Goal: Task Accomplishment & Management: Manage account settings

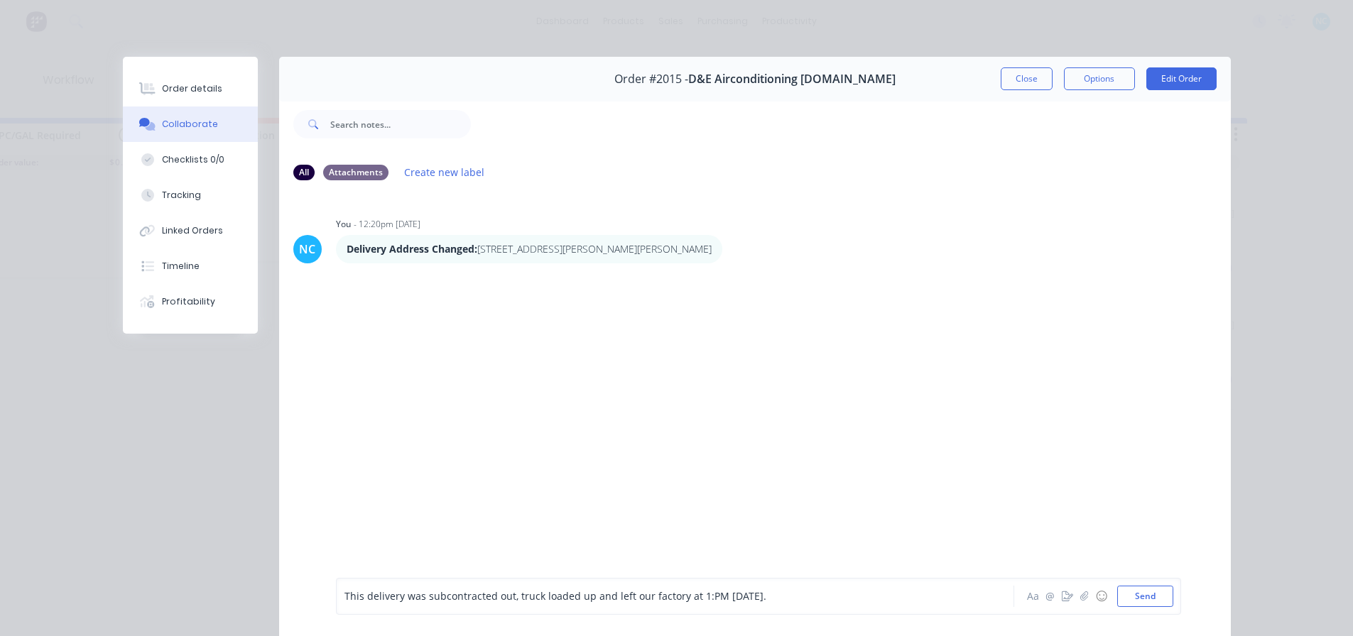
scroll to position [131, 0]
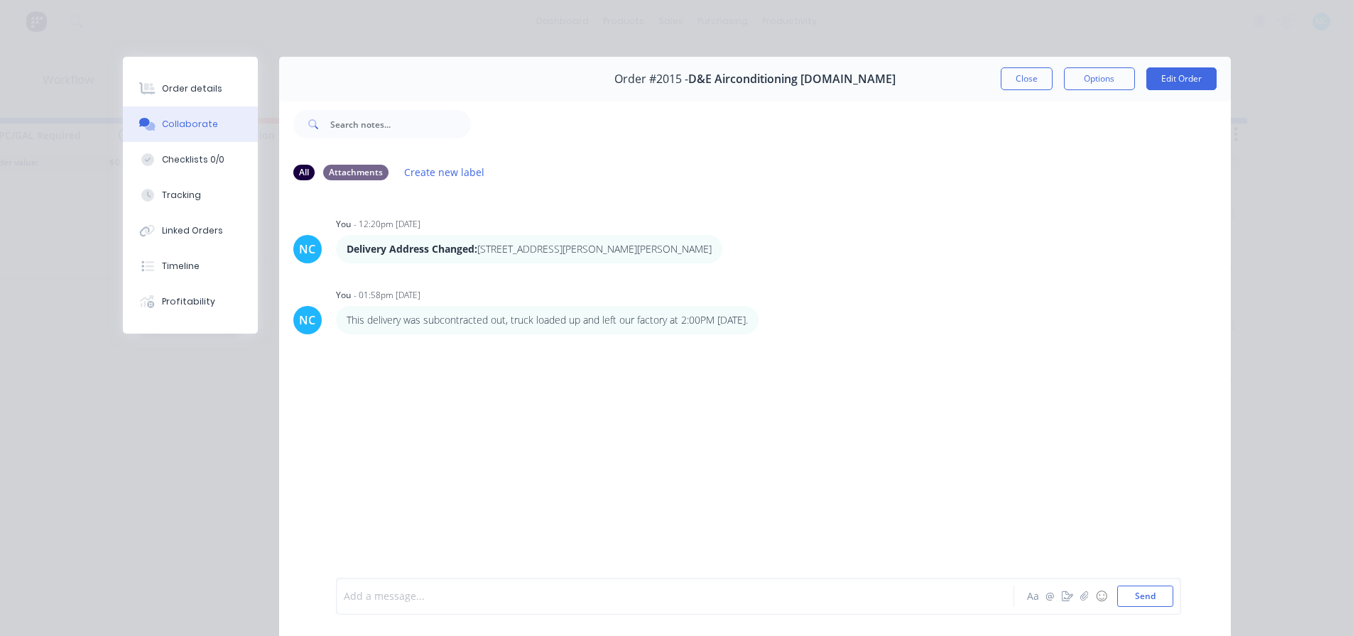
click at [807, 283] on div "NC You - 12:20pm [DATE] Delivery Address Changed: [STREET_ADDRESS][PERSON_NAME]…" at bounding box center [755, 384] width 952 height 384
click at [1019, 87] on button "Close" at bounding box center [1027, 78] width 52 height 23
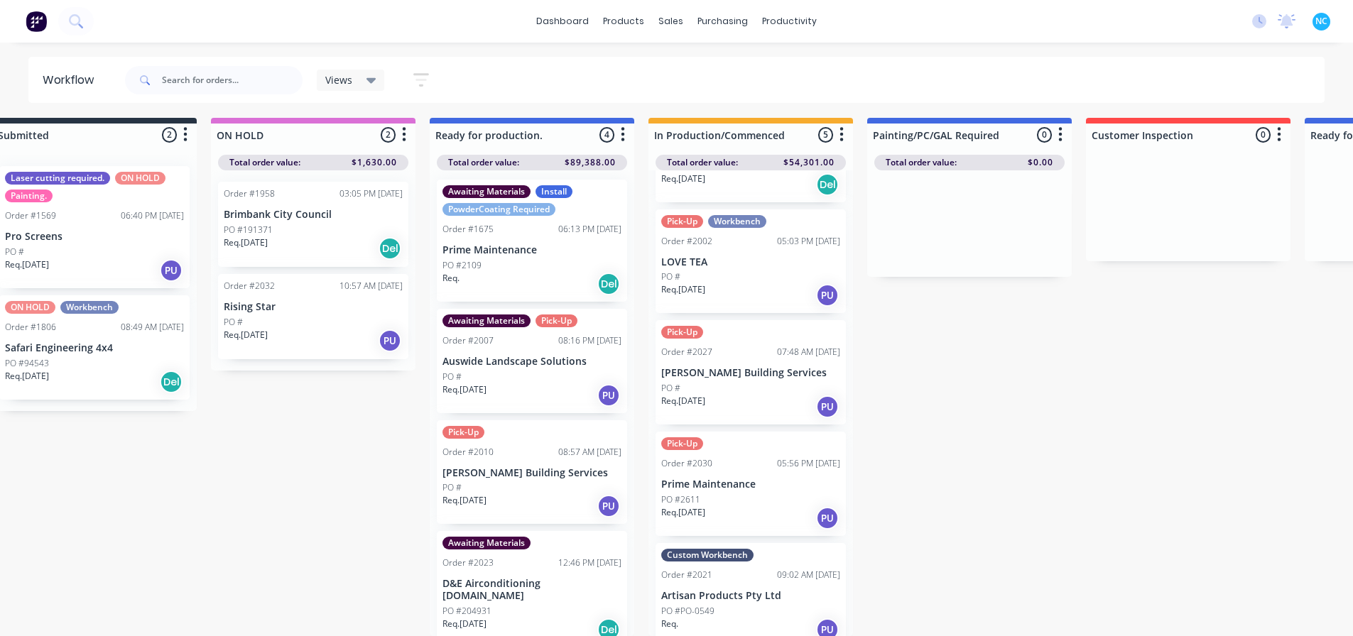
scroll to position [0, 0]
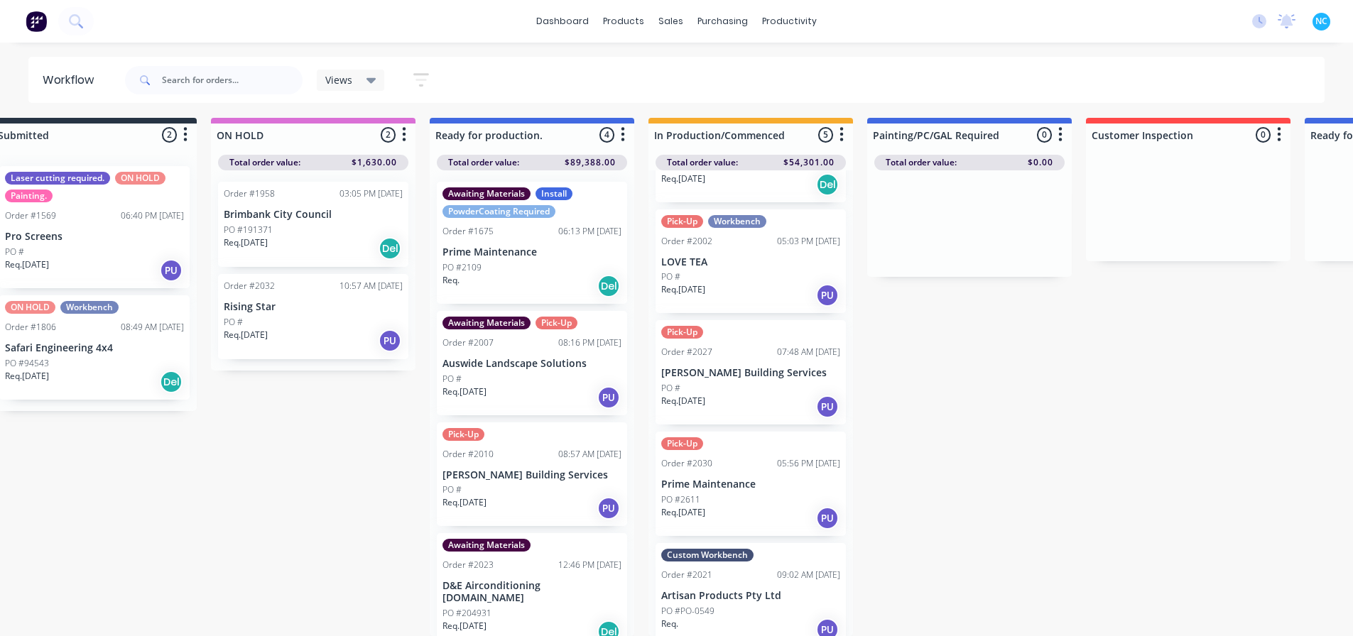
click at [543, 261] on div "PO #2109" at bounding box center [531, 267] width 179 height 13
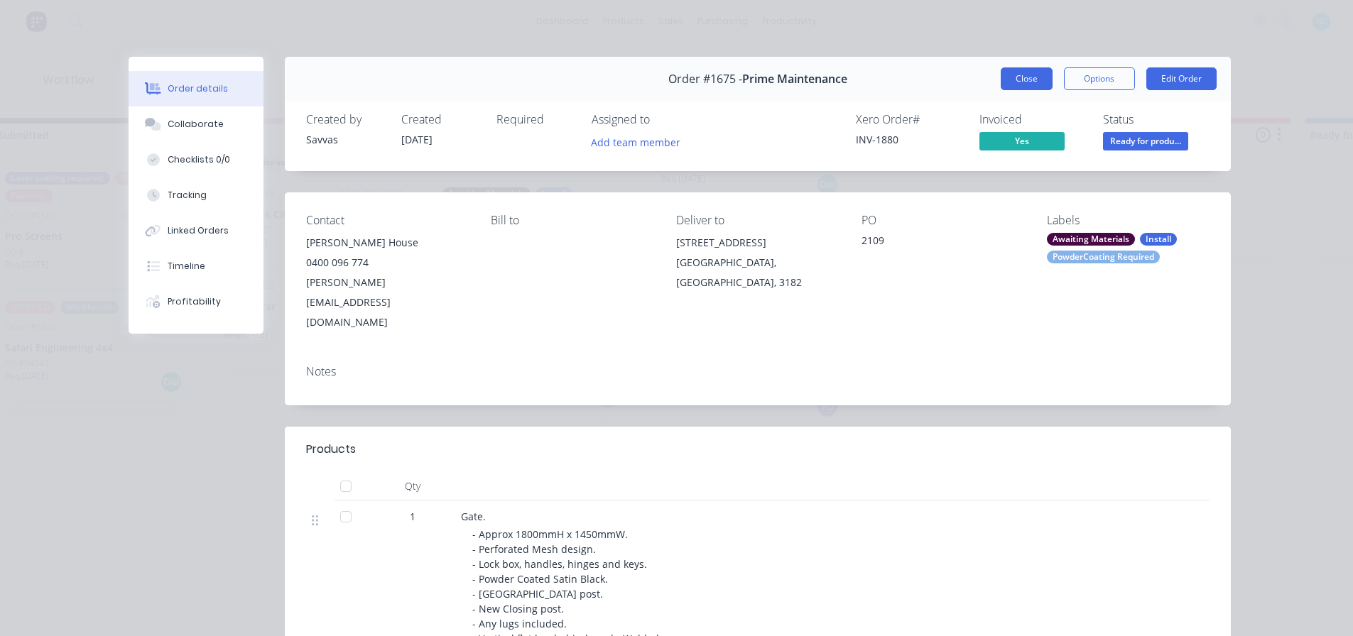
drag, startPoint x: 988, startPoint y: 65, endPoint x: 996, endPoint y: 69, distance: 9.5
click at [989, 65] on div "Order #1675 - Prime Maintenance Close Options Edit Order" at bounding box center [758, 79] width 946 height 45
click at [1001, 69] on button "Close" at bounding box center [1027, 78] width 52 height 23
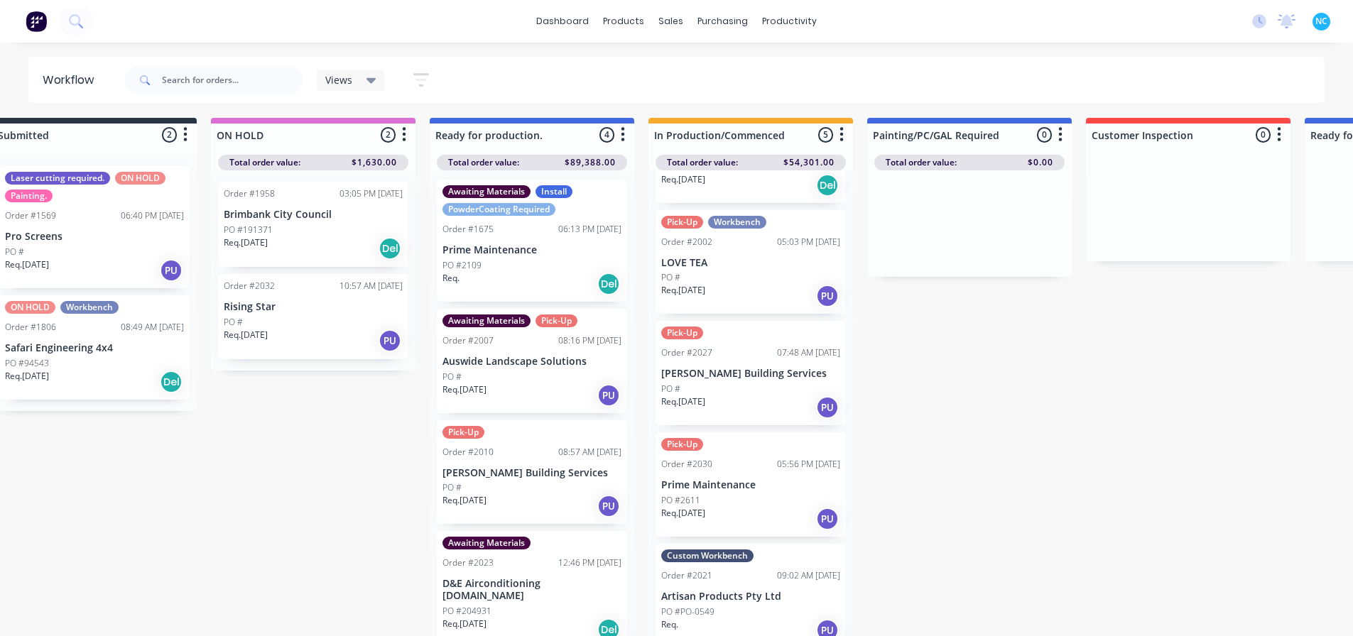
scroll to position [131, 0]
click at [753, 382] on div "PO #" at bounding box center [750, 388] width 179 height 13
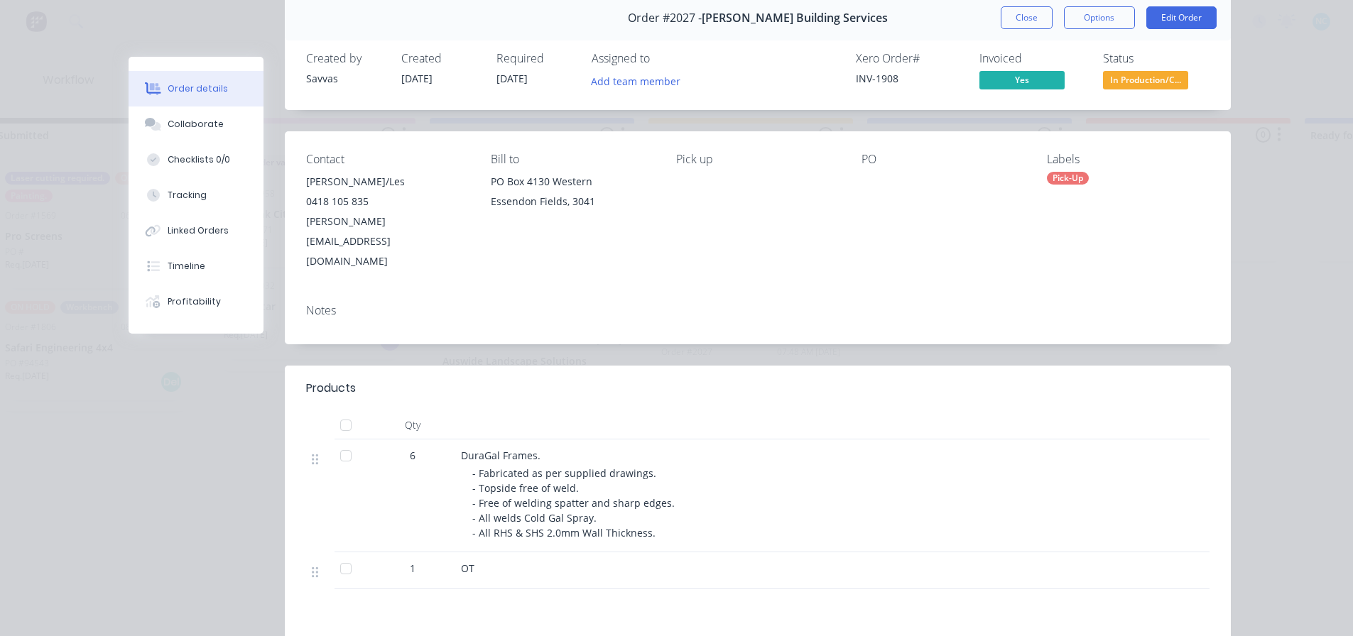
scroll to position [0, 0]
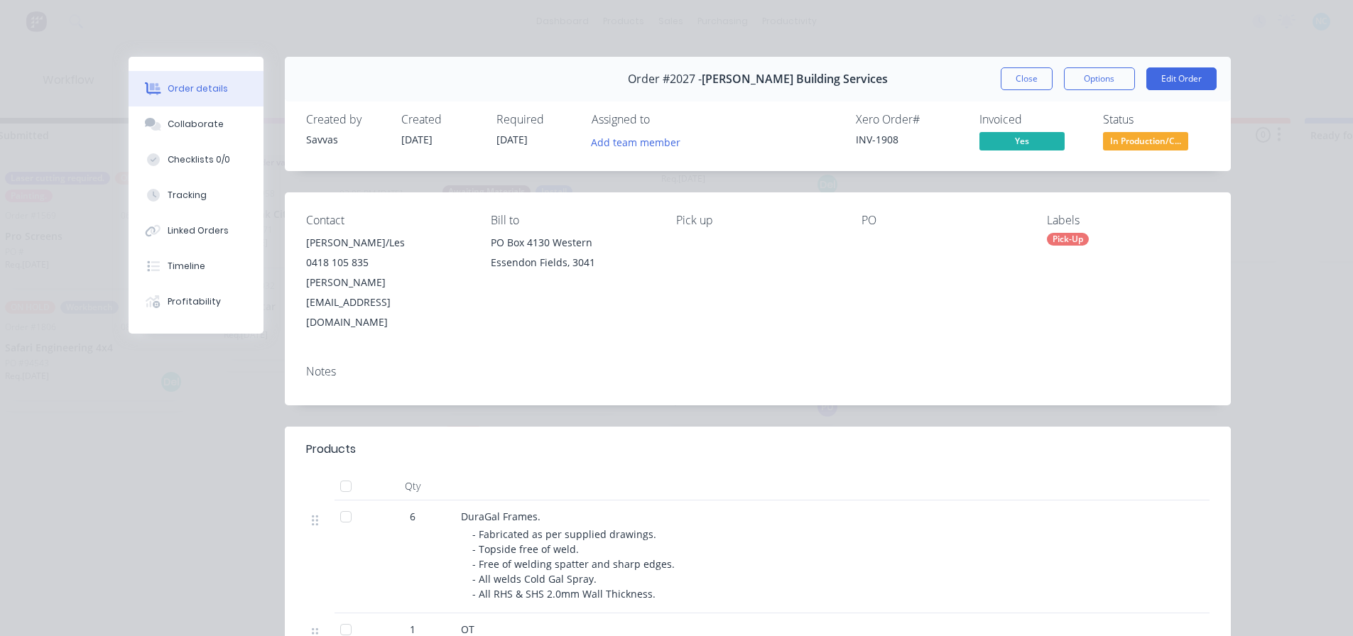
click at [1048, 45] on div "Order details Collaborate Checklists 0/0 Tracking Linked Orders Timeline Profit…" at bounding box center [676, 318] width 1353 height 636
click at [1040, 72] on button "Close" at bounding box center [1027, 78] width 52 height 23
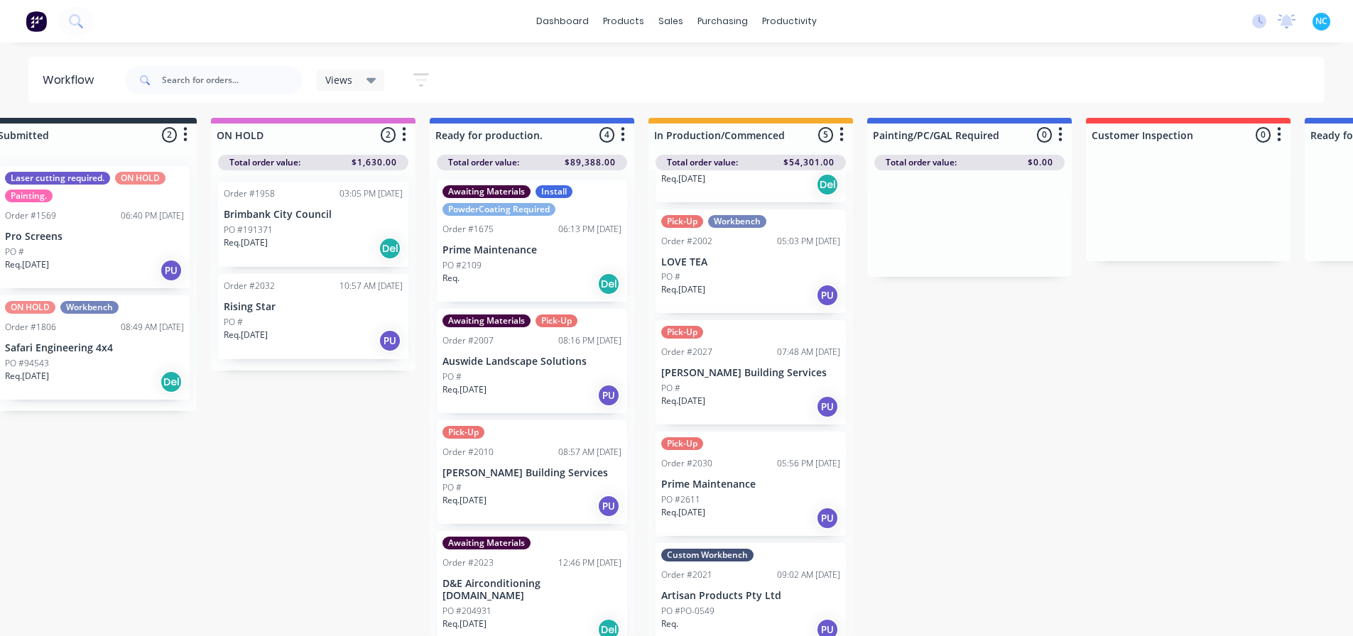
click at [731, 494] on div "PO #2611" at bounding box center [750, 500] width 179 height 13
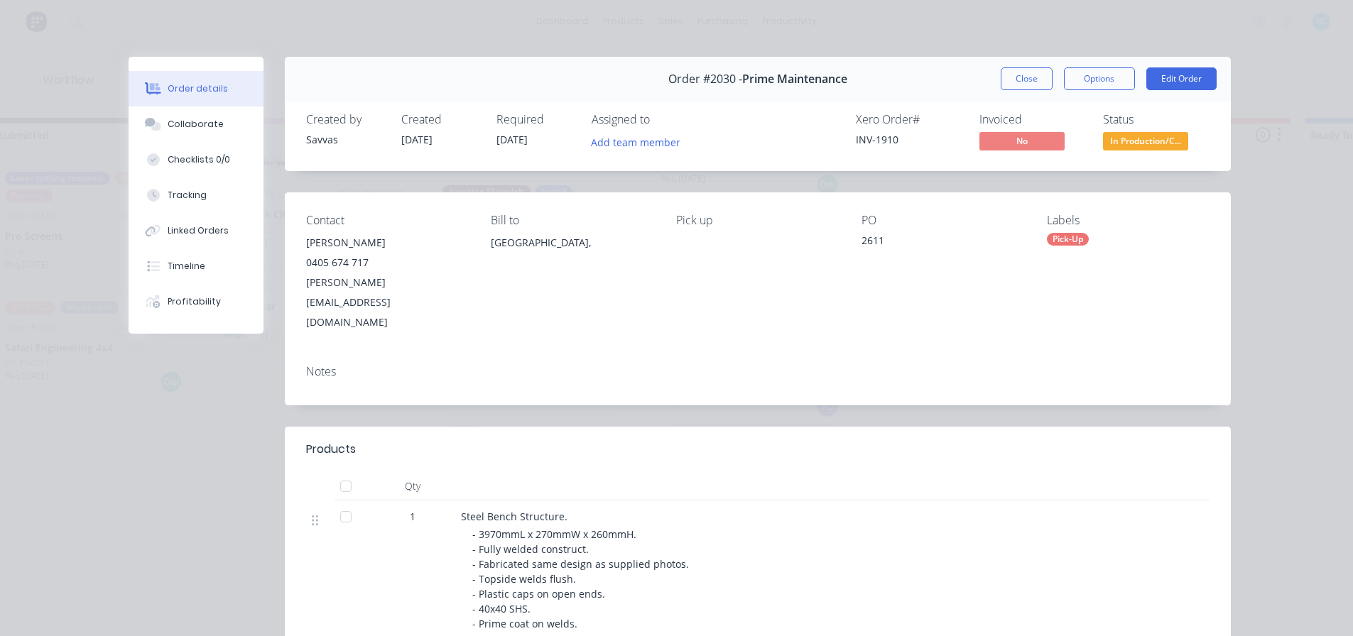
click at [1038, 95] on div "Order #2030 - Prime Maintenance Close Options Edit Order" at bounding box center [758, 79] width 946 height 45
click at [1035, 83] on button "Close" at bounding box center [1027, 78] width 52 height 23
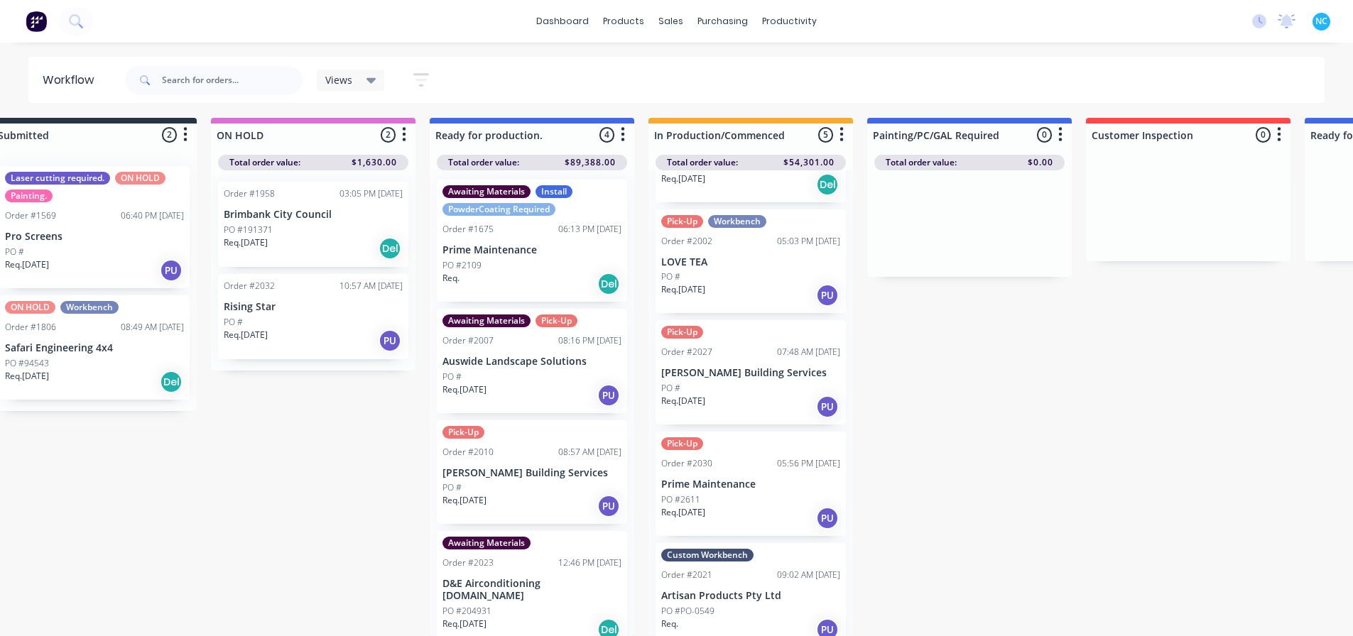
click at [765, 590] on p "Artisan Products Pty Ltd" at bounding box center [750, 596] width 179 height 12
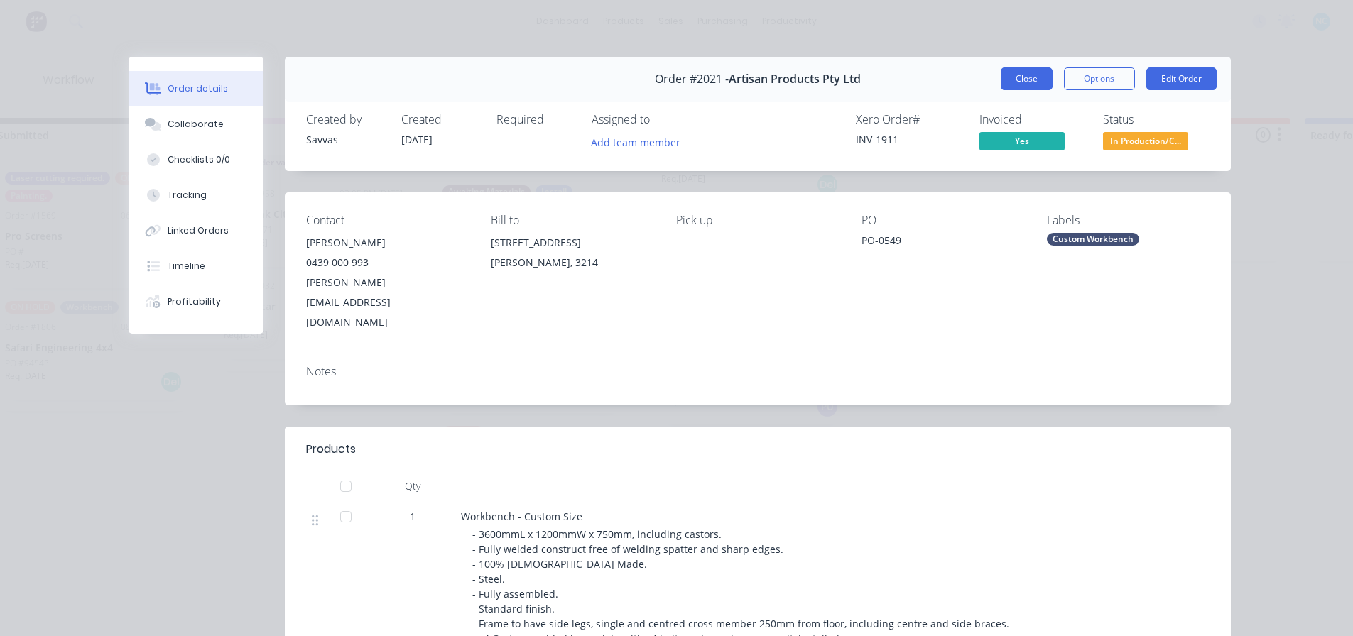
click at [1019, 72] on button "Close" at bounding box center [1027, 78] width 52 height 23
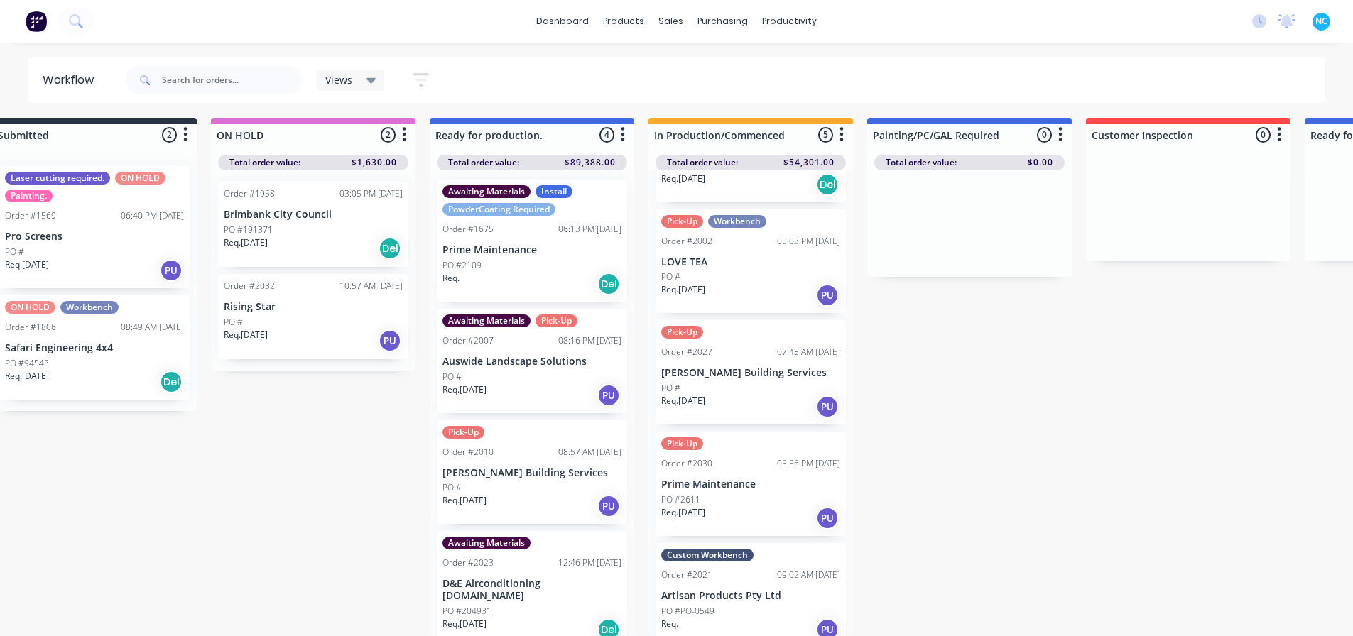
click at [713, 618] on div "Req. PU" at bounding box center [750, 630] width 179 height 24
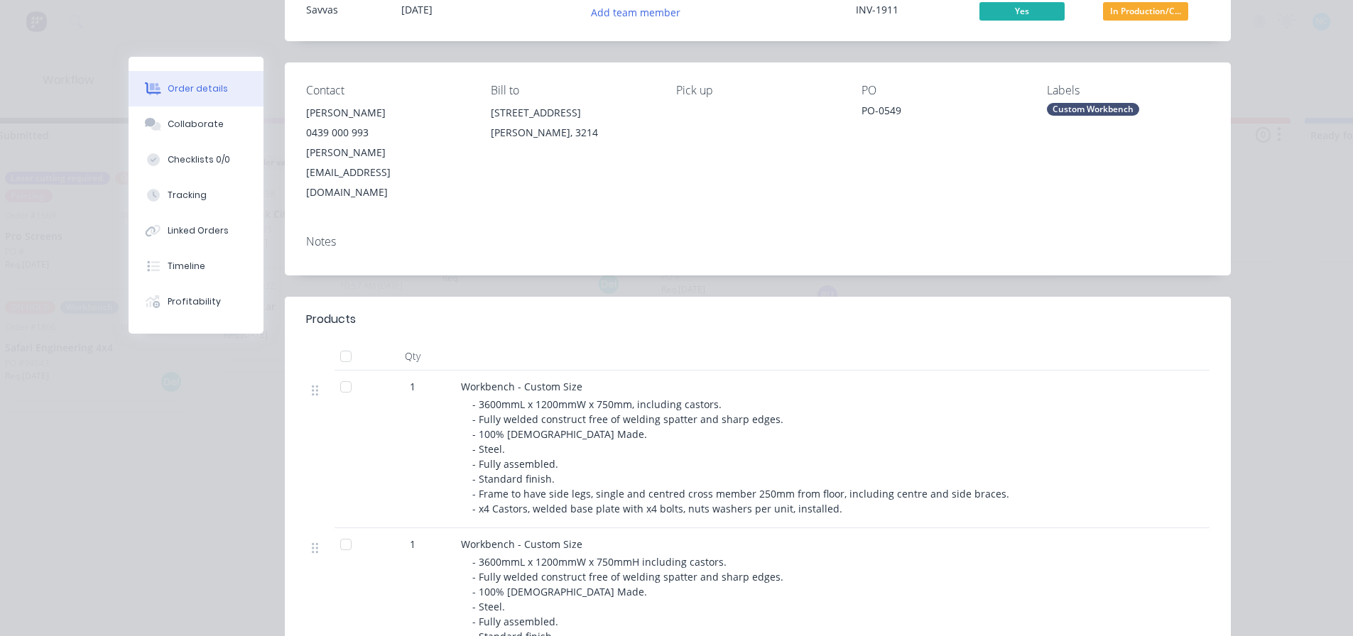
scroll to position [142, 0]
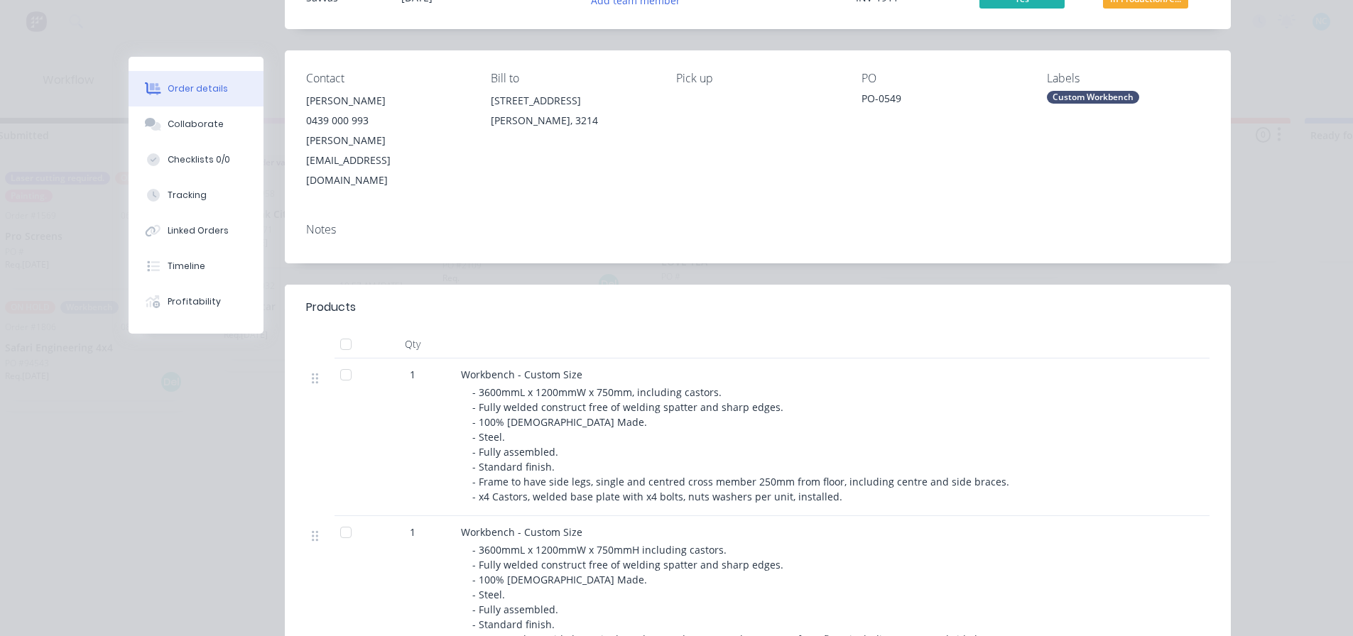
drag, startPoint x: 823, startPoint y: 533, endPoint x: 768, endPoint y: 643, distance: 122.9
click at [822, 543] on div "- 3600mmL x 1200mmW x 750mmH including castors. - Fully welded construct free o…" at bounding box center [744, 602] width 545 height 119
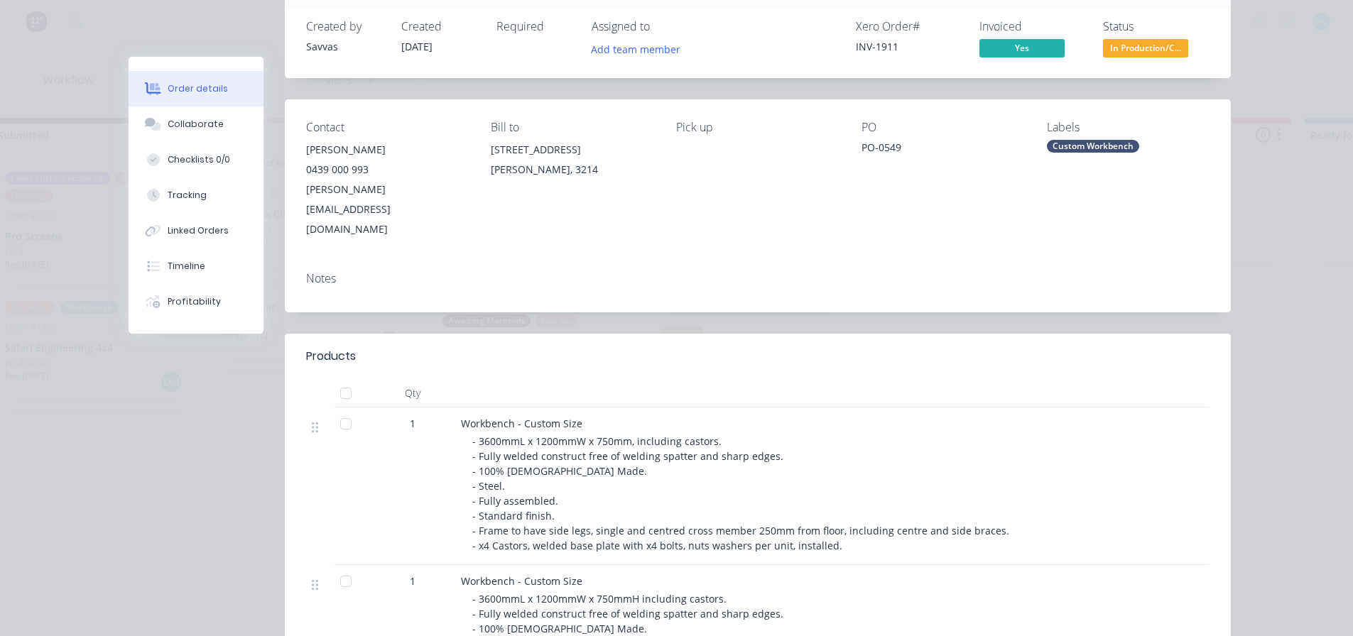
scroll to position [0, 0]
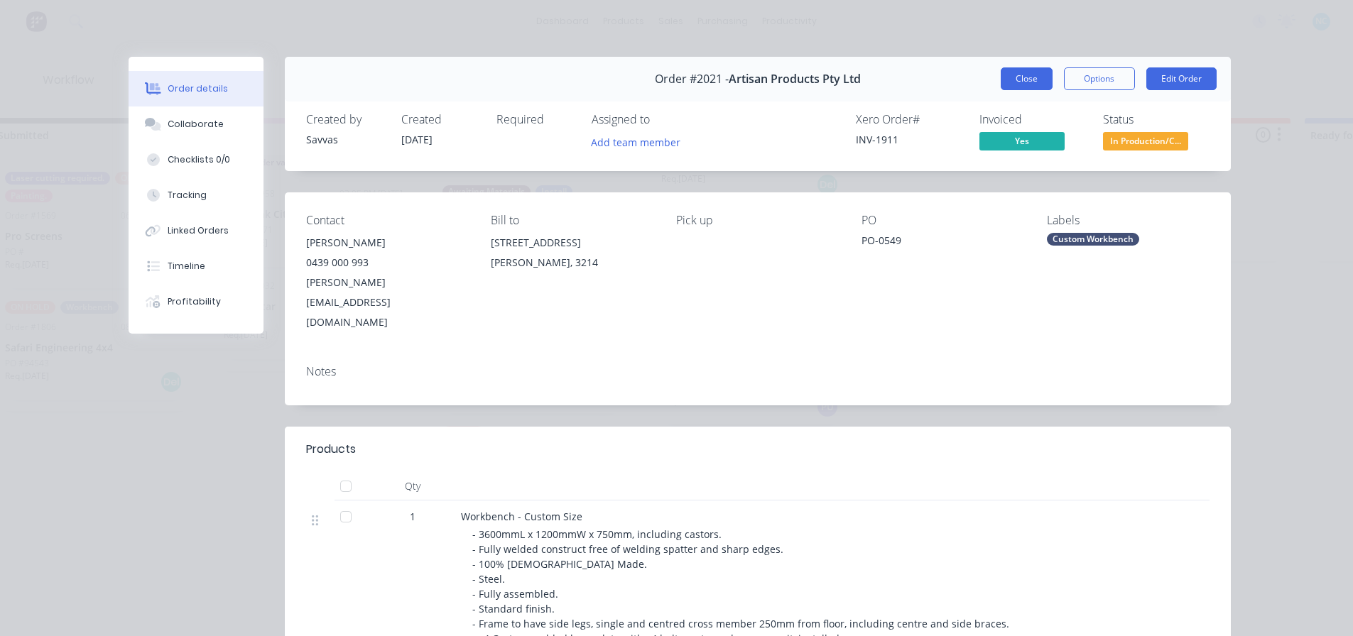
click at [1023, 78] on button "Close" at bounding box center [1027, 78] width 52 height 23
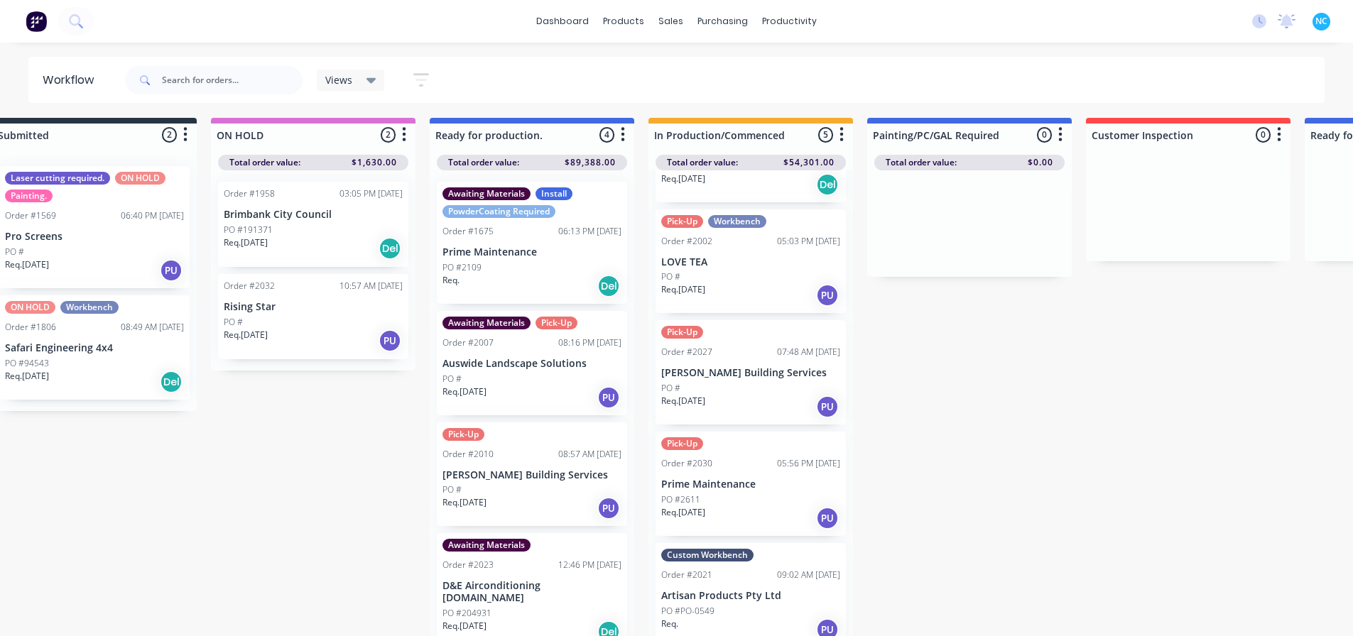
scroll to position [13, 38]
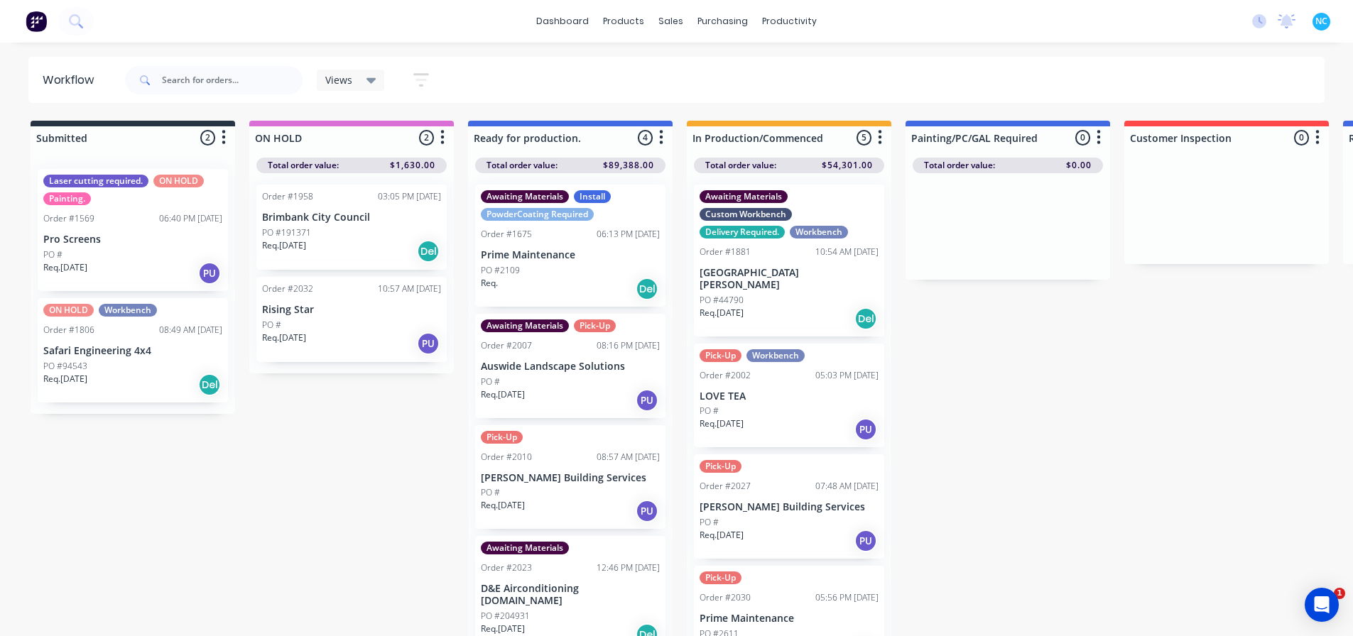
scroll to position [2, 0]
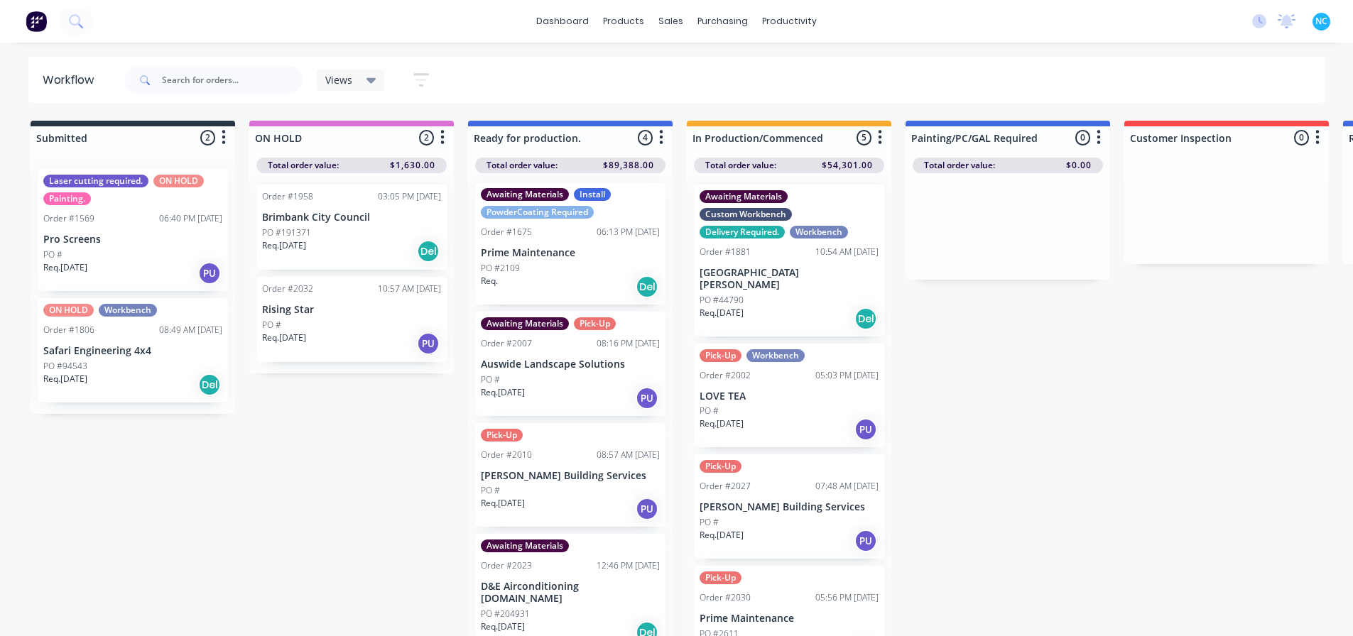
click at [550, 499] on div "Req. 03/09/25 PU" at bounding box center [570, 509] width 179 height 24
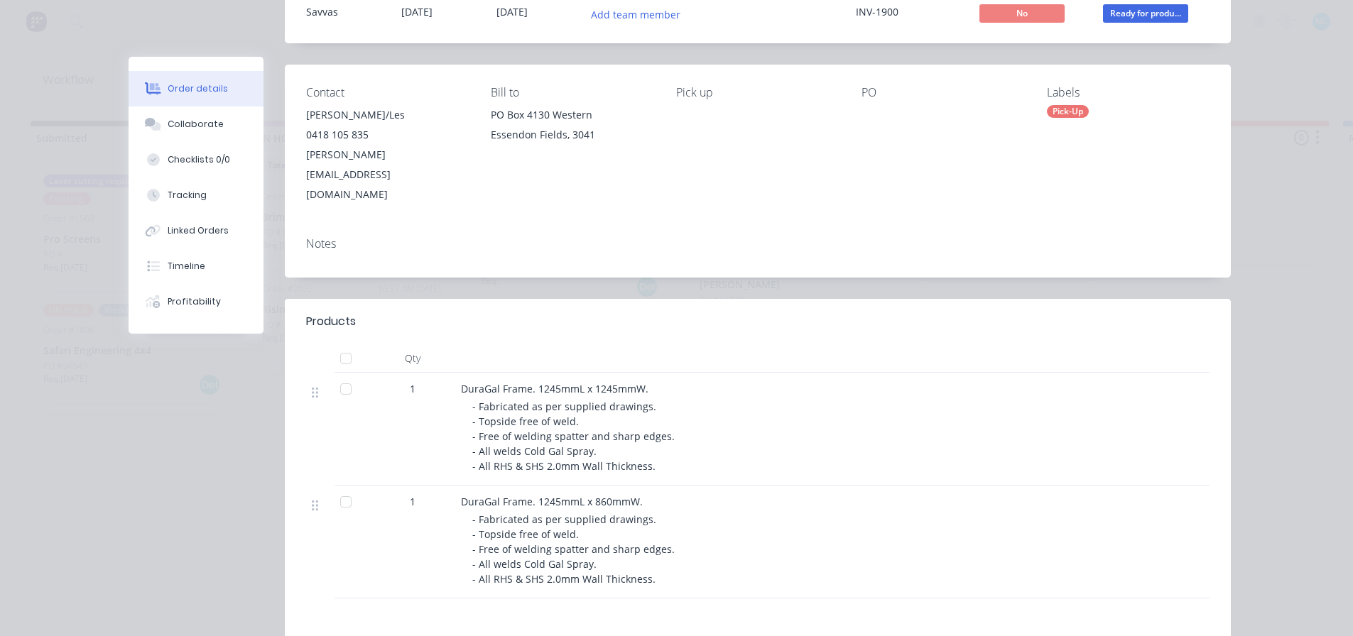
scroll to position [142, 0]
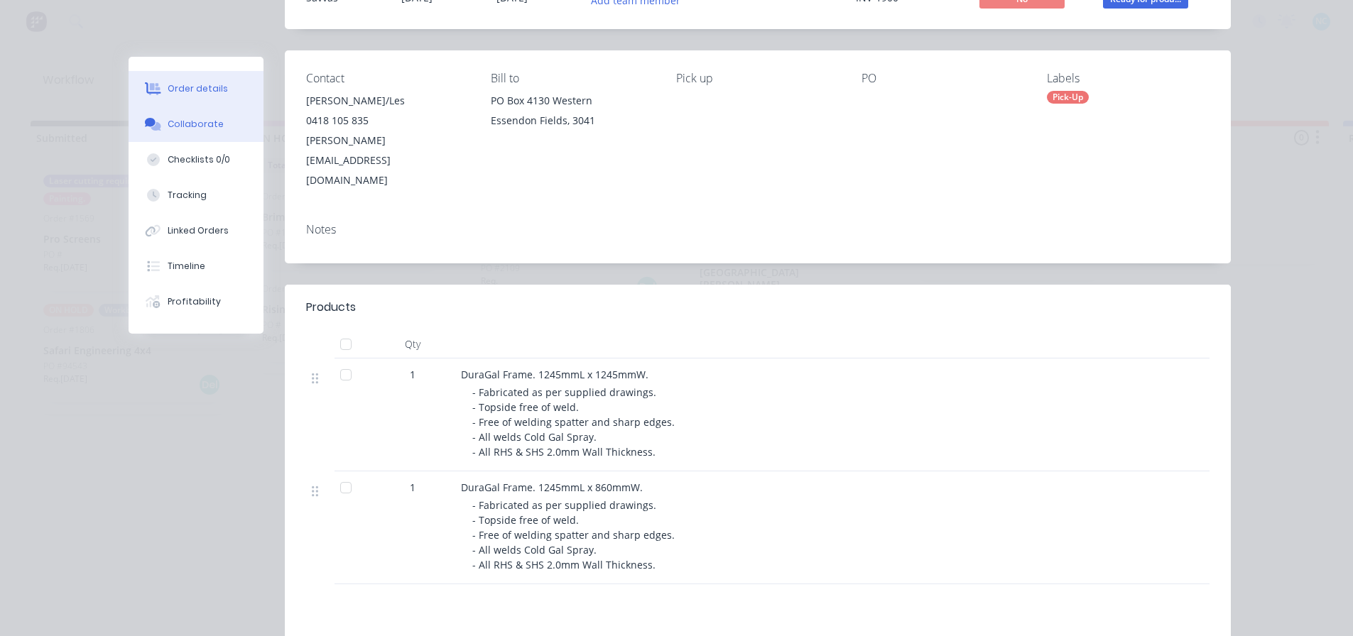
click at [151, 108] on button "Collaborate" at bounding box center [196, 125] width 135 height 36
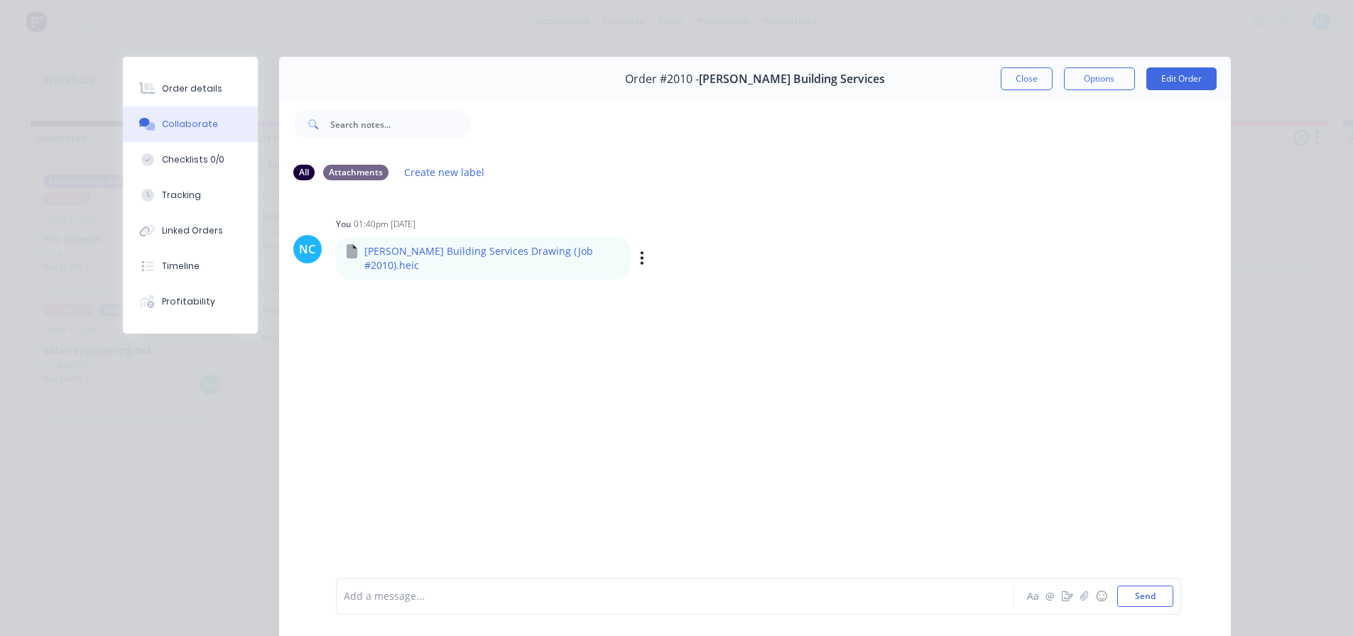
click at [464, 246] on div "R L Building Services Drawing (Job #2010).heic" at bounding box center [558, 241] width 444 height 13
drag, startPoint x: 469, startPoint y: 251, endPoint x: 575, endPoint y: 256, distance: 105.3
click at [471, 251] on p "R L Building Services Drawing (Job #2010).heic" at bounding box center [492, 258] width 256 height 29
click at [636, 250] on div "Labels Download Delete" at bounding box center [716, 258] width 160 height 21
click at [641, 251] on icon "button" at bounding box center [642, 257] width 3 height 13
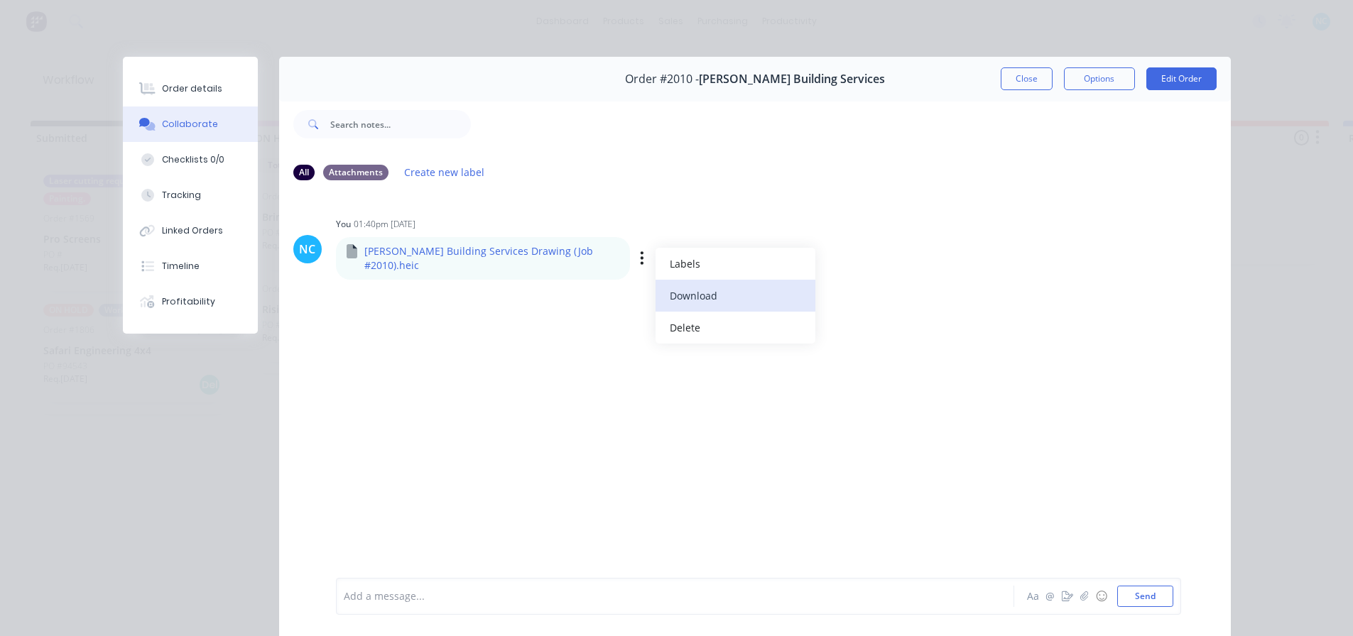
click at [656, 280] on button "Download" at bounding box center [736, 296] width 160 height 32
click at [233, 80] on button "Order details" at bounding box center [190, 89] width 135 height 36
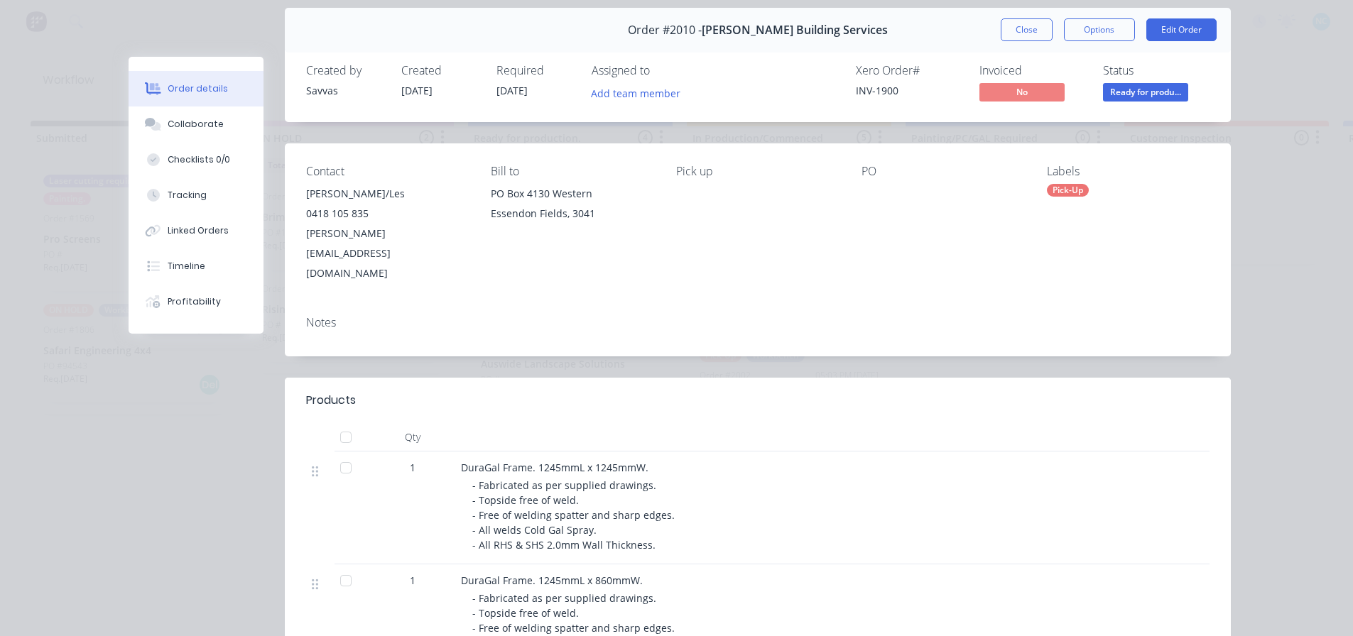
scroll to position [142, 0]
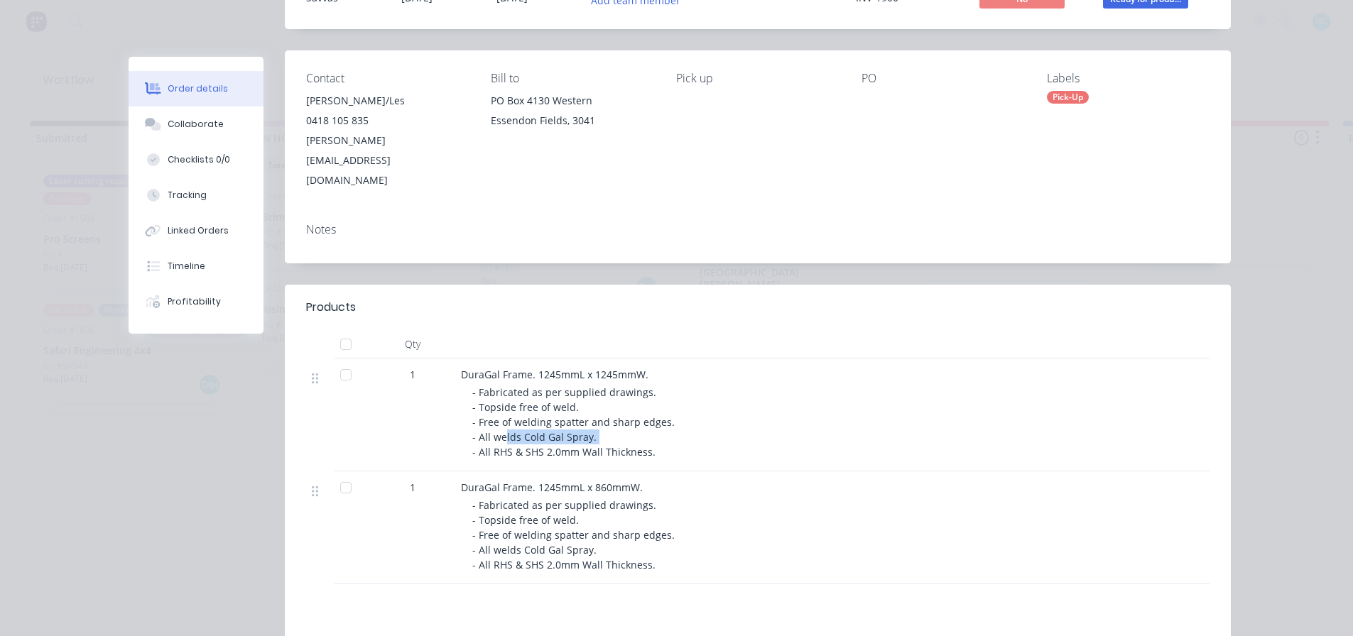
drag, startPoint x: 500, startPoint y: 401, endPoint x: 631, endPoint y: 398, distance: 130.7
click at [631, 398] on div "- Fabricated as per supplied drawings. - Topside free of weld. - Free of weldin…" at bounding box center [744, 422] width 545 height 75
drag, startPoint x: 589, startPoint y: 451, endPoint x: 634, endPoint y: 443, distance: 45.4
click at [622, 481] on span "DuraGal Frame. 1245mmL x 860mmW." at bounding box center [552, 487] width 182 height 13
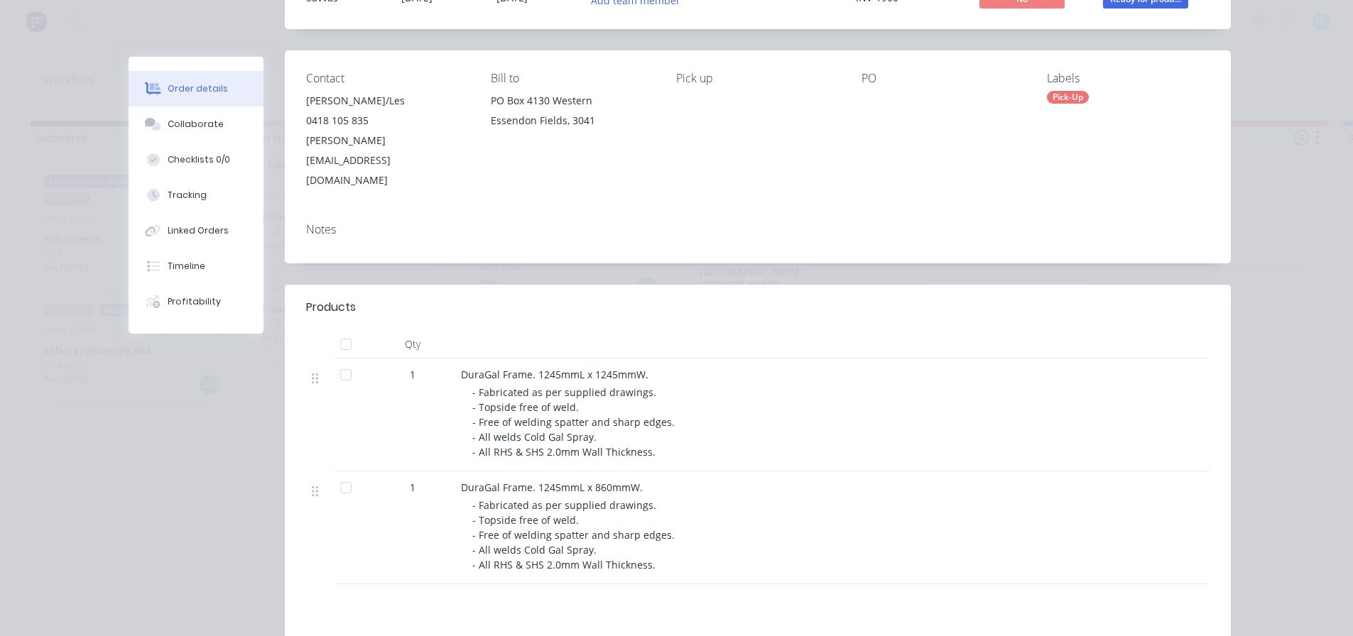
click at [634, 480] on div "DuraGal Frame. 1245mmL x 860mmW." at bounding box center [739, 487] width 557 height 15
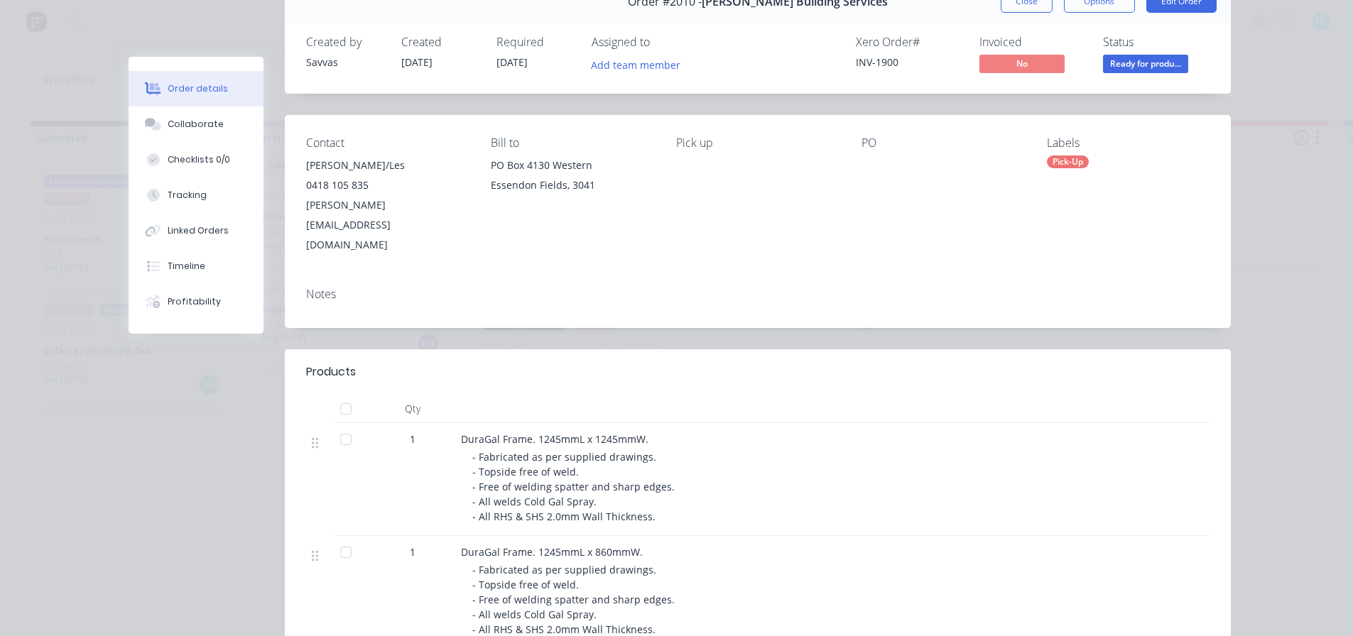
scroll to position [0, 0]
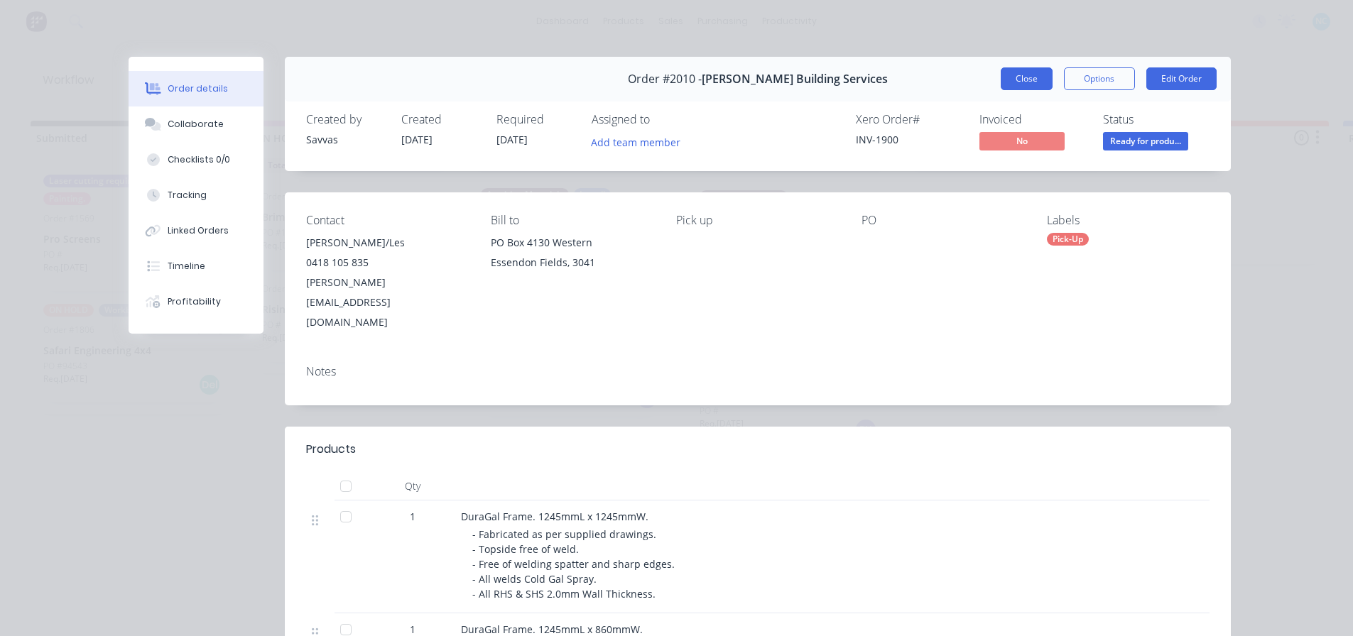
click at [1039, 72] on button "Close" at bounding box center [1027, 78] width 52 height 23
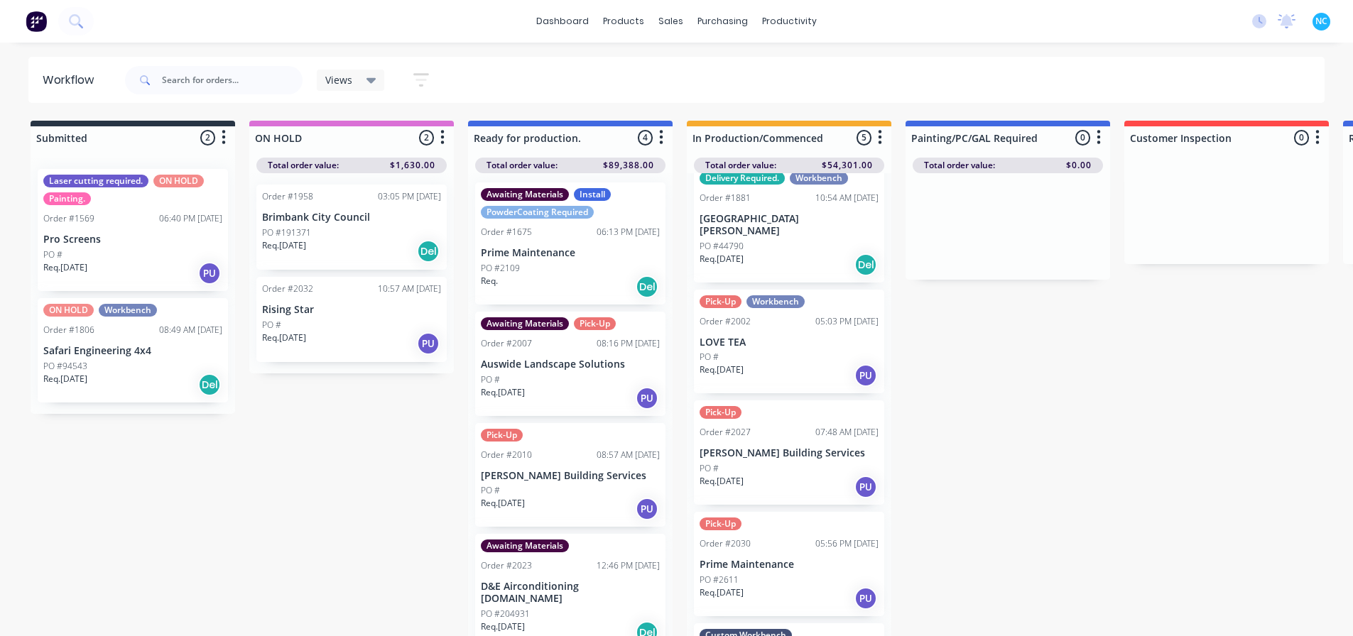
scroll to position [131, 0]
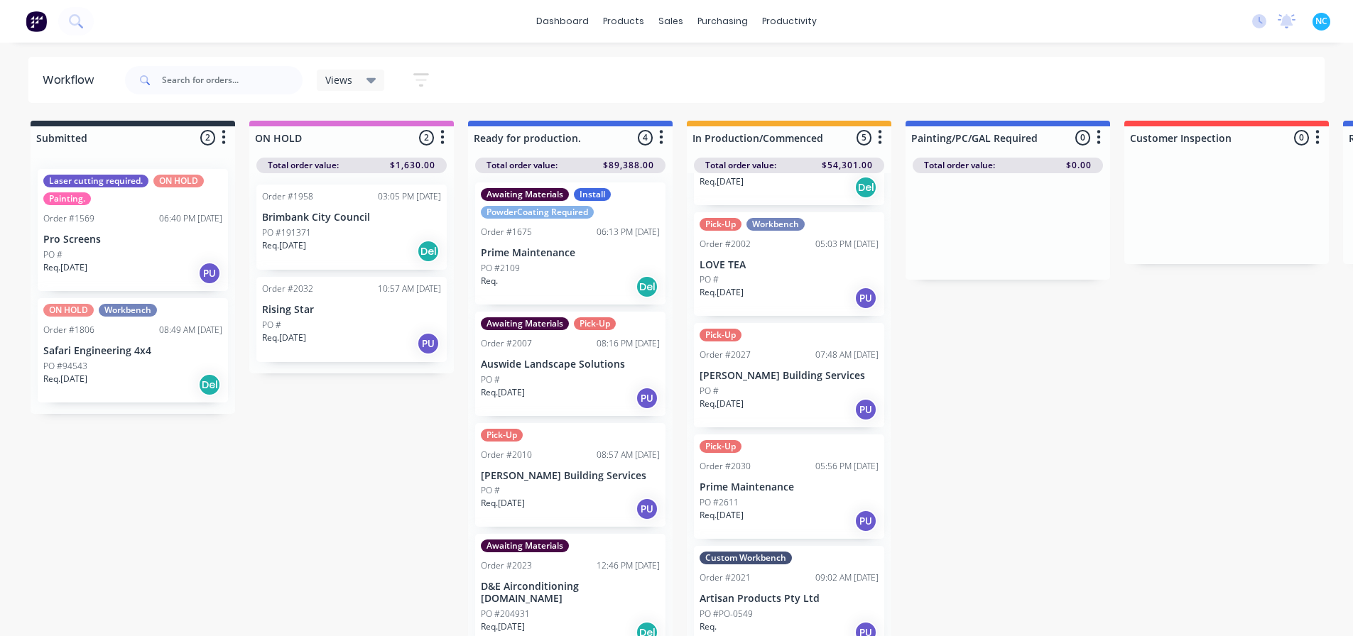
click at [770, 273] on div "PO #" at bounding box center [789, 279] width 179 height 13
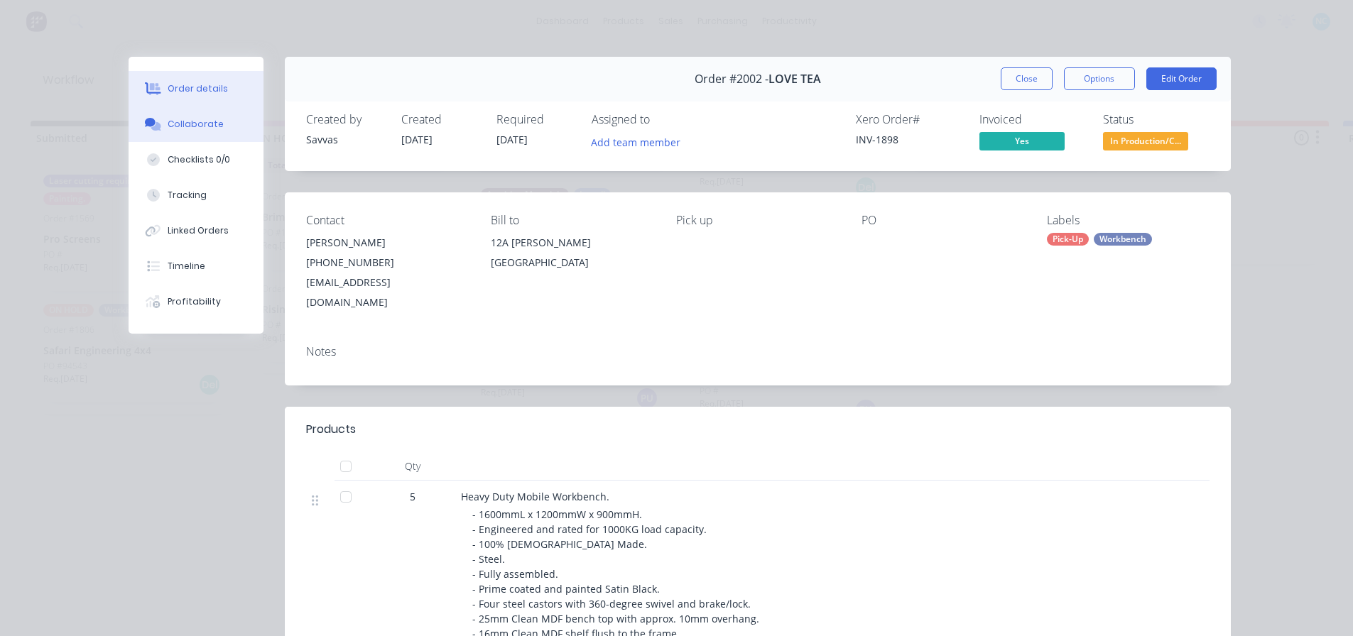
click at [235, 119] on button "Collaborate" at bounding box center [196, 125] width 135 height 36
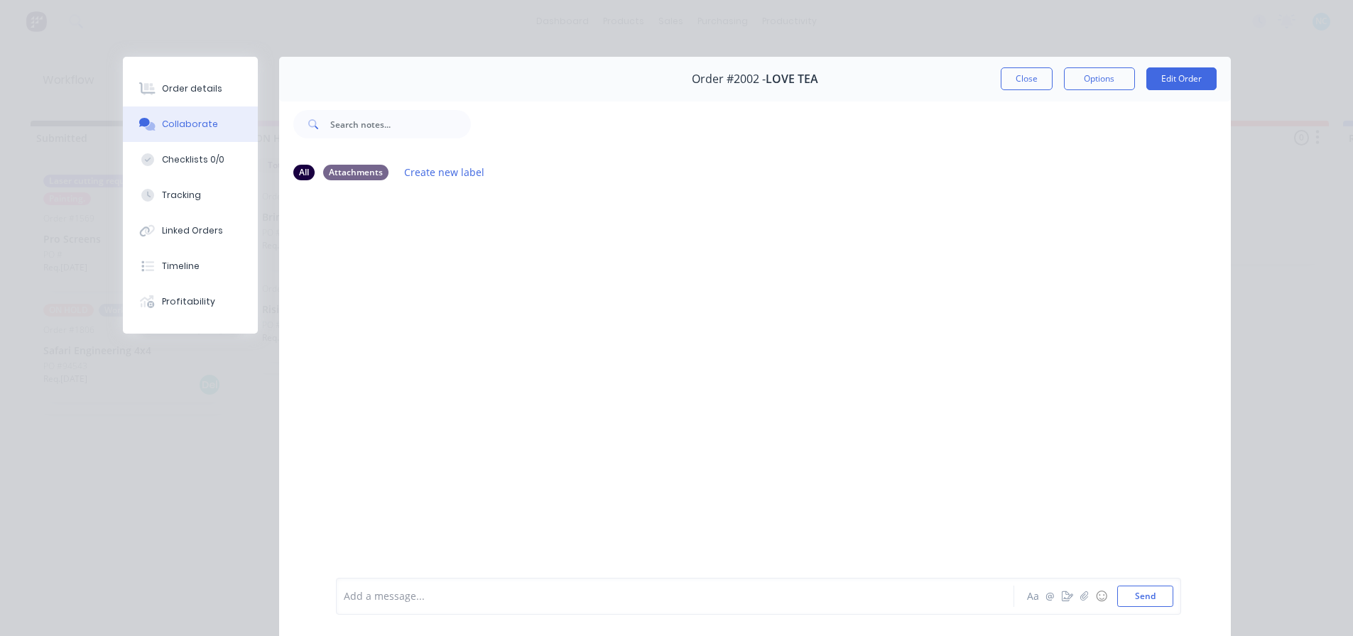
click at [517, 605] on div "Add a message..." at bounding box center [655, 596] width 622 height 21
click at [1035, 595] on button "Aa" at bounding box center [1033, 596] width 17 height 17
click at [354, 601] on button "button" at bounding box center [352, 598] width 17 height 17
click at [420, 563] on span "Workbenches are ready for collection and to be picked up by the customer 24/09/…" at bounding box center [552, 559] width 393 height 13
click at [847, 591] on div "Aa @ ☺ Send" at bounding box center [759, 596] width 844 height 36
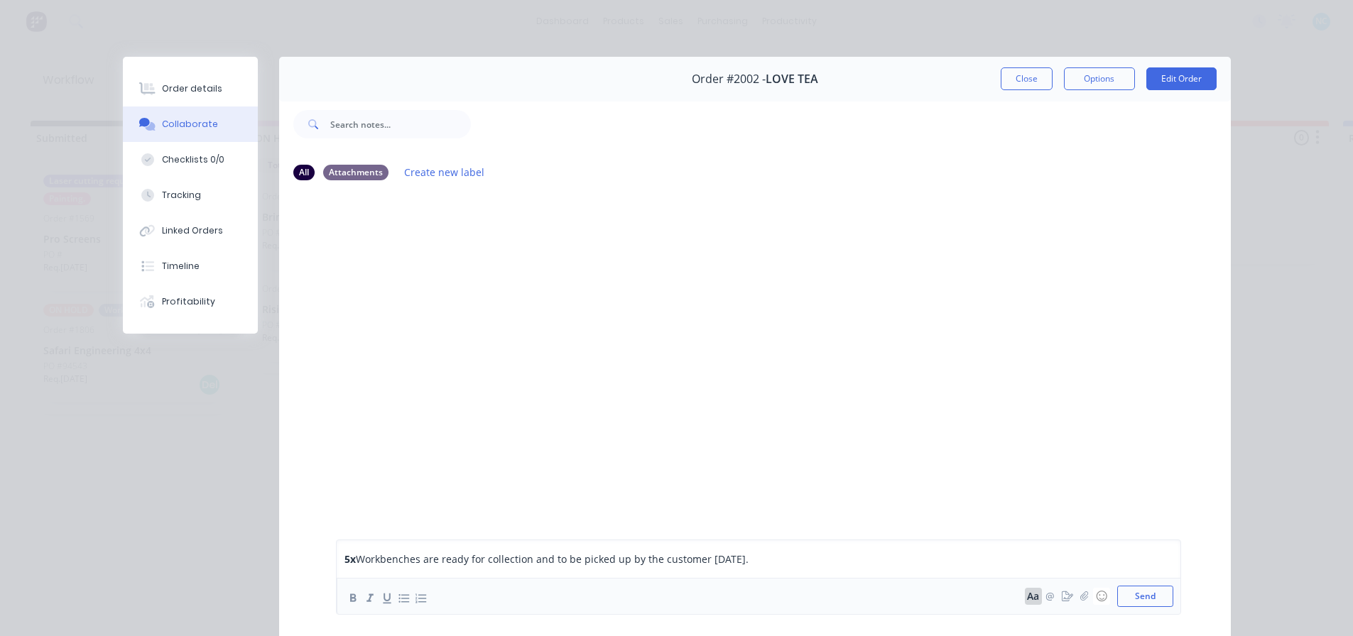
click at [847, 582] on div "Aa @ ☺ Send" at bounding box center [759, 596] width 844 height 36
click at [847, 571] on div "5x Workbenches are ready for collection and to be picked up by the customer 24/…" at bounding box center [758, 577] width 829 height 51
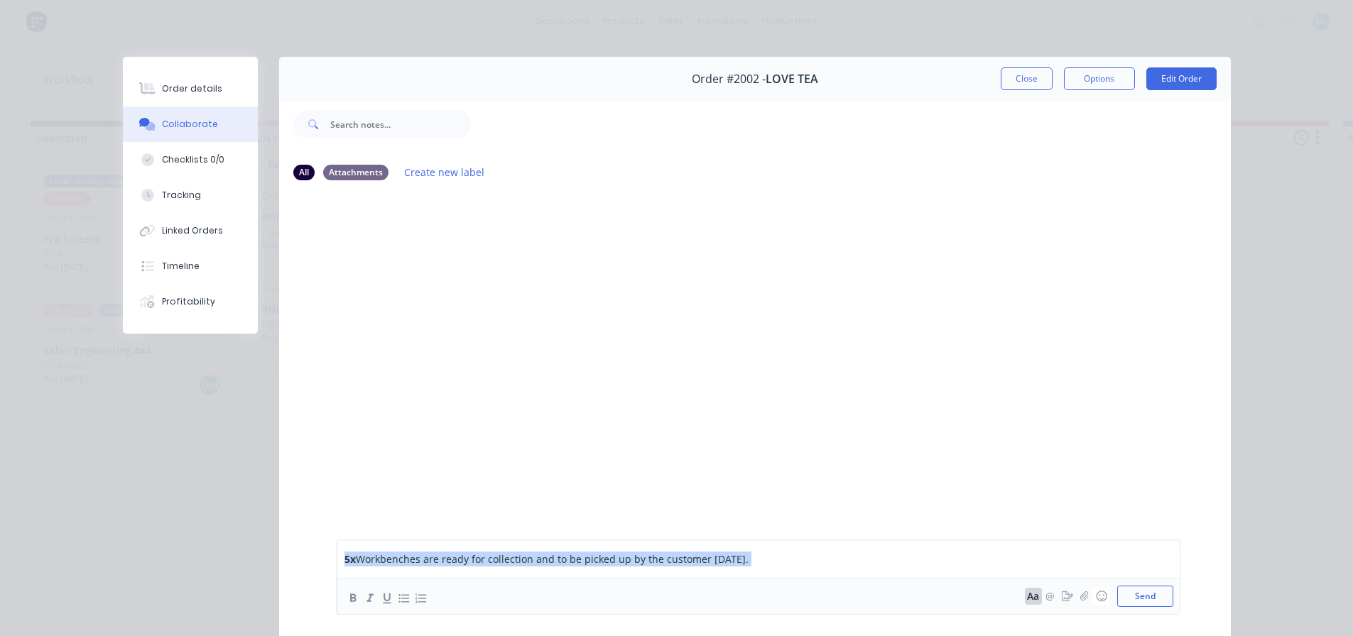
drag, startPoint x: 847, startPoint y: 571, endPoint x: 902, endPoint y: 545, distance: 61.3
click at [886, 549] on div "5x Workbenches are ready for collection and to be picked up by the customer 24/…" at bounding box center [758, 577] width 845 height 75
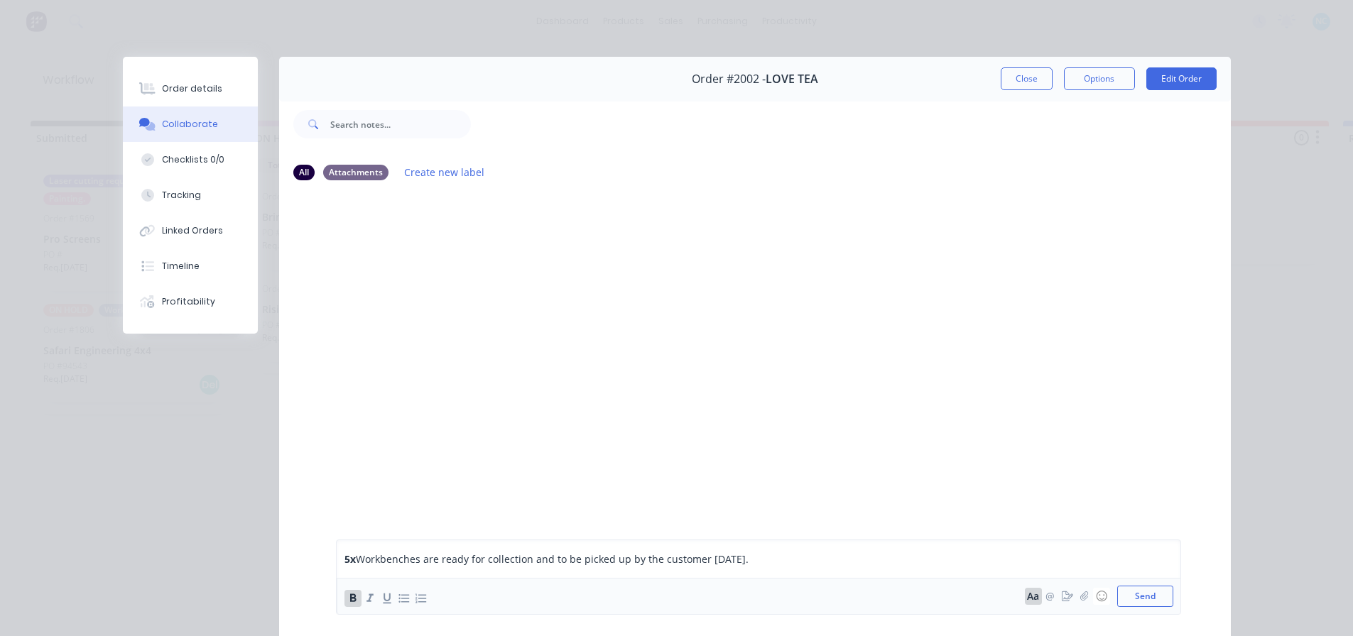
click at [902, 547] on div "5x Workbenches are ready for collection and to be picked up by the customer 24/…" at bounding box center [758, 577] width 845 height 75
drag, startPoint x: 1035, startPoint y: 74, endPoint x: 803, endPoint y: 674, distance: 643.2
click at [803, 551] on html "dashboard products sales purchasing productivity dashboard products Product Cat…" at bounding box center [676, 275] width 1353 height 551
click at [776, 555] on div "5x Workbenches are ready for collection and to be picked up by the customer 24/…" at bounding box center [654, 559] width 621 height 15
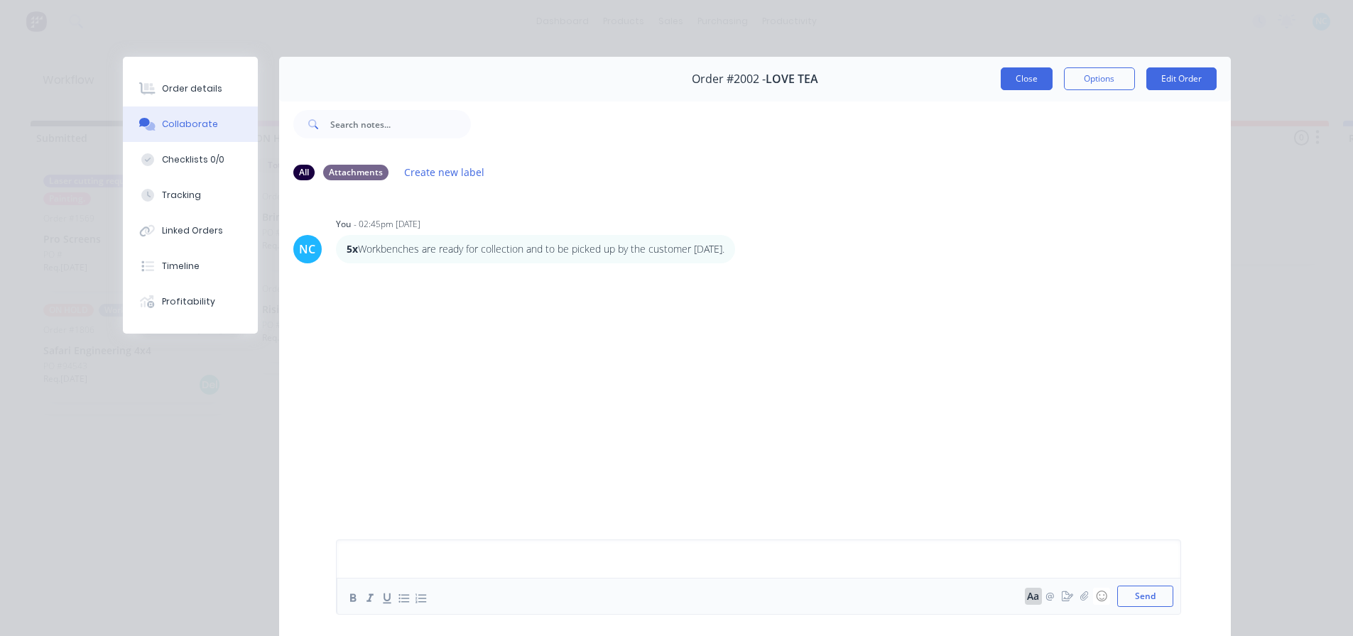
click at [1013, 82] on button "Close" at bounding box center [1027, 78] width 52 height 23
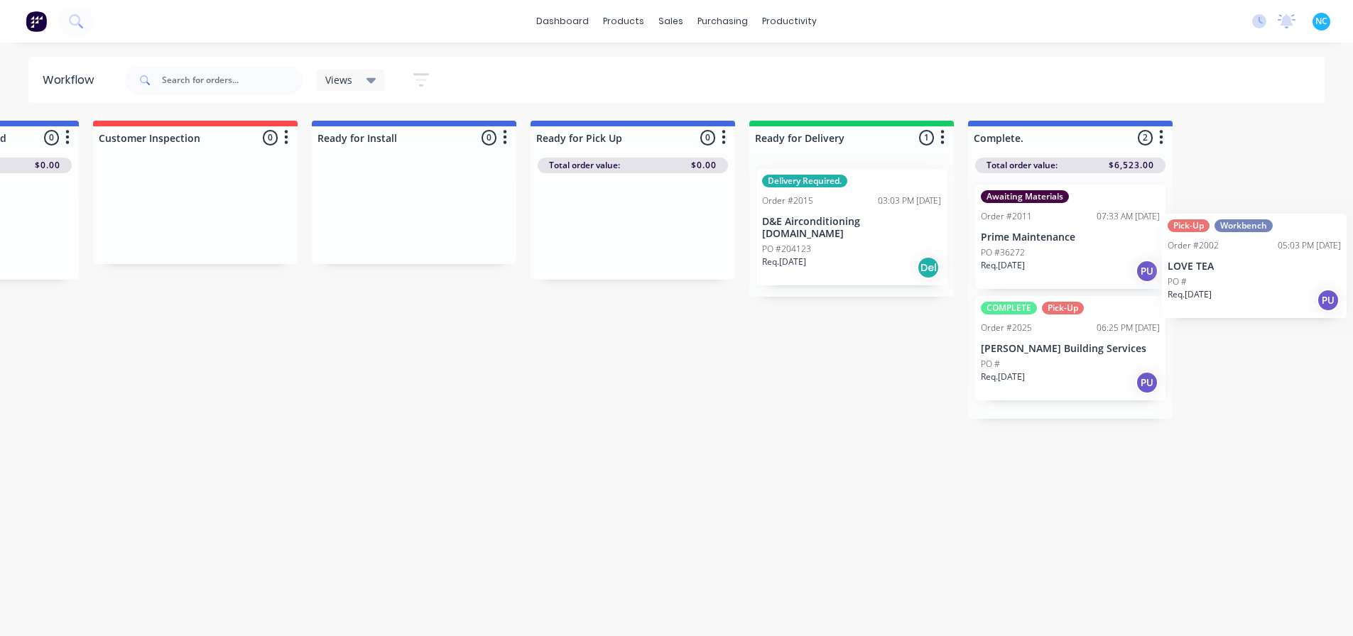
scroll to position [0, 1092]
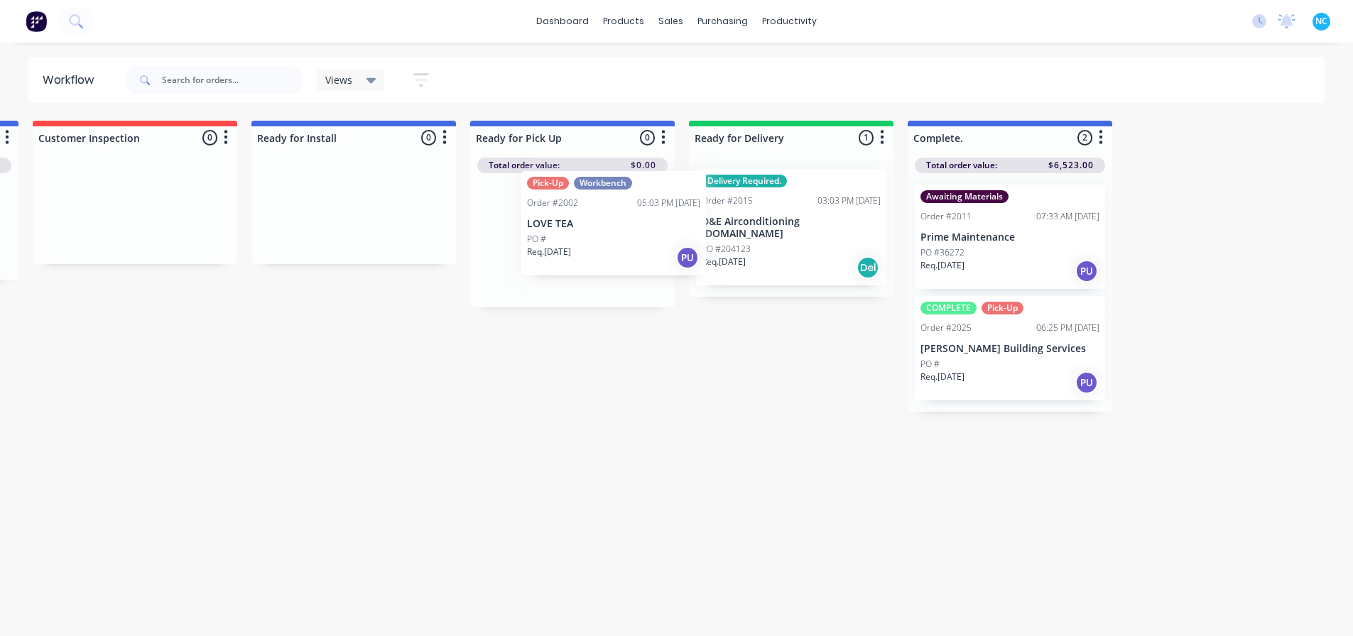
drag, startPoint x: 784, startPoint y: 275, endPoint x: 577, endPoint y: 253, distance: 208.5
click at [615, 246] on div "Submitted 2 Sort By Created date Required date Order number Customer name Most …" at bounding box center [185, 380] width 2574 height 518
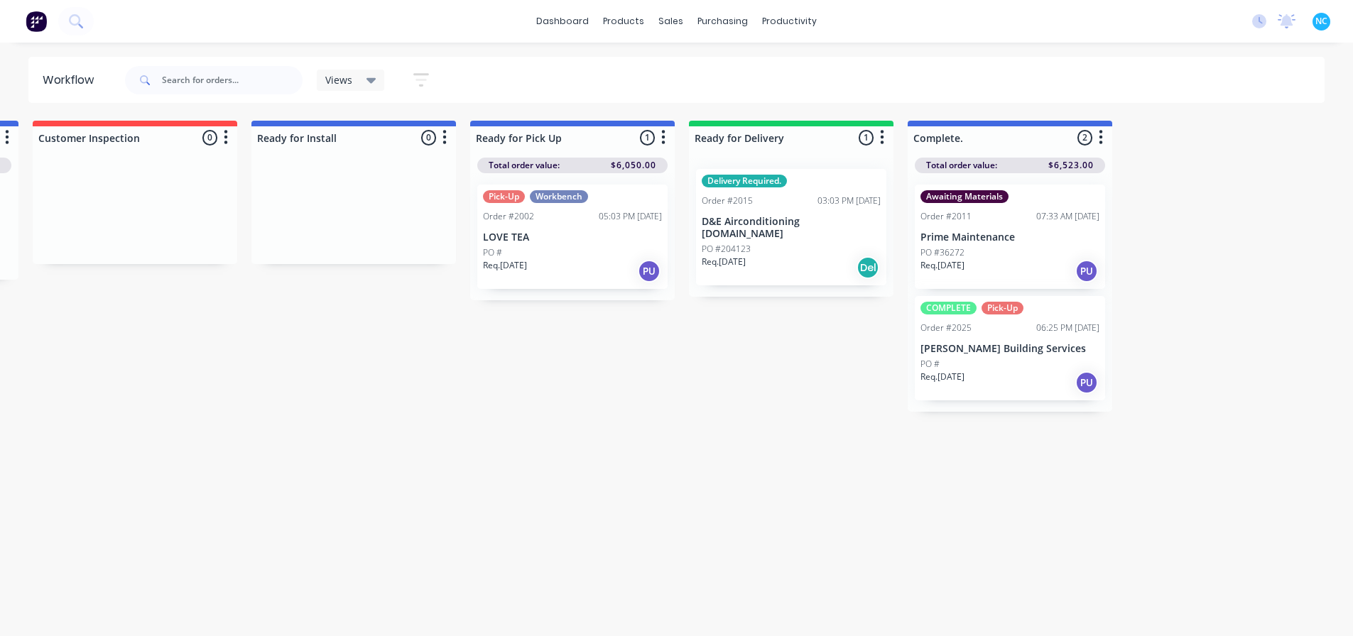
scroll to position [20, 0]
click at [560, 264] on div "Req. 26/08/25 PU" at bounding box center [572, 271] width 179 height 24
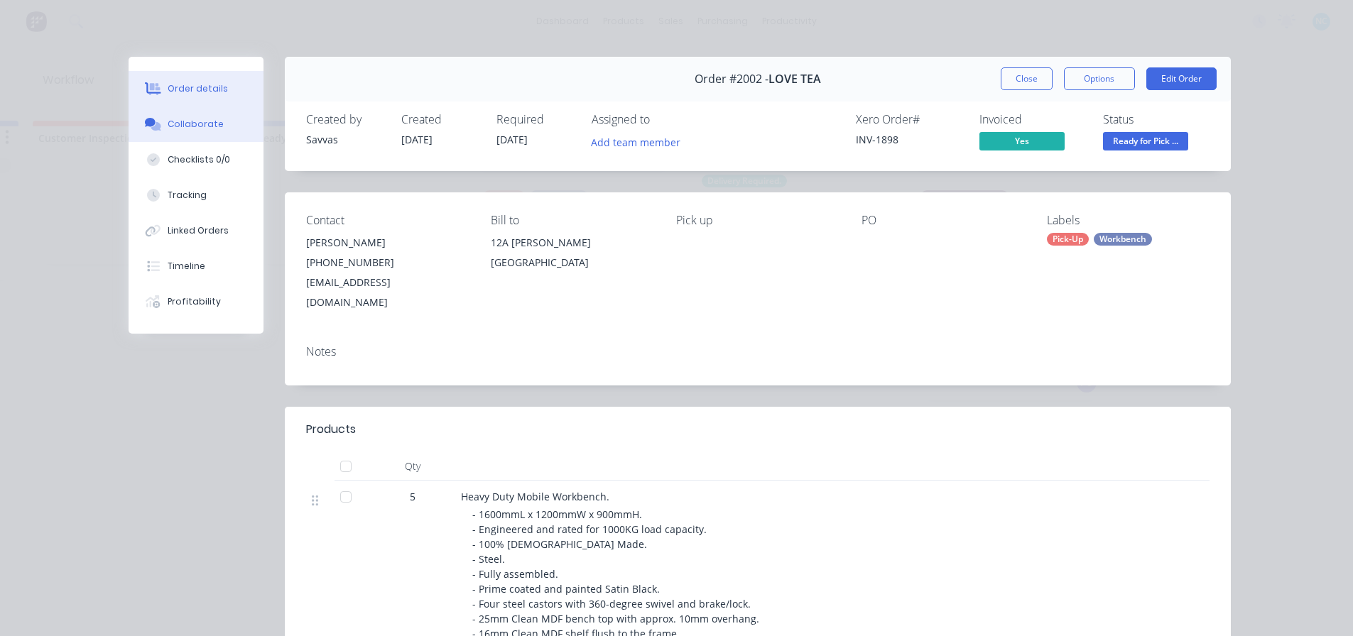
click at [187, 134] on button "Collaborate" at bounding box center [196, 125] width 135 height 36
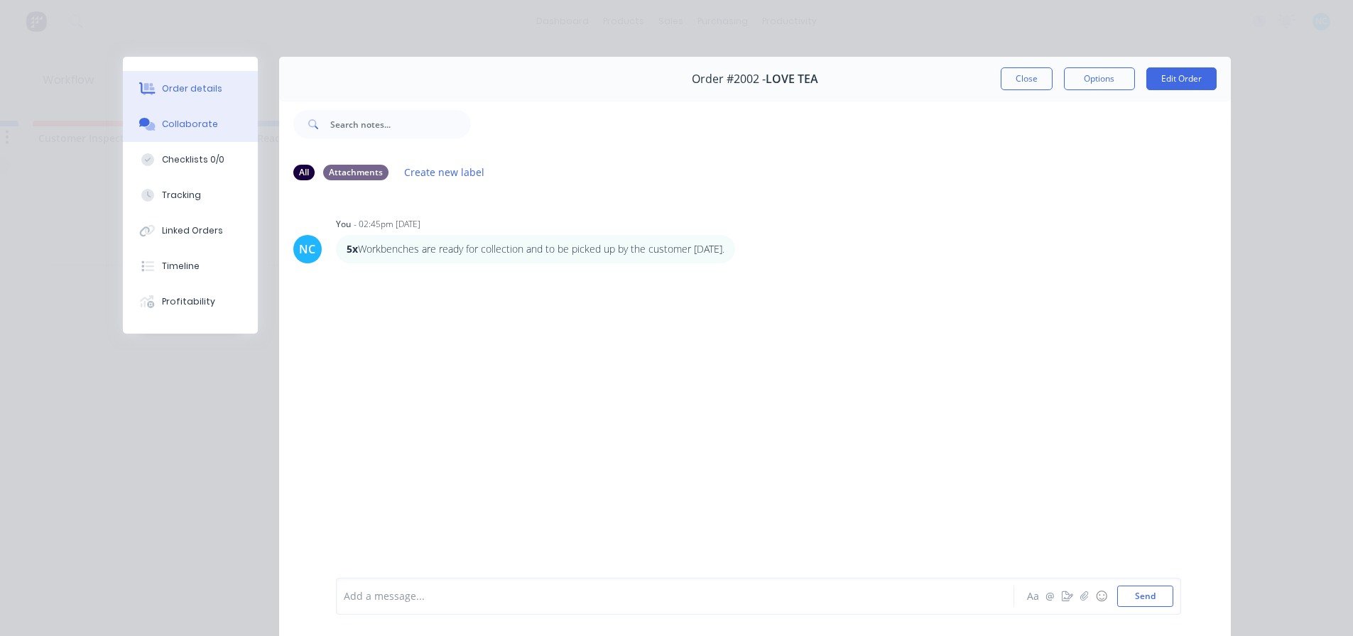
click at [193, 99] on button "Order details" at bounding box center [190, 89] width 135 height 36
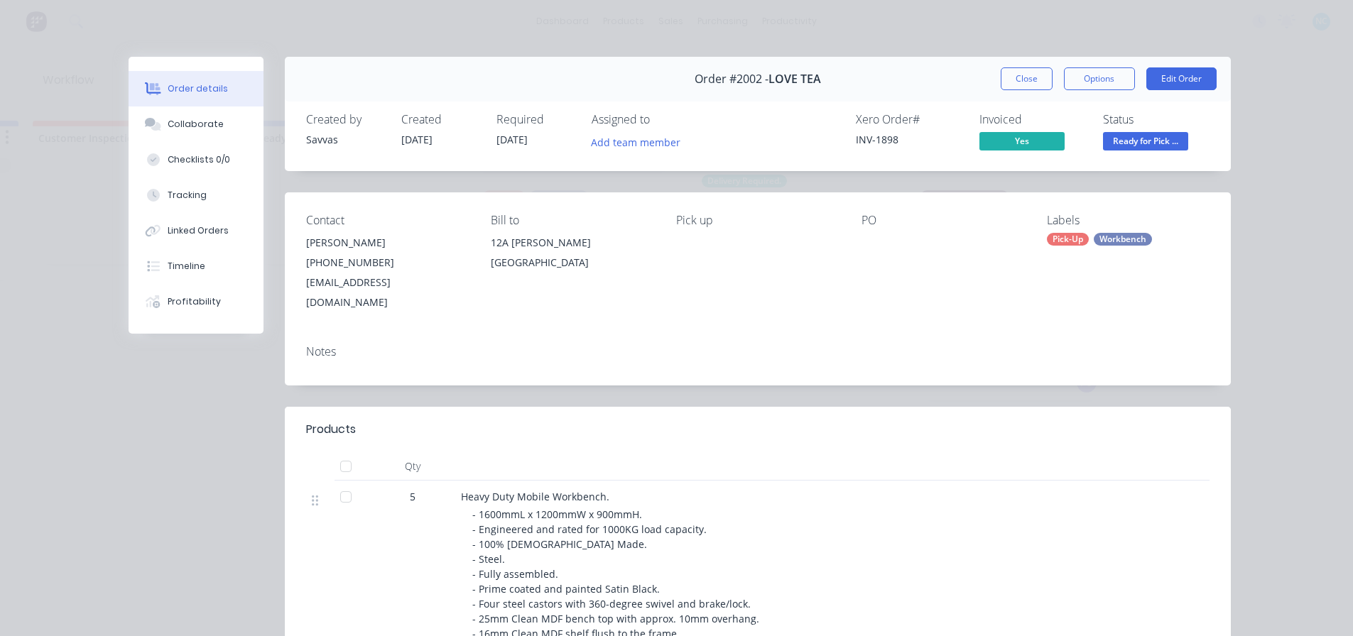
click at [1124, 241] on div "Workbench" at bounding box center [1123, 239] width 58 height 13
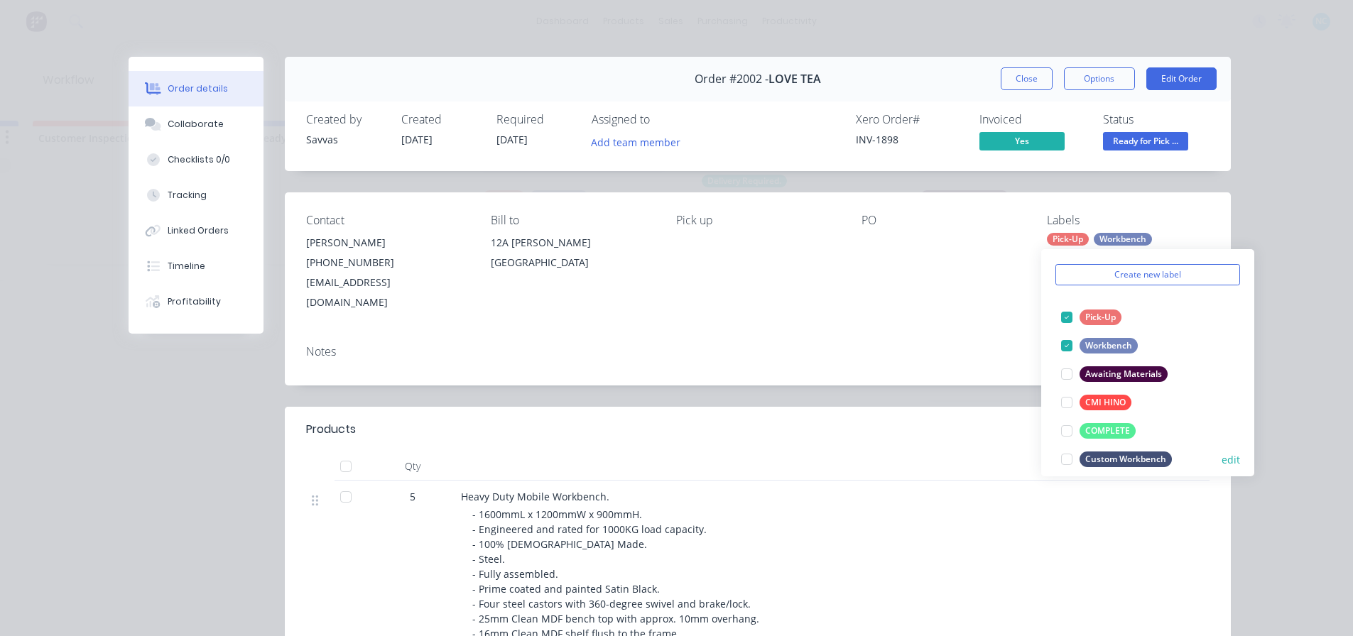
scroll to position [71, 0]
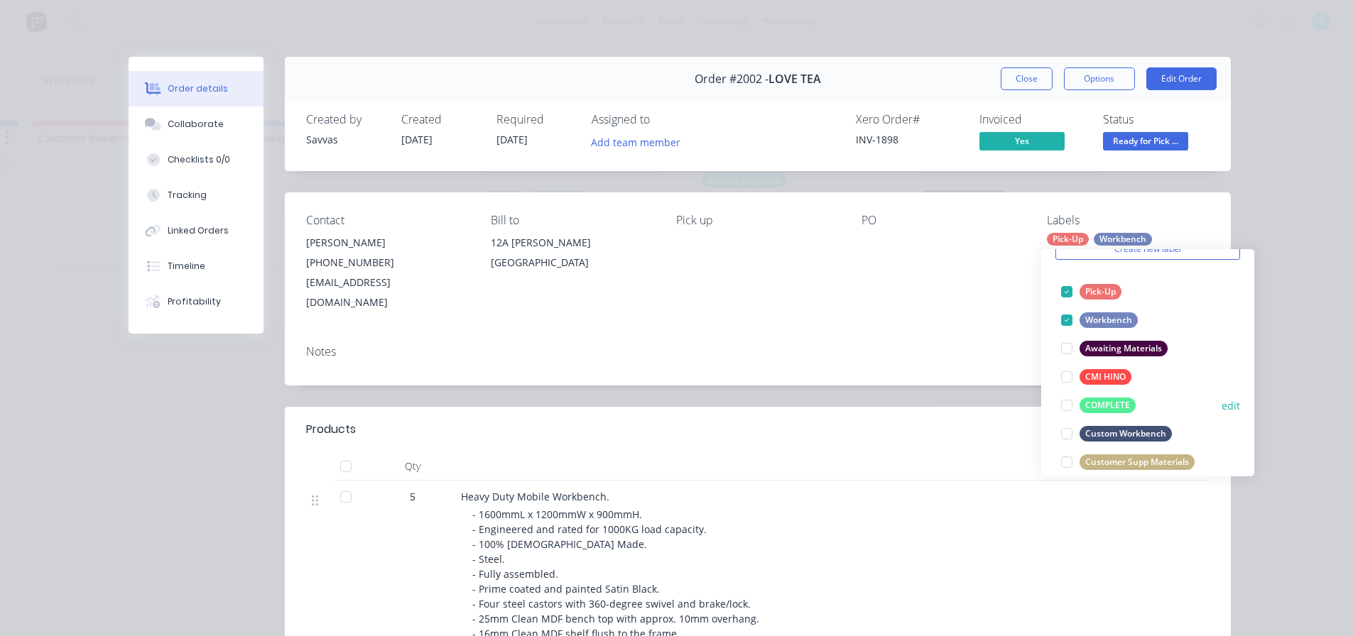
click at [1067, 402] on div at bounding box center [1066, 405] width 28 height 28
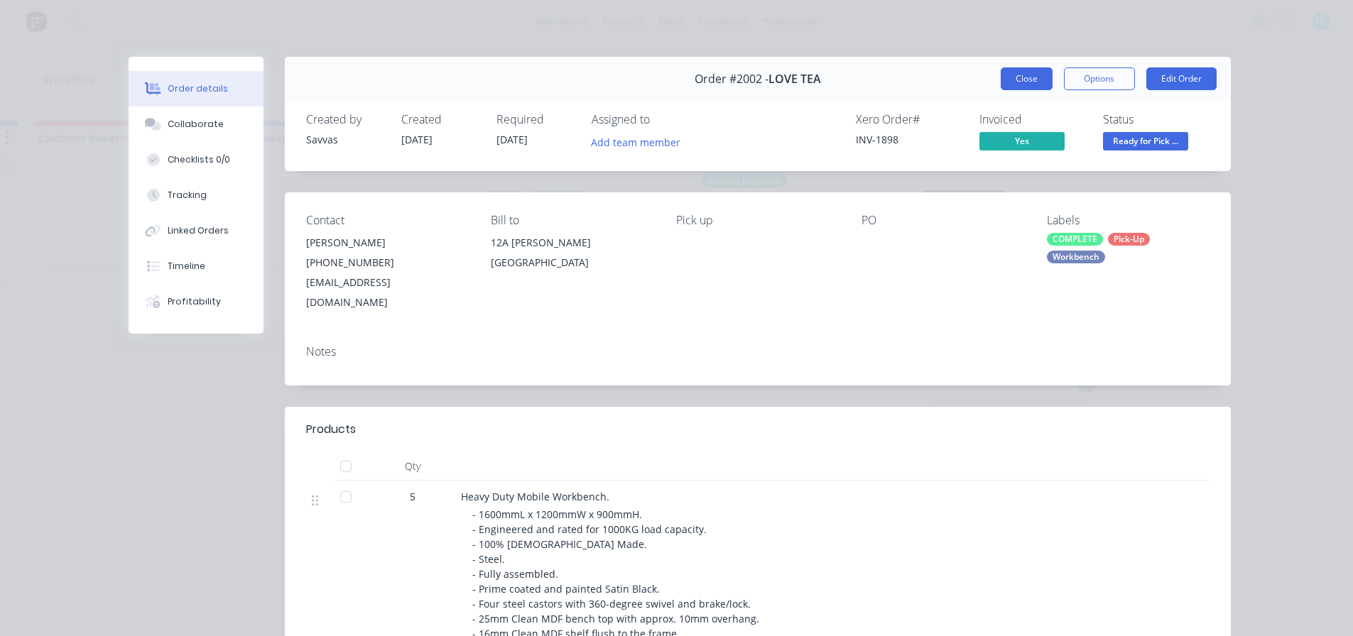
click at [1030, 89] on button "Close" at bounding box center [1027, 78] width 52 height 23
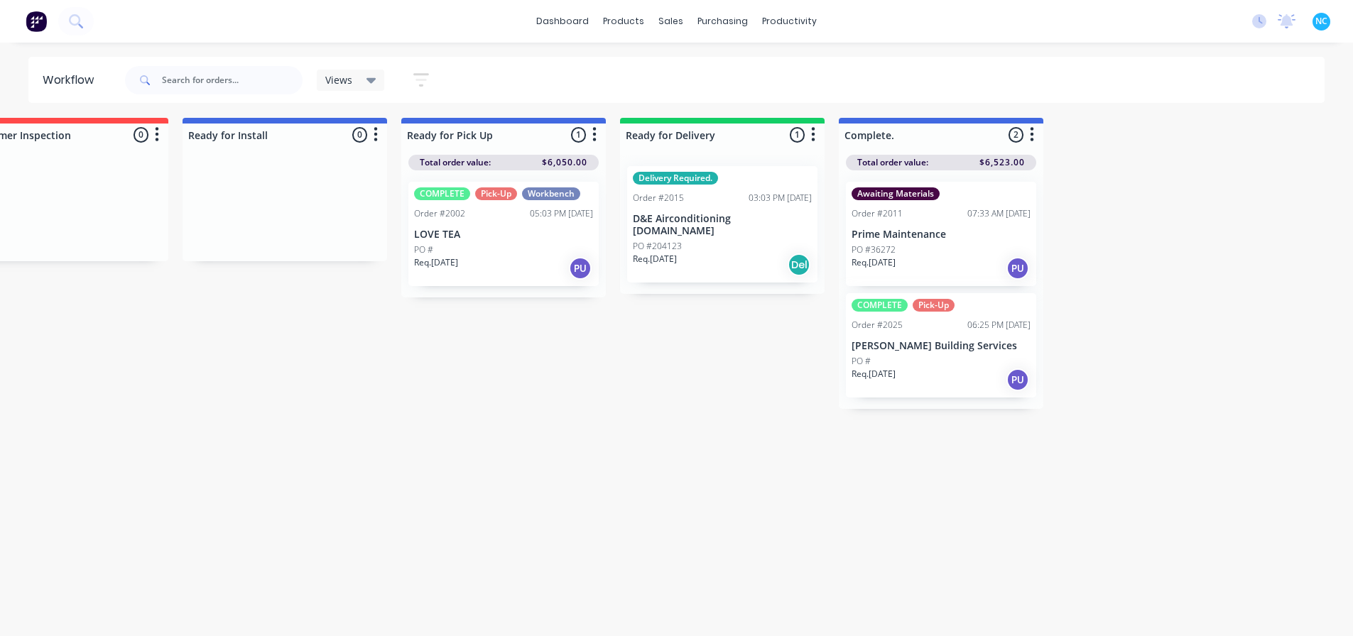
scroll to position [13, 1222]
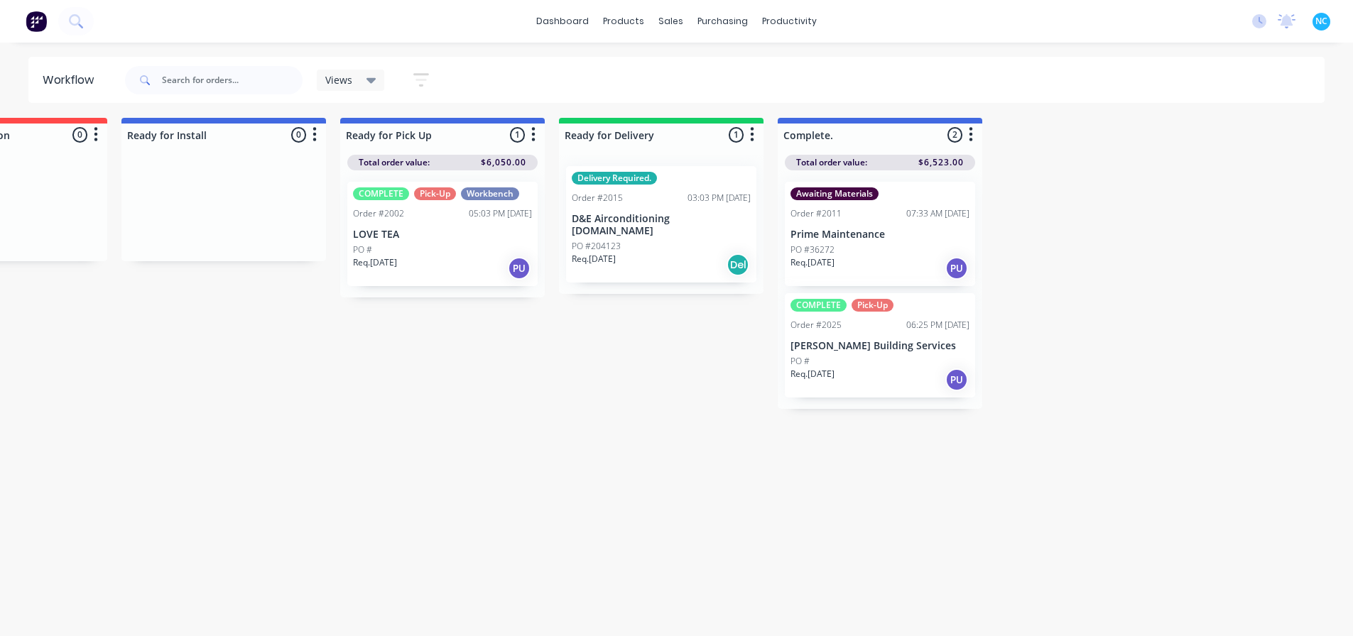
click at [471, 262] on div "Req. 26/08/25 PU" at bounding box center [442, 268] width 179 height 24
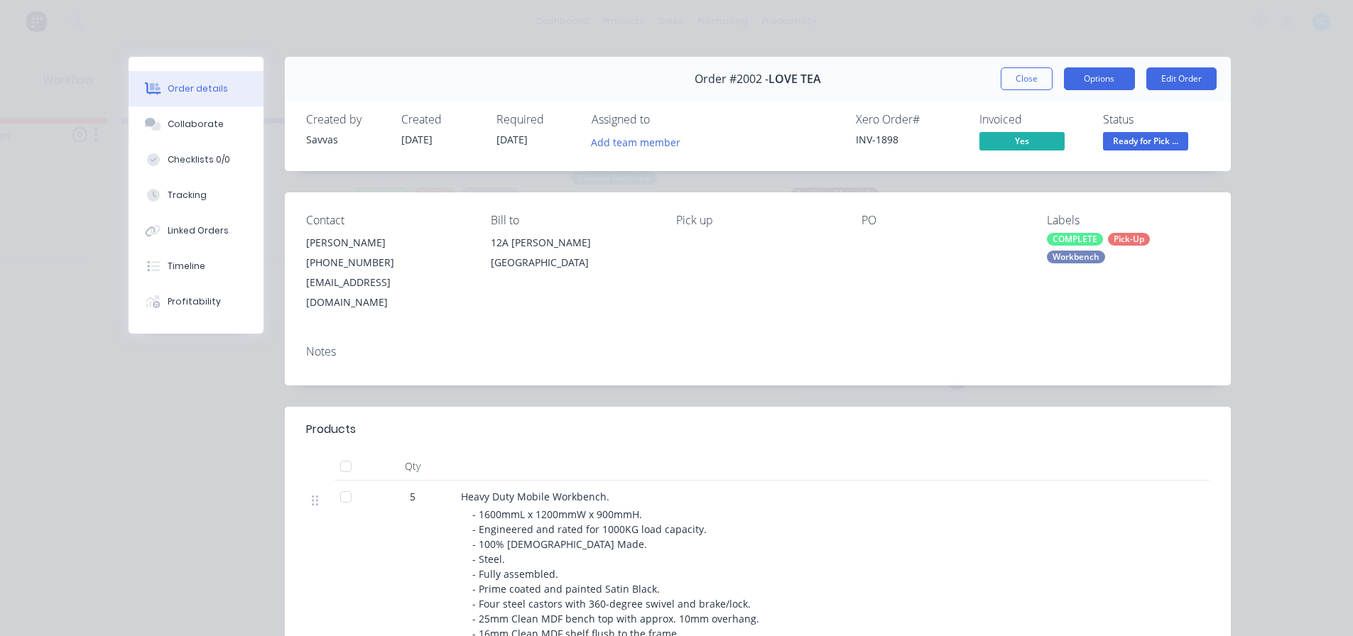
click at [1102, 82] on button "Options" at bounding box center [1099, 78] width 71 height 23
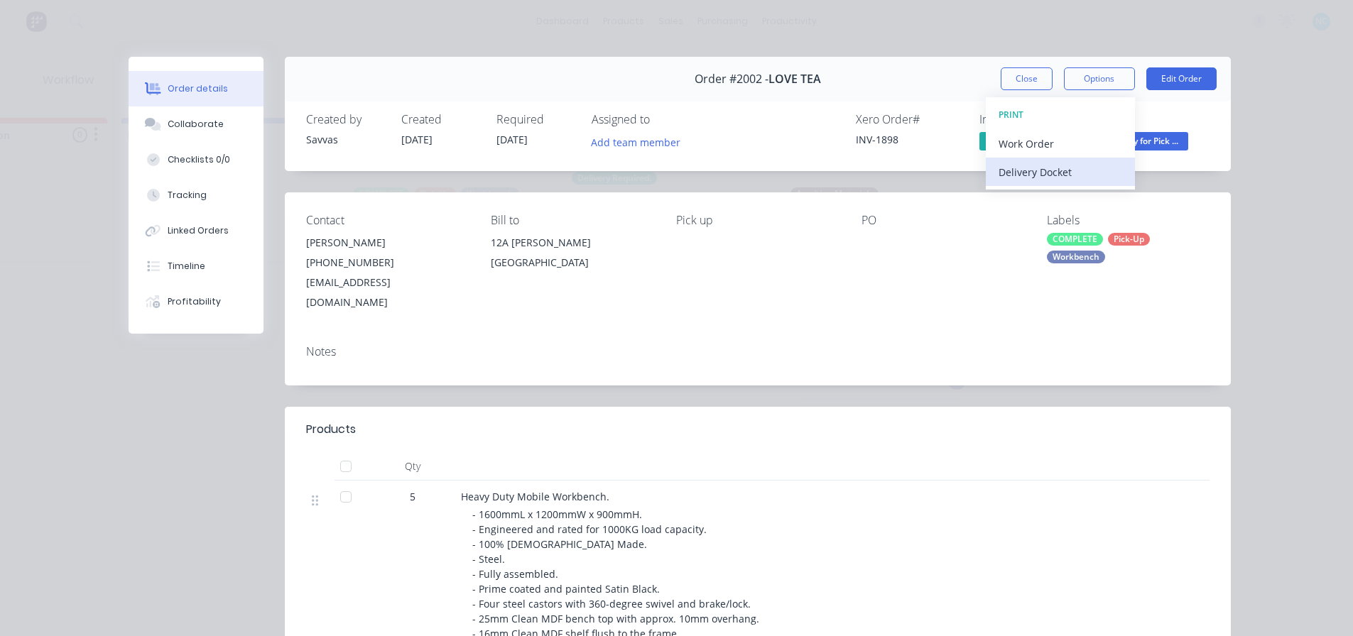
click at [1075, 166] on div "Delivery Docket" at bounding box center [1061, 172] width 124 height 21
click at [1062, 167] on div "Standard" at bounding box center [1061, 172] width 124 height 21
click at [868, 256] on div "PO" at bounding box center [942, 263] width 163 height 99
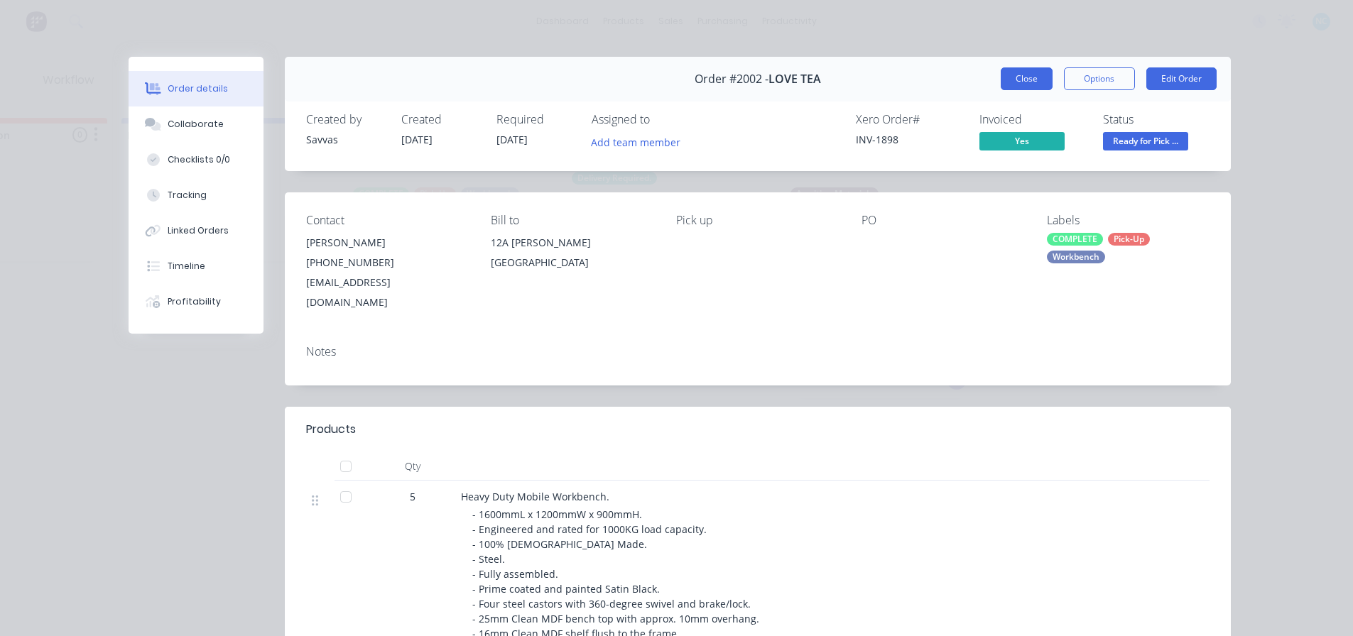
click at [1003, 70] on button "Close" at bounding box center [1027, 78] width 52 height 23
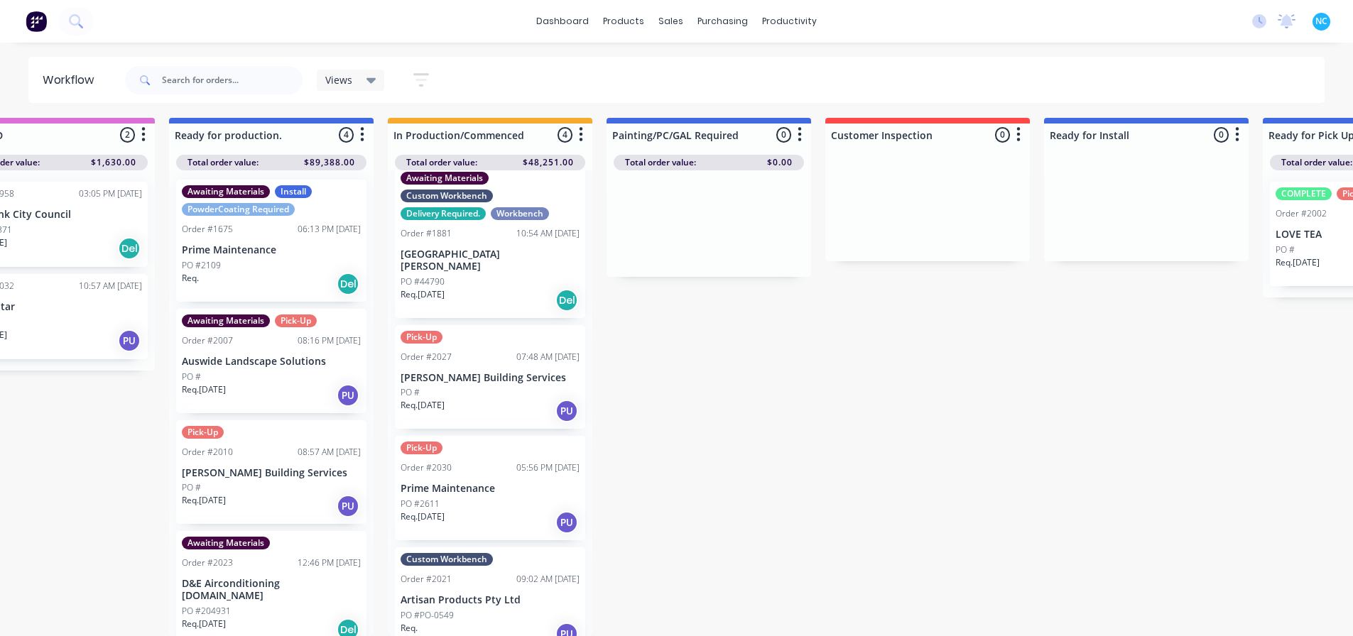
scroll to position [20, 0]
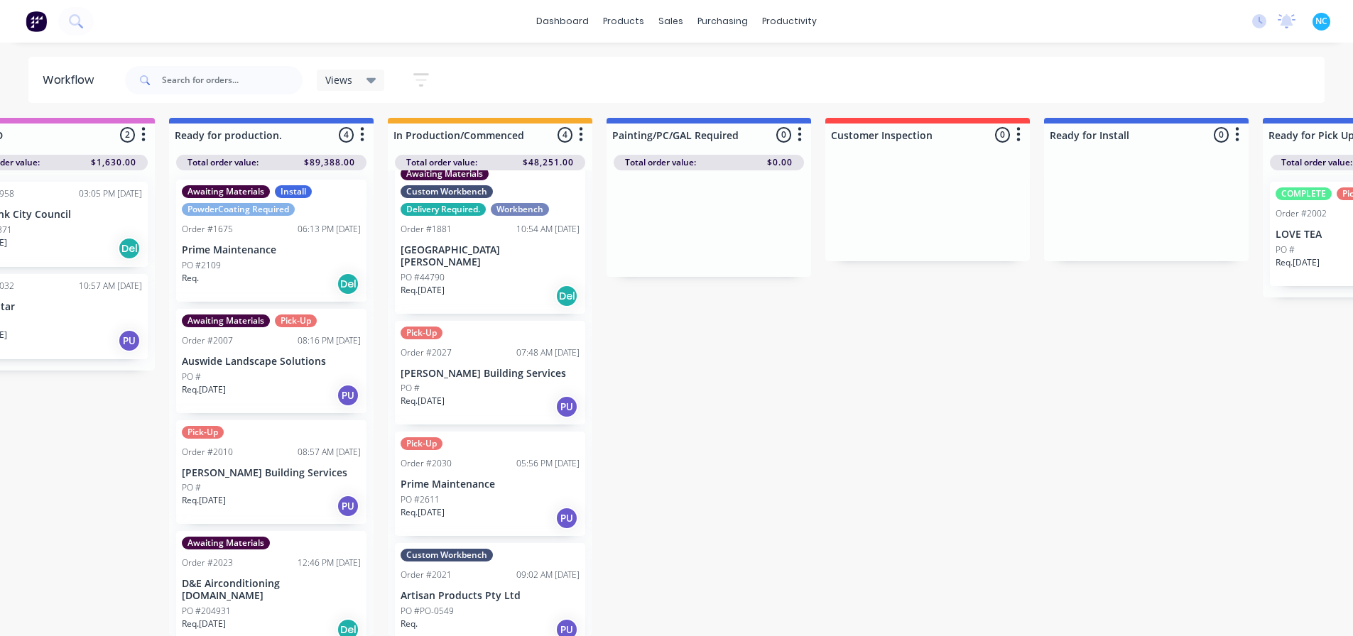
click at [486, 506] on div "Req. 19/09/25 PU" at bounding box center [490, 518] width 179 height 24
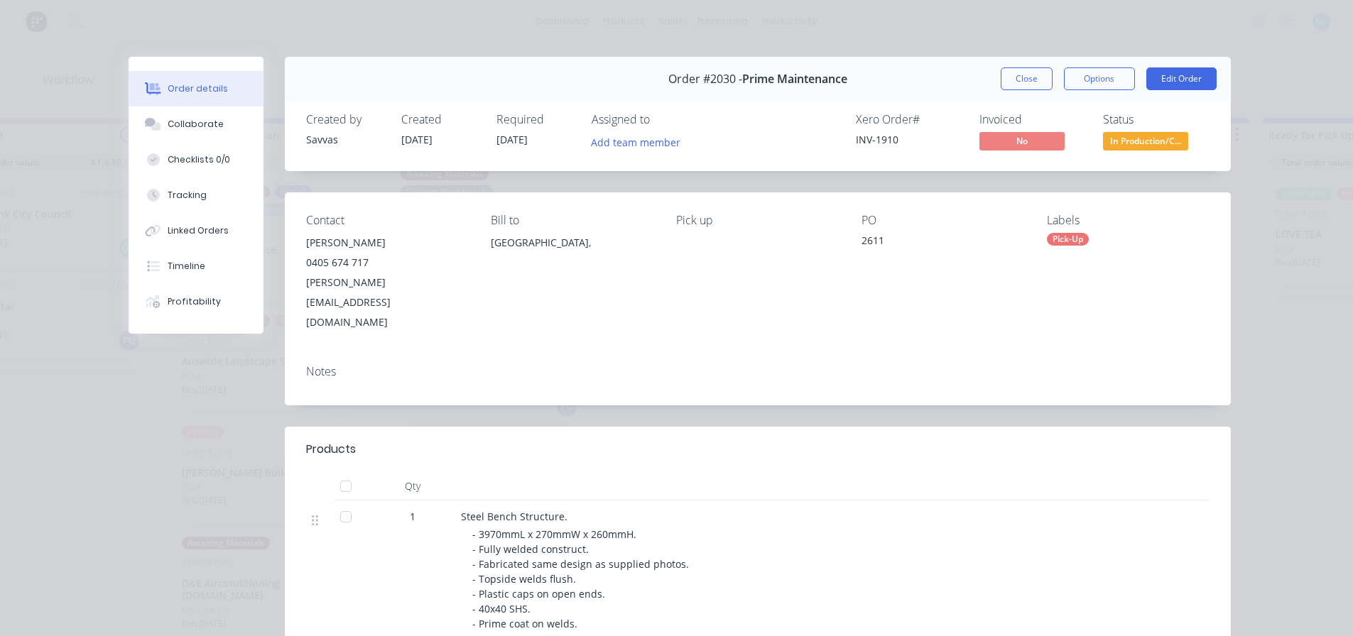
click at [1090, 92] on div "Order #2030 - Prime Maintenance Close Options Edit Order" at bounding box center [758, 79] width 946 height 45
click at [1090, 89] on button "Options" at bounding box center [1099, 78] width 71 height 23
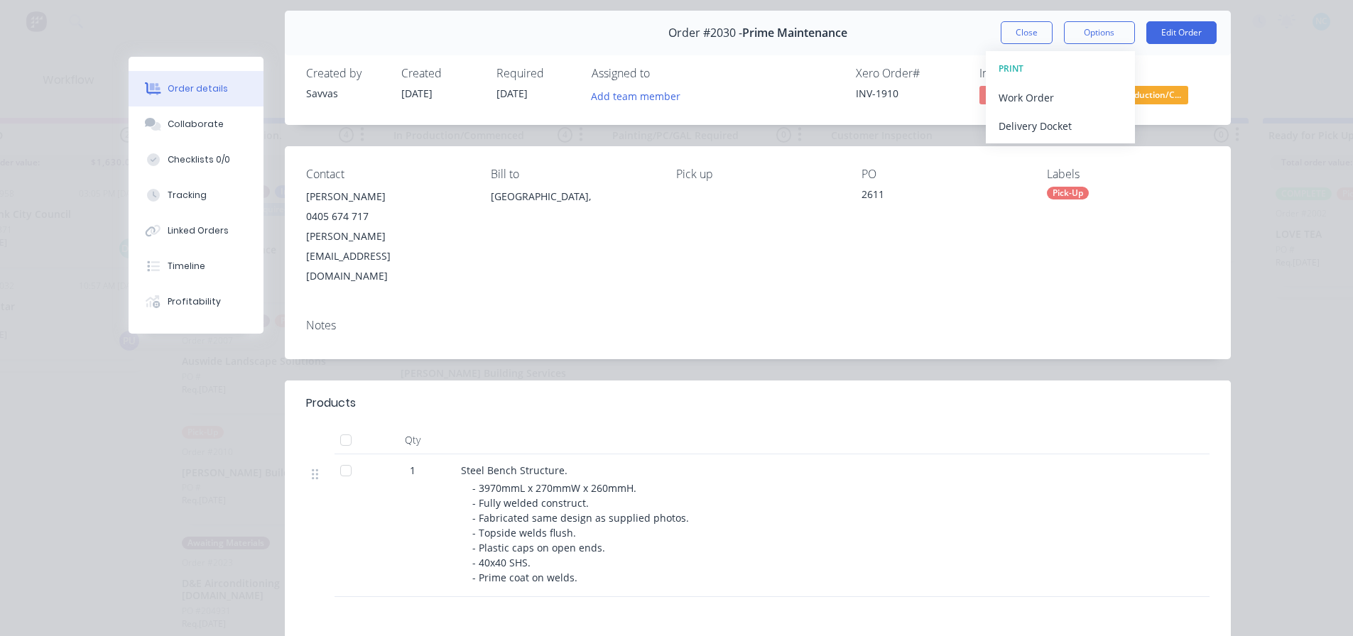
scroll to position [71, 0]
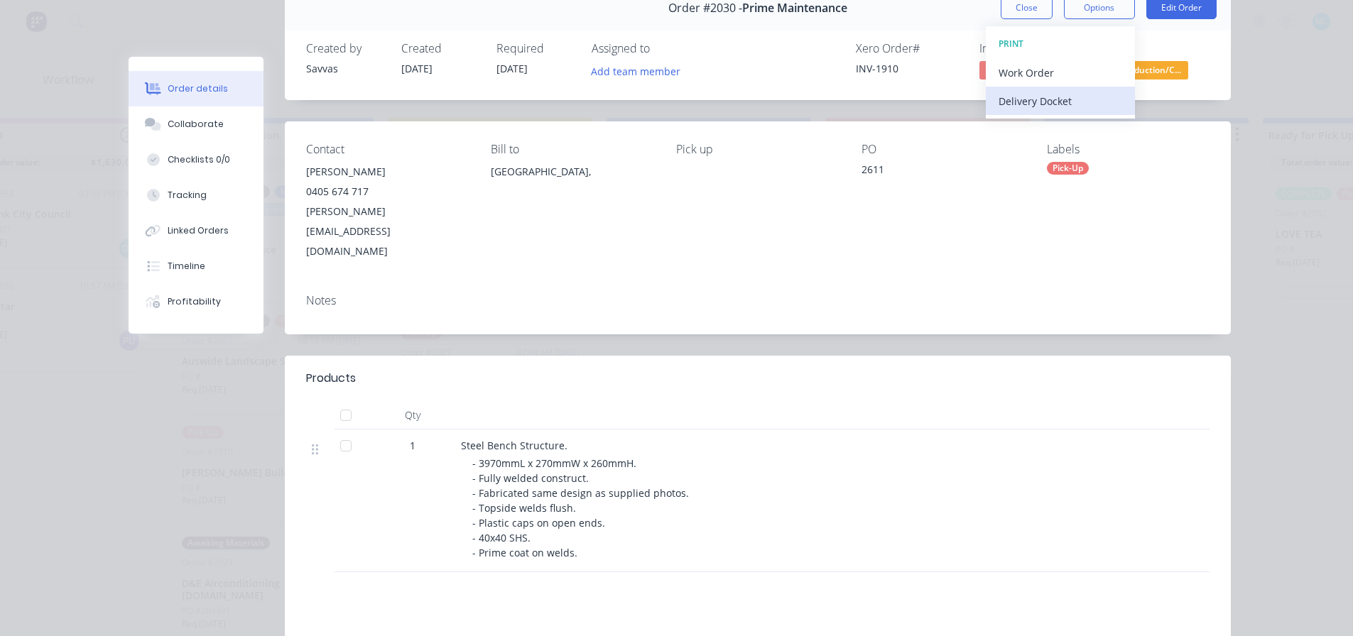
drag, startPoint x: 1050, startPoint y: 75, endPoint x: 1050, endPoint y: 92, distance: 17.0
click at [1050, 92] on div "PRINT Work Order Delivery Docket" at bounding box center [1060, 72] width 149 height 92
click at [1050, 92] on div "Delivery Docket" at bounding box center [1061, 101] width 124 height 21
click at [1036, 99] on div "Standard" at bounding box center [1061, 101] width 124 height 21
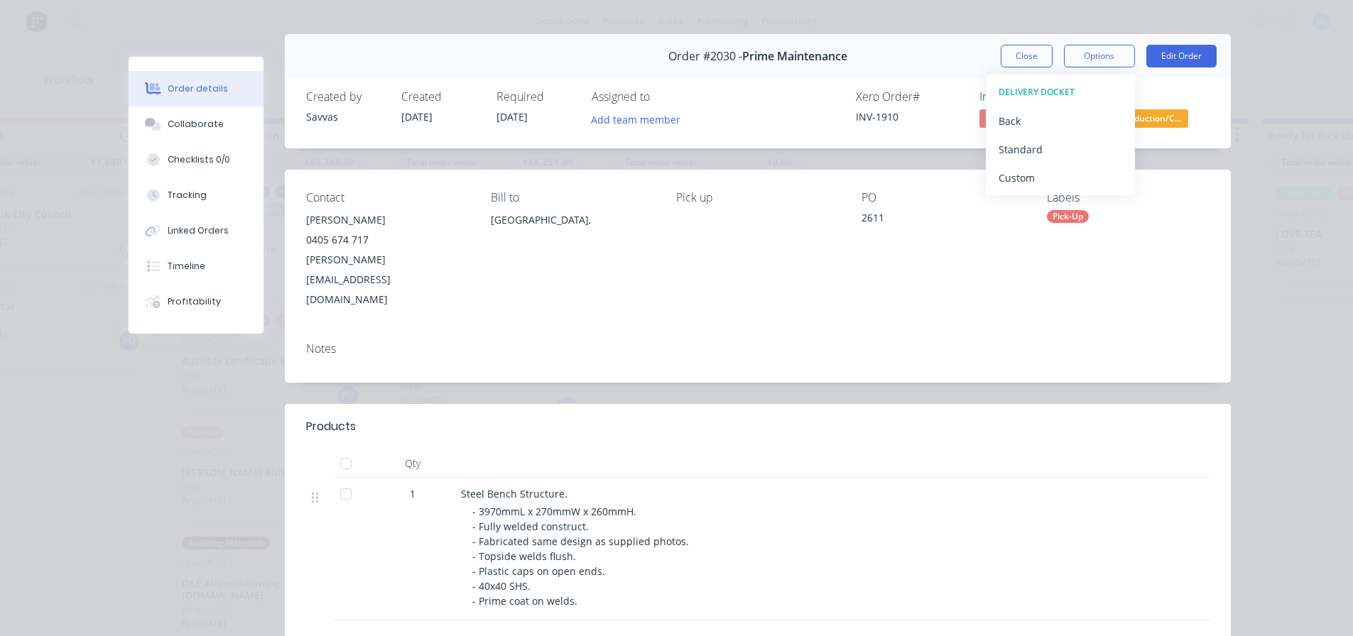
scroll to position [0, 0]
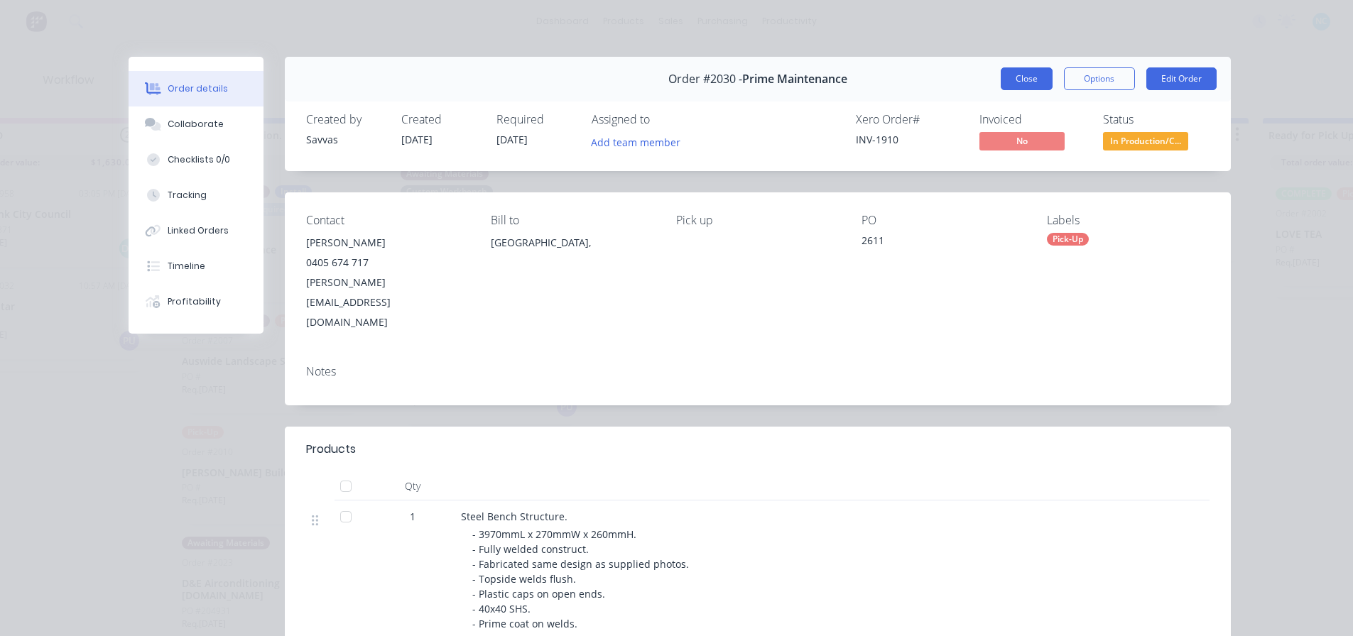
click at [1023, 79] on button "Close" at bounding box center [1027, 78] width 52 height 23
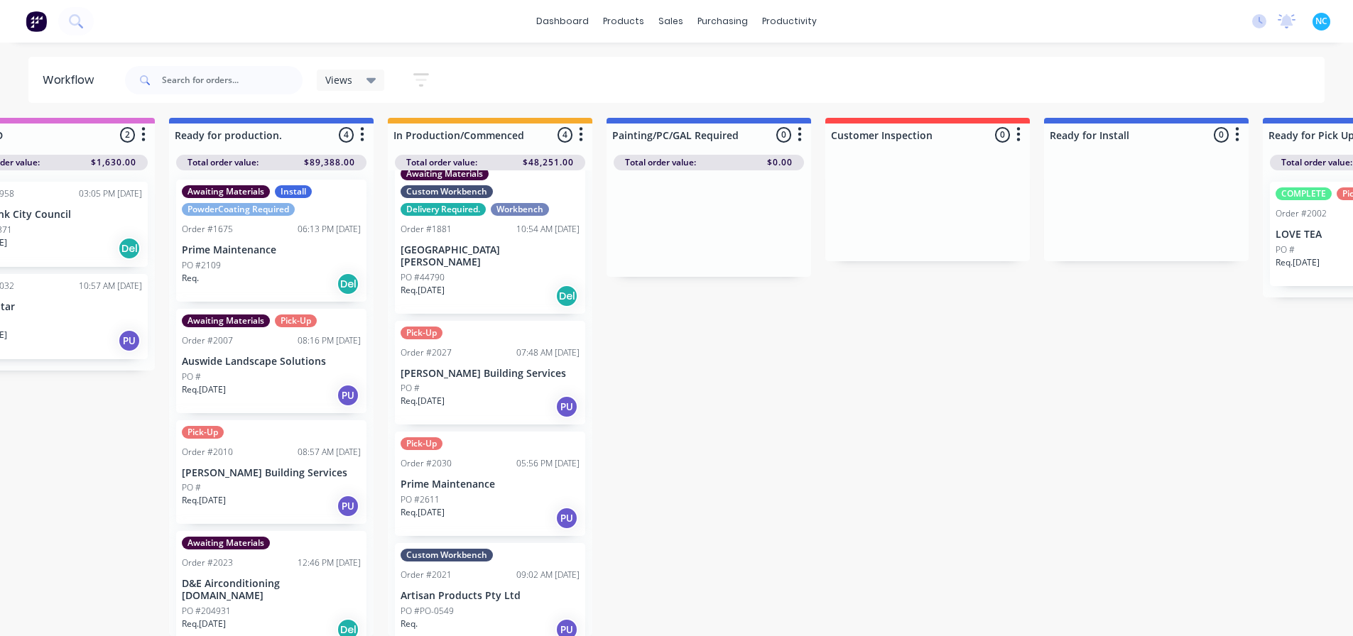
scroll to position [0, 299]
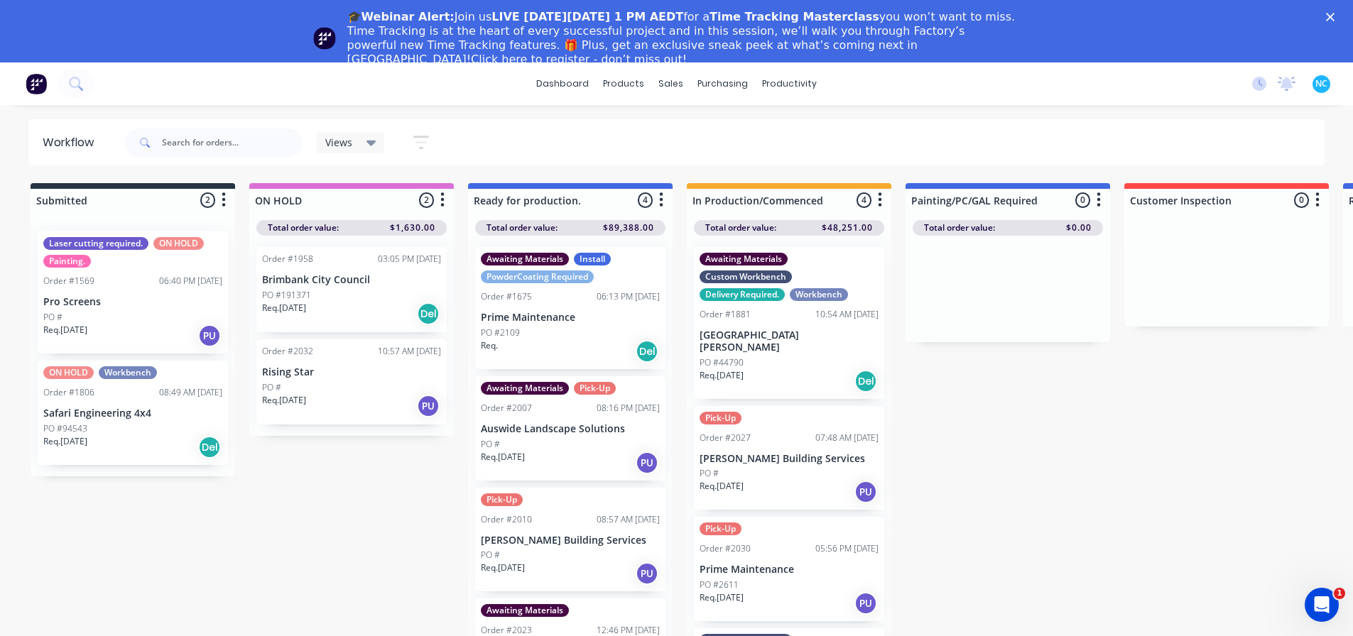
click at [1334, 17] on icon "Close" at bounding box center [1330, 17] width 9 height 9
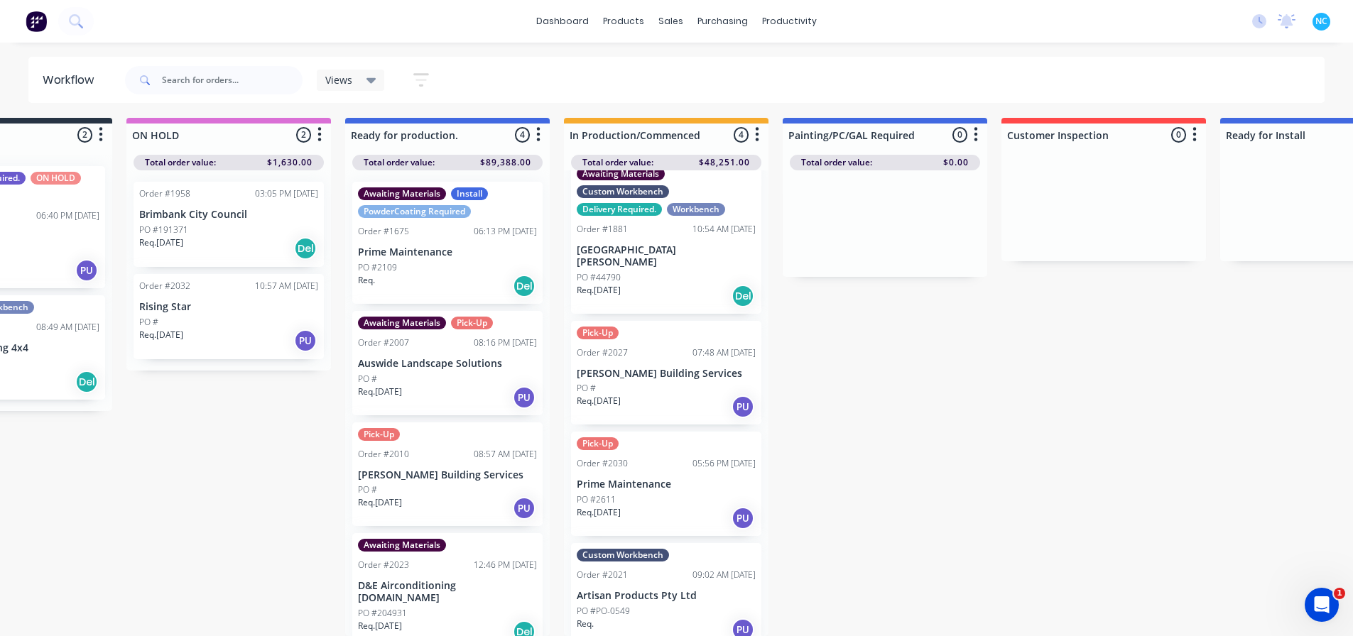
scroll to position [13, 123]
click at [236, 242] on div "Req. 29/06/25 Del" at bounding box center [228, 248] width 179 height 24
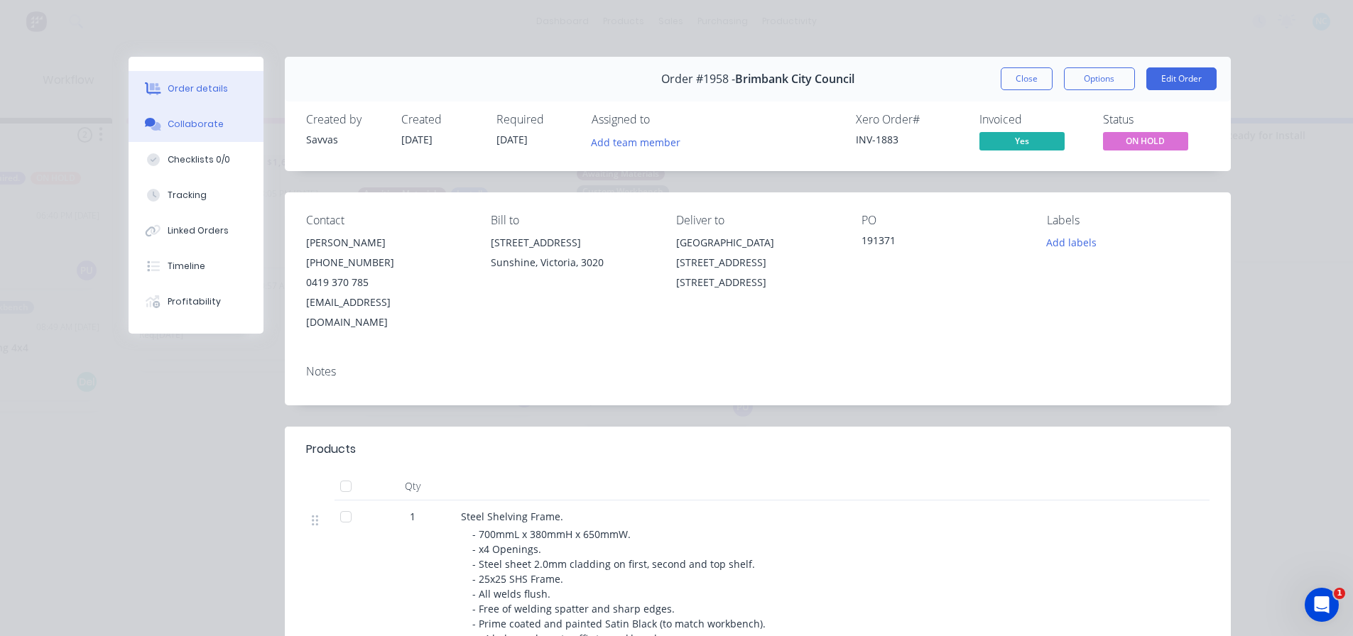
click at [207, 121] on div "Collaborate" at bounding box center [196, 124] width 56 height 13
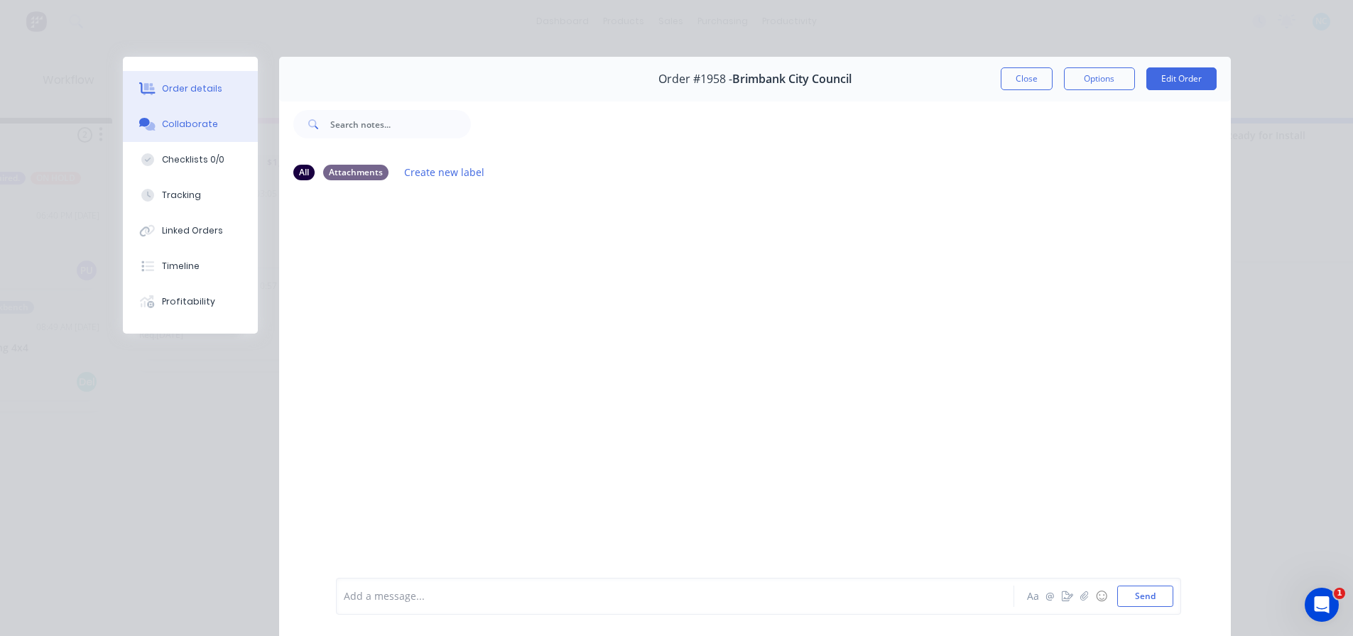
drag, startPoint x: 216, startPoint y: 112, endPoint x: 226, endPoint y: 95, distance: 19.7
click at [226, 95] on div "Order details Collaborate Checklists 0/0 Tracking Linked Orders Timeline Profit…" at bounding box center [190, 195] width 135 height 277
click at [226, 95] on button "Order details" at bounding box center [190, 89] width 135 height 36
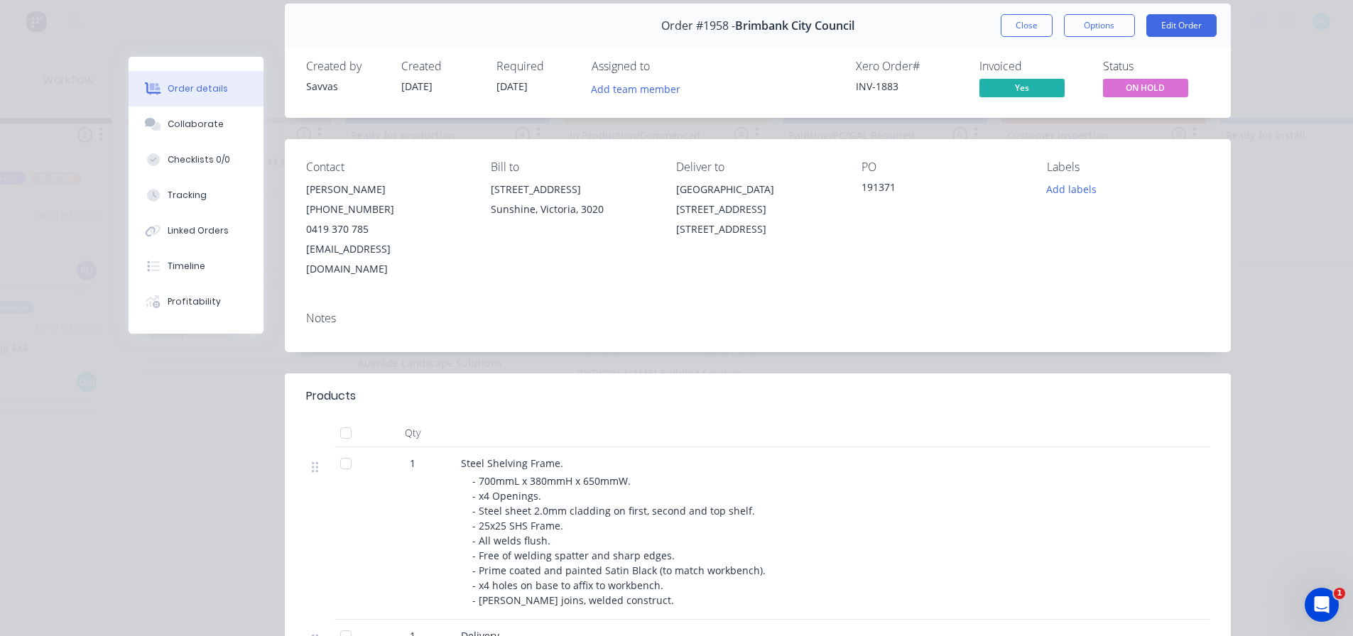
scroll to position [142, 0]
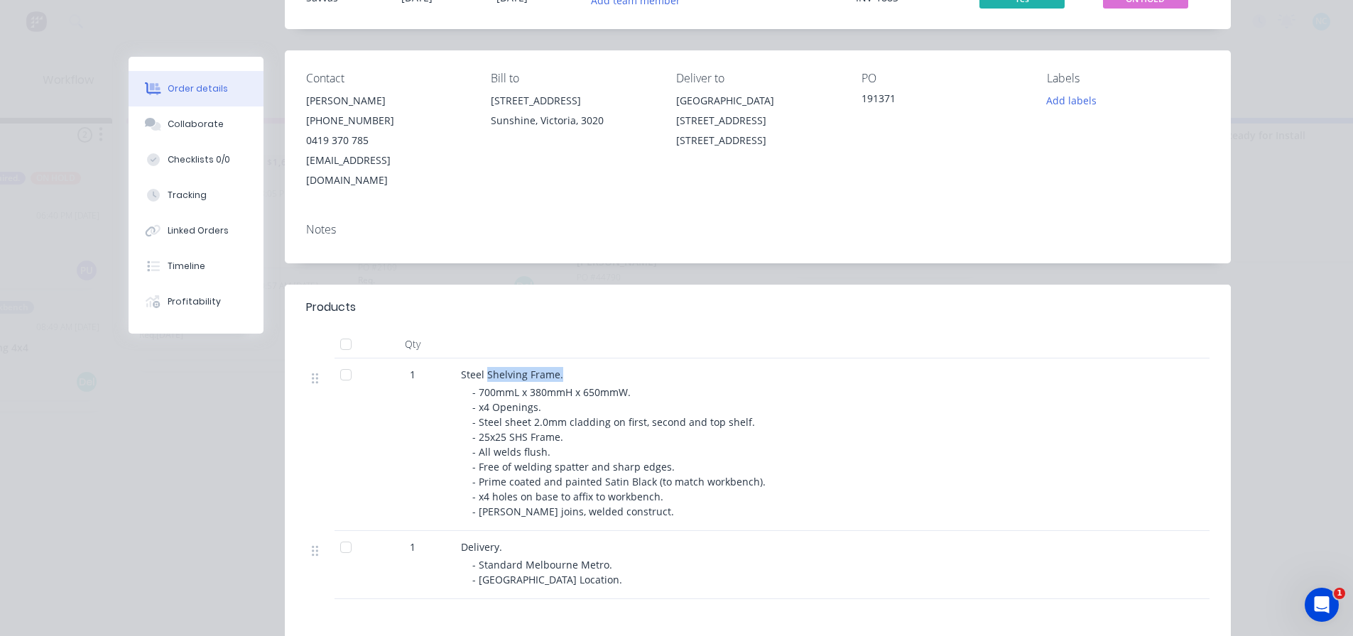
drag, startPoint x: 481, startPoint y: 345, endPoint x: 562, endPoint y: 346, distance: 81.0
click at [562, 359] on div "Steel Shelving Frame. - 700mmL x 380mmH x 650mmW. - x4 Openings. - Steel sheet …" at bounding box center [739, 445] width 568 height 173
drag, startPoint x: 490, startPoint y: 463, endPoint x: 782, endPoint y: 451, distance: 292.1
click at [782, 451] on div "- 700mmL x 380mmH x 650mmW. - x4 Openings. - Steel sheet 2.0mm cladding on firs…" at bounding box center [744, 452] width 545 height 134
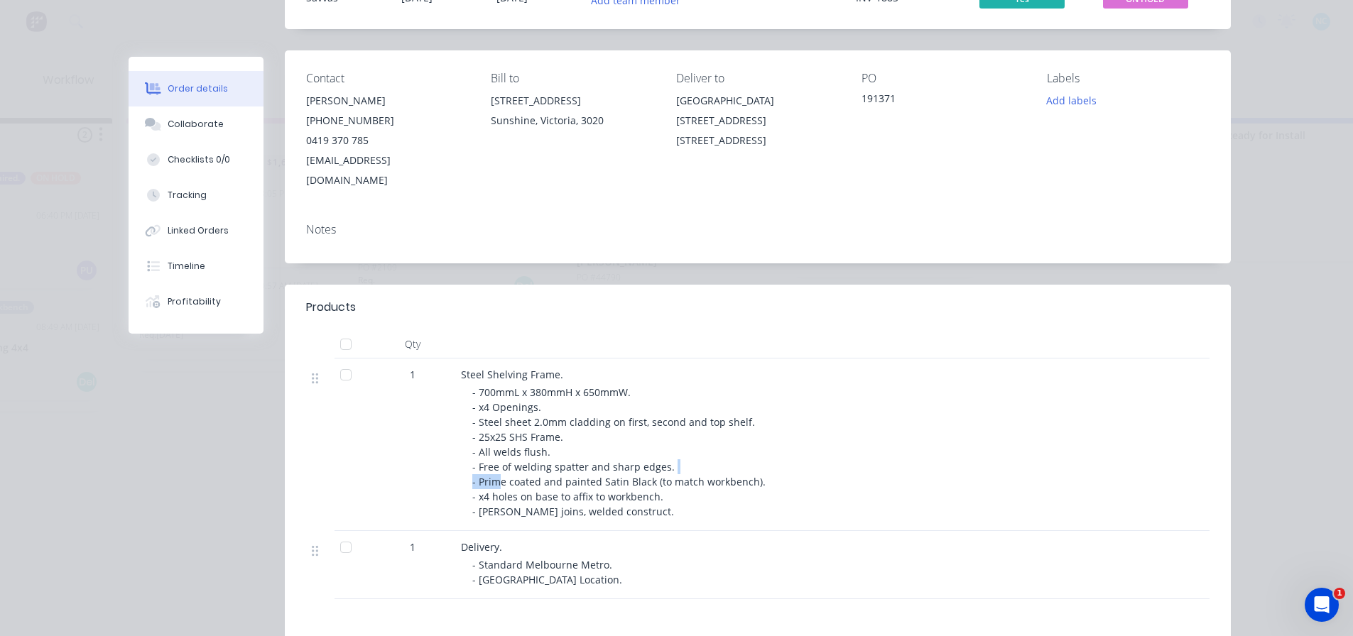
click at [782, 451] on div "- 700mmL x 380mmH x 650mmW. - x4 Openings. - Steel sheet 2.0mm cladding on firs…" at bounding box center [744, 452] width 545 height 134
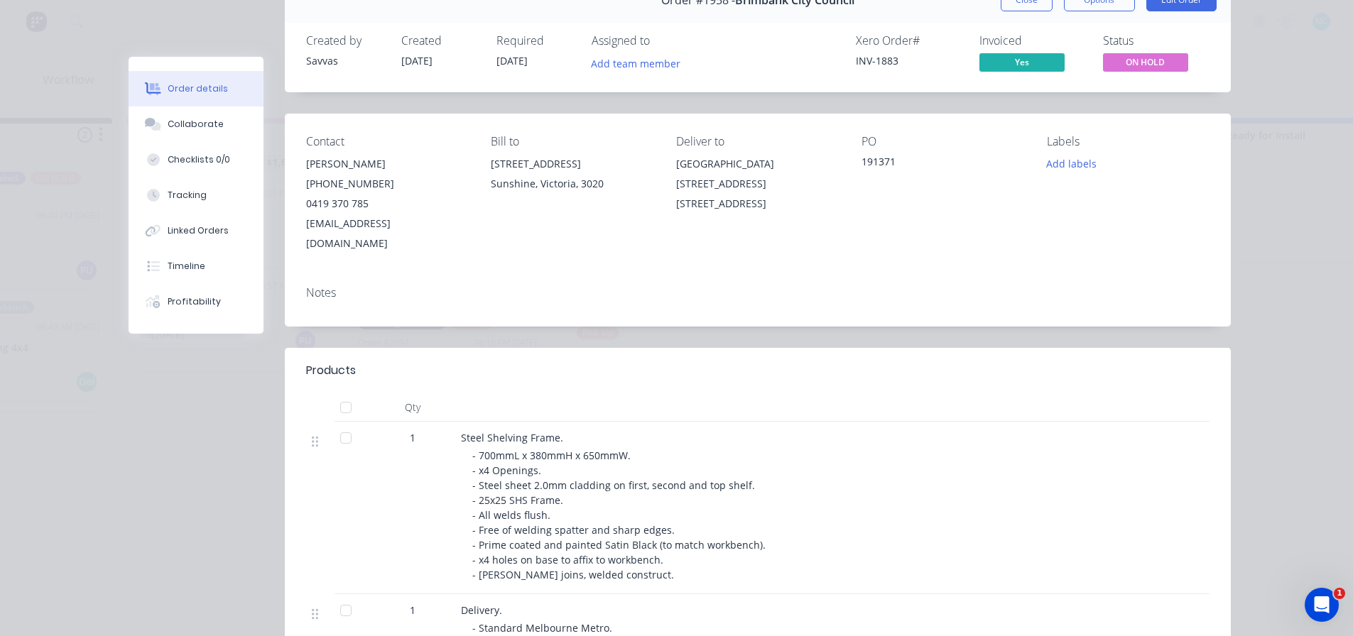
scroll to position [0, 0]
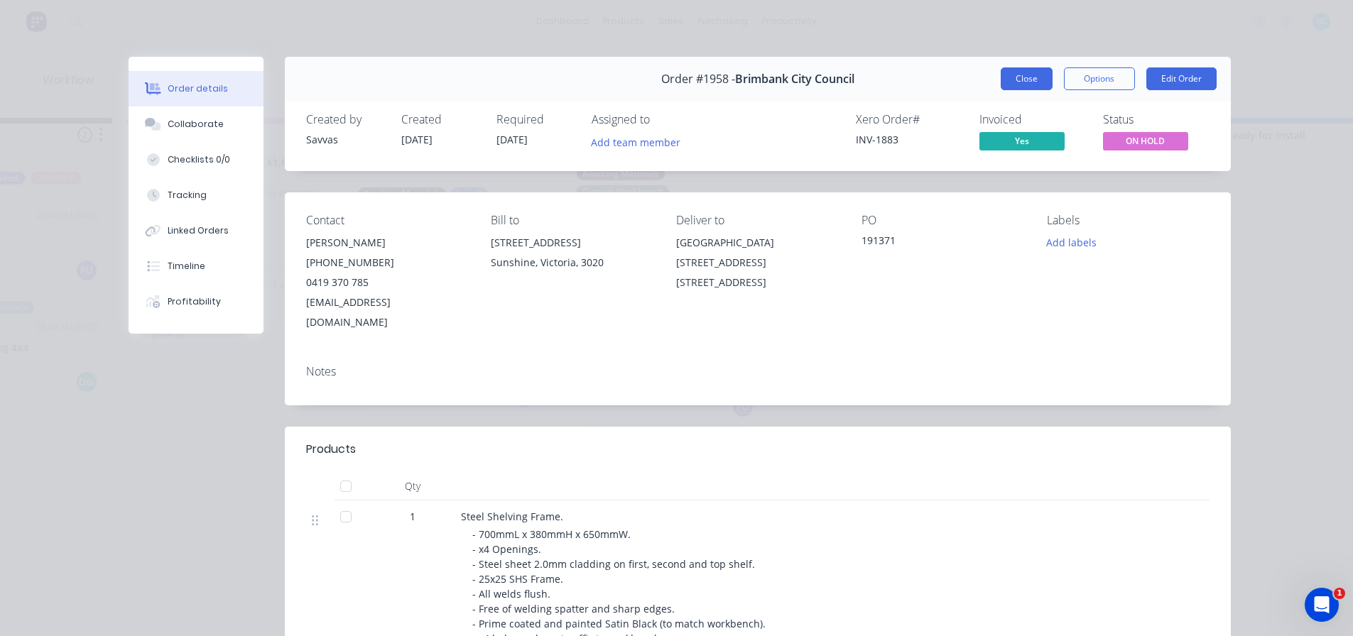
click at [1007, 75] on button "Close" at bounding box center [1027, 78] width 52 height 23
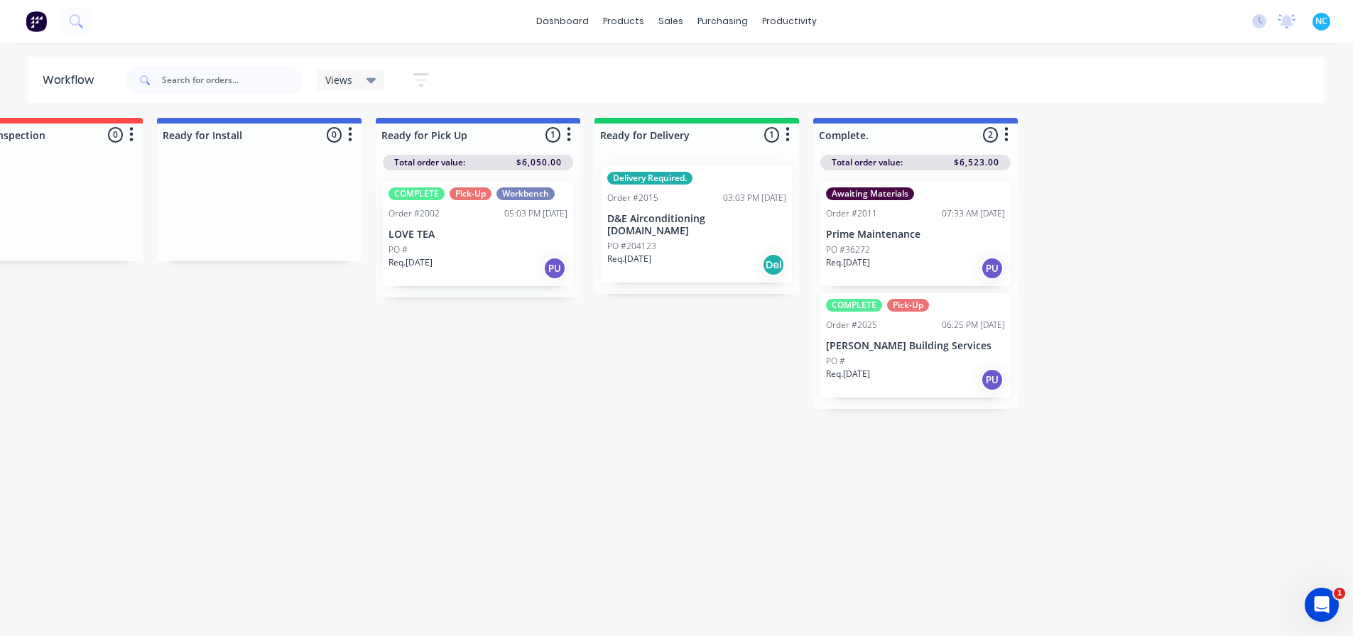
scroll to position [13, 1194]
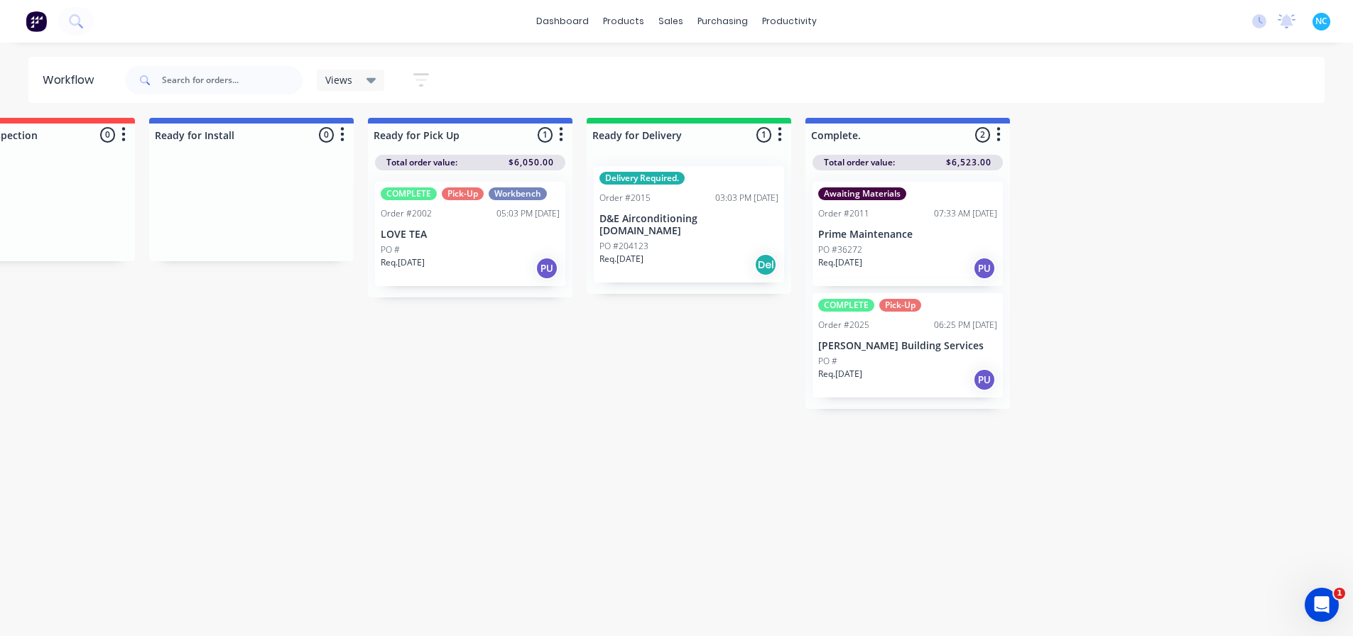
click at [675, 253] on div "Req. 08/09/25 Del" at bounding box center [688, 265] width 179 height 24
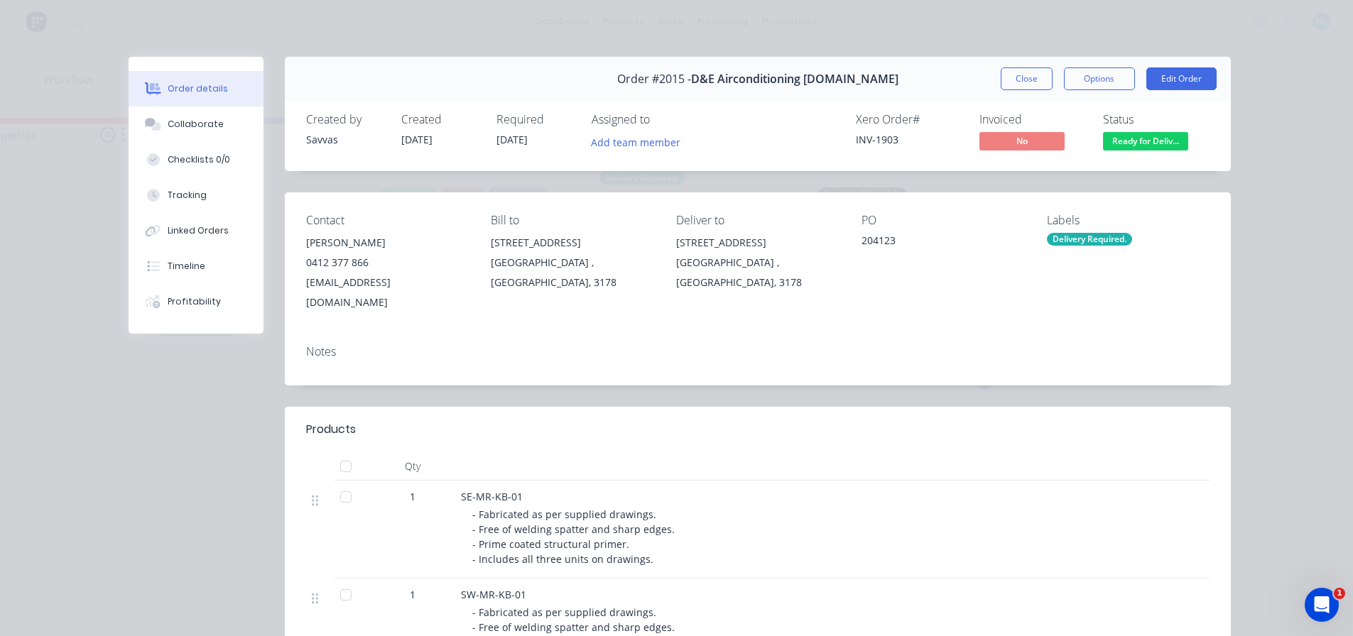
click at [1072, 249] on div "Labels Delivery Required." at bounding box center [1128, 263] width 163 height 99
click at [1076, 243] on div "Delivery Required." at bounding box center [1089, 239] width 85 height 13
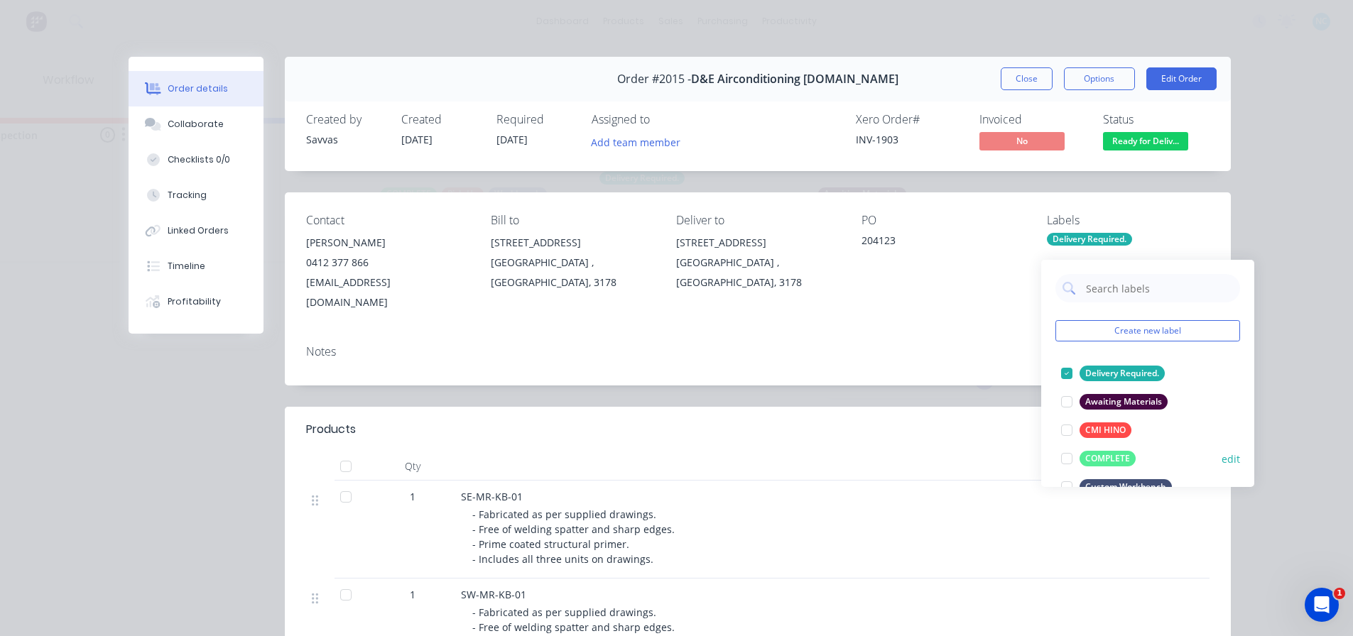
click at [1068, 445] on div at bounding box center [1066, 459] width 28 height 28
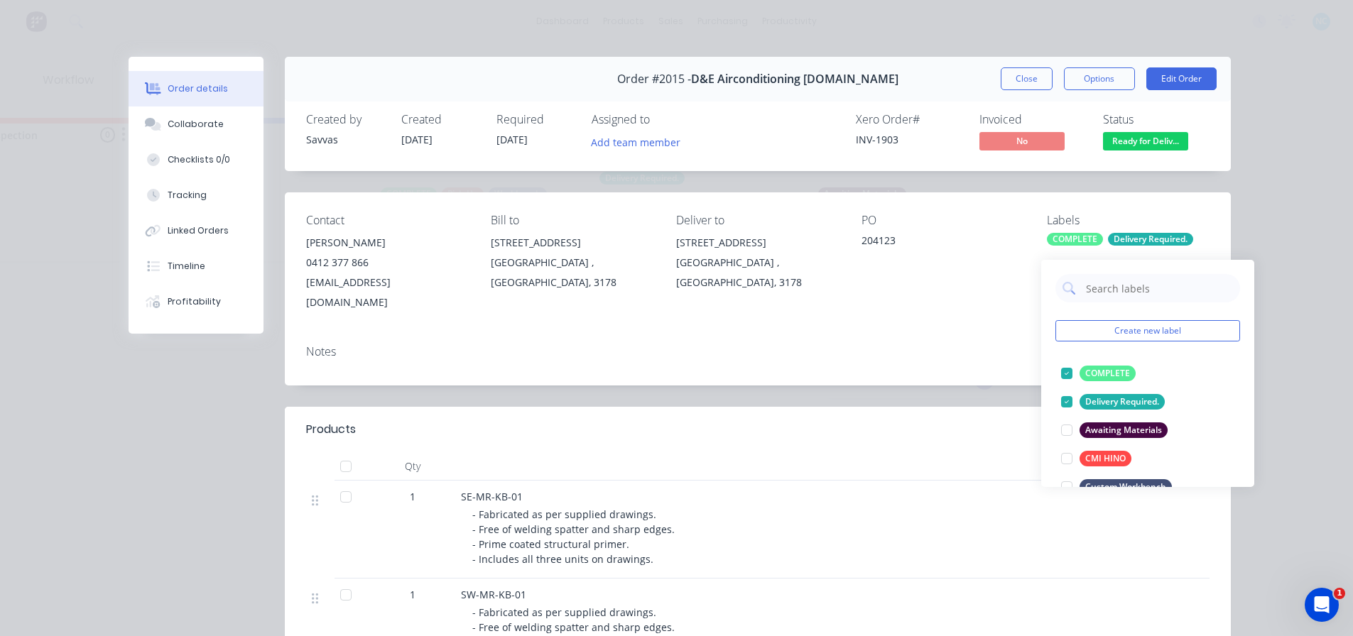
click at [1041, 77] on button "Close" at bounding box center [1027, 78] width 52 height 23
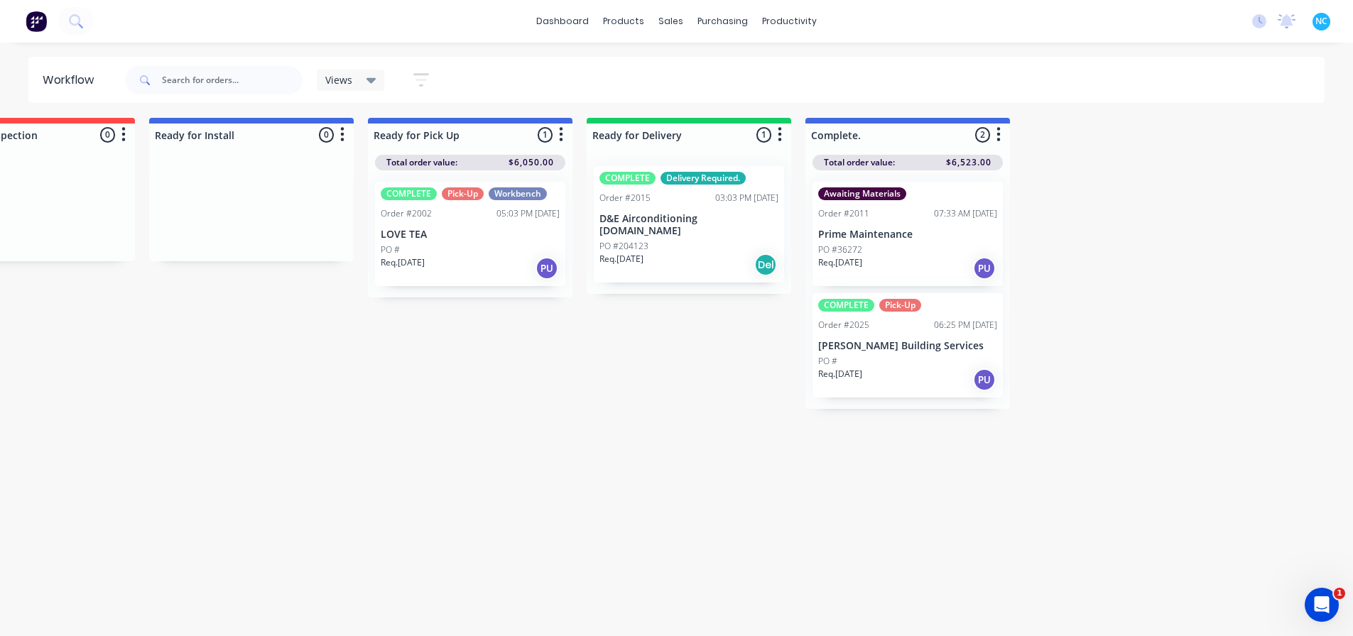
drag, startPoint x: 780, startPoint y: 634, endPoint x: 755, endPoint y: 466, distance: 170.2
click at [753, 624] on div "Submitted 2 Sort By Created date Required date Order number Customer name Most …" at bounding box center [83, 377] width 2574 height 518
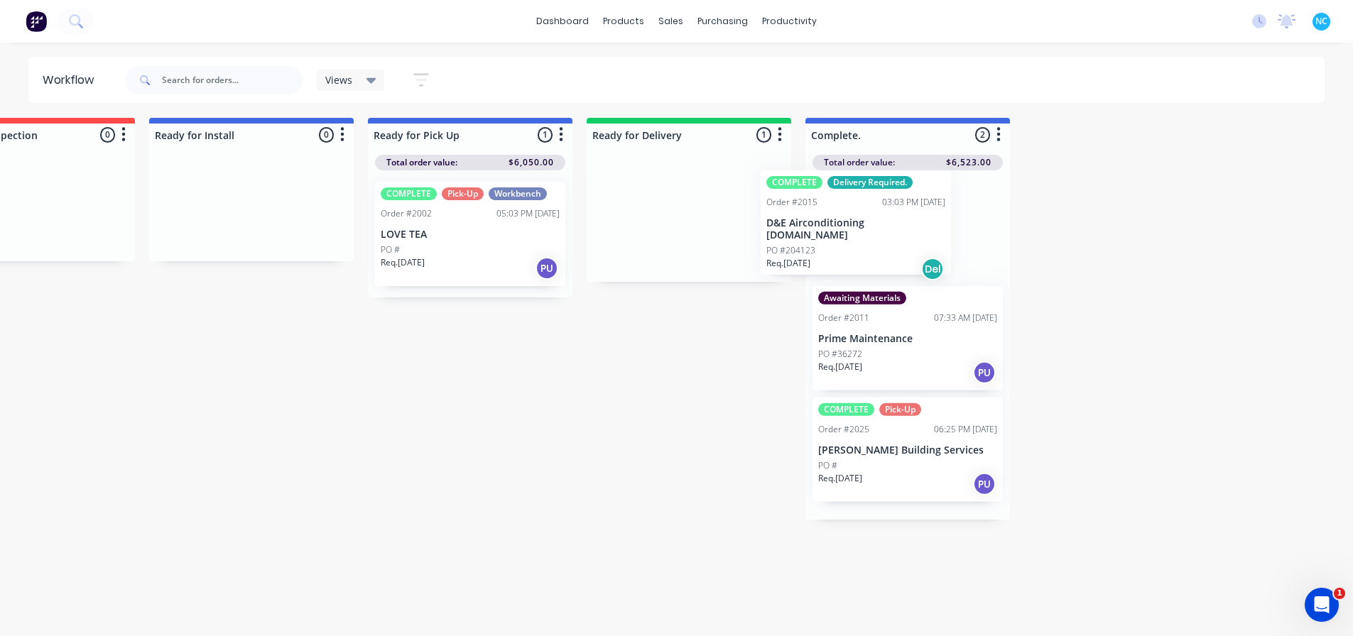
drag, startPoint x: 722, startPoint y: 239, endPoint x: 896, endPoint y: 256, distance: 175.5
click at [896, 256] on div "Submitted 2 Sort By Created date Required date Order number Customer name Most …" at bounding box center [83, 377] width 2574 height 518
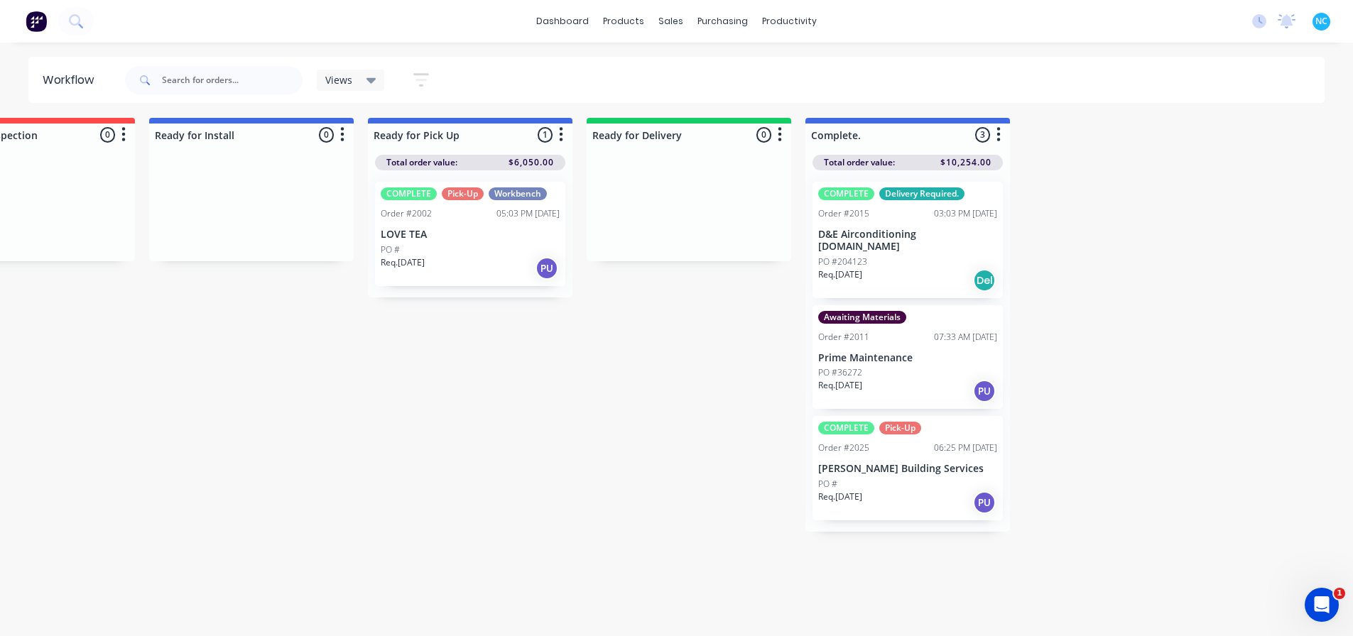
click at [472, 260] on div "Req. 26/08/25 PU" at bounding box center [470, 268] width 179 height 24
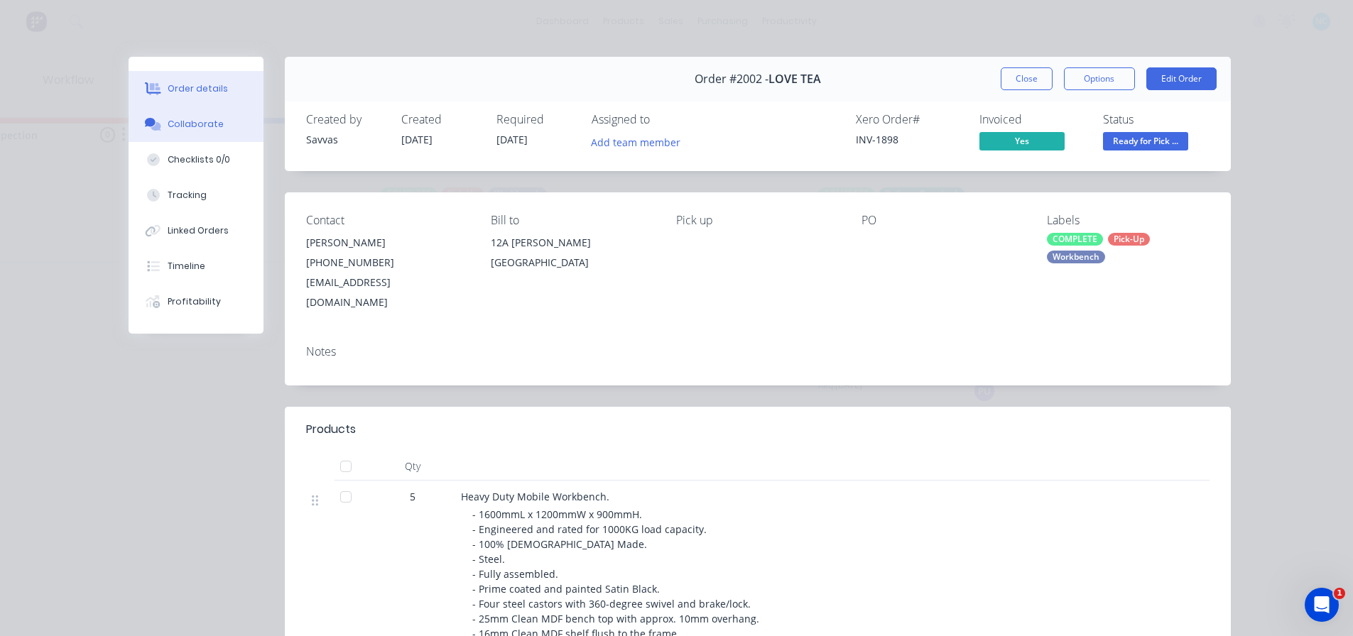
click at [199, 113] on button "Collaborate" at bounding box center [196, 125] width 135 height 36
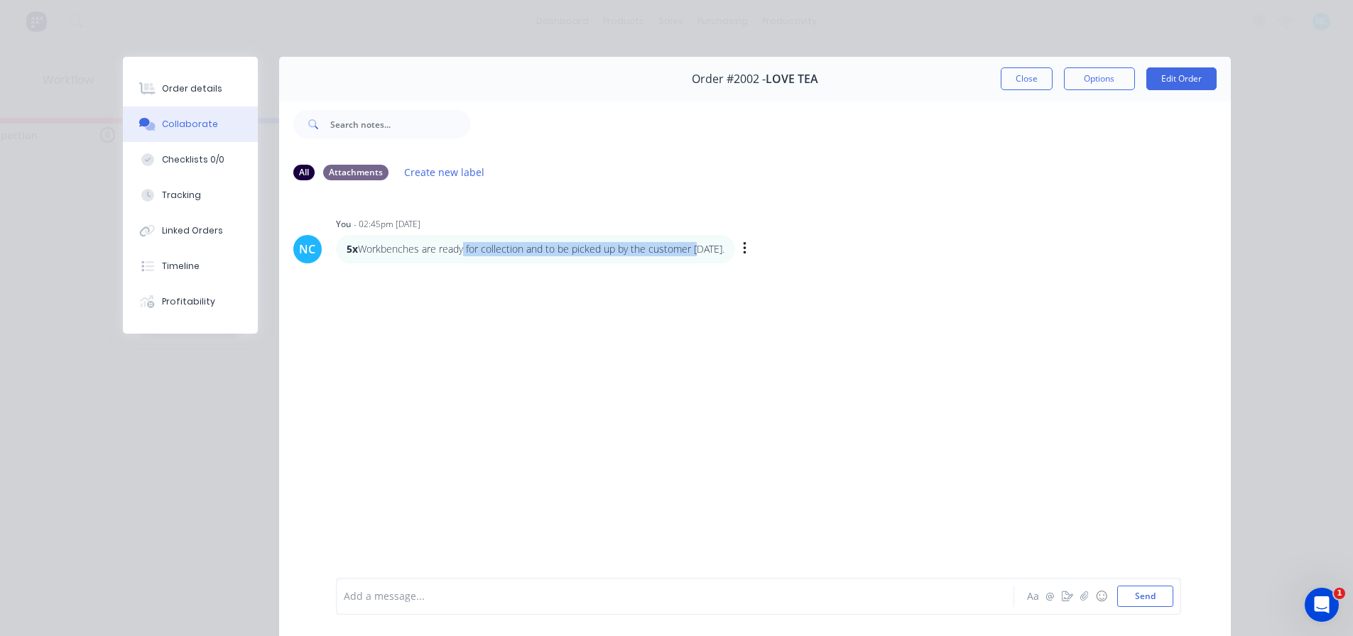
drag, startPoint x: 455, startPoint y: 260, endPoint x: 690, endPoint y: 259, distance: 234.4
click at [690, 259] on div "5x Workbenches are ready for collection and to be picked up by the customer 24/…" at bounding box center [535, 249] width 399 height 28
click at [686, 256] on p "5x Workbenches are ready for collection and to be picked up by the customer 24/…" at bounding box center [536, 249] width 378 height 14
drag, startPoint x: 493, startPoint y: 239, endPoint x: 638, endPoint y: 236, distance: 145.6
click at [638, 236] on div "5x Workbenches are ready for collection and to be picked up by the customer 24/…" at bounding box center [535, 249] width 399 height 28
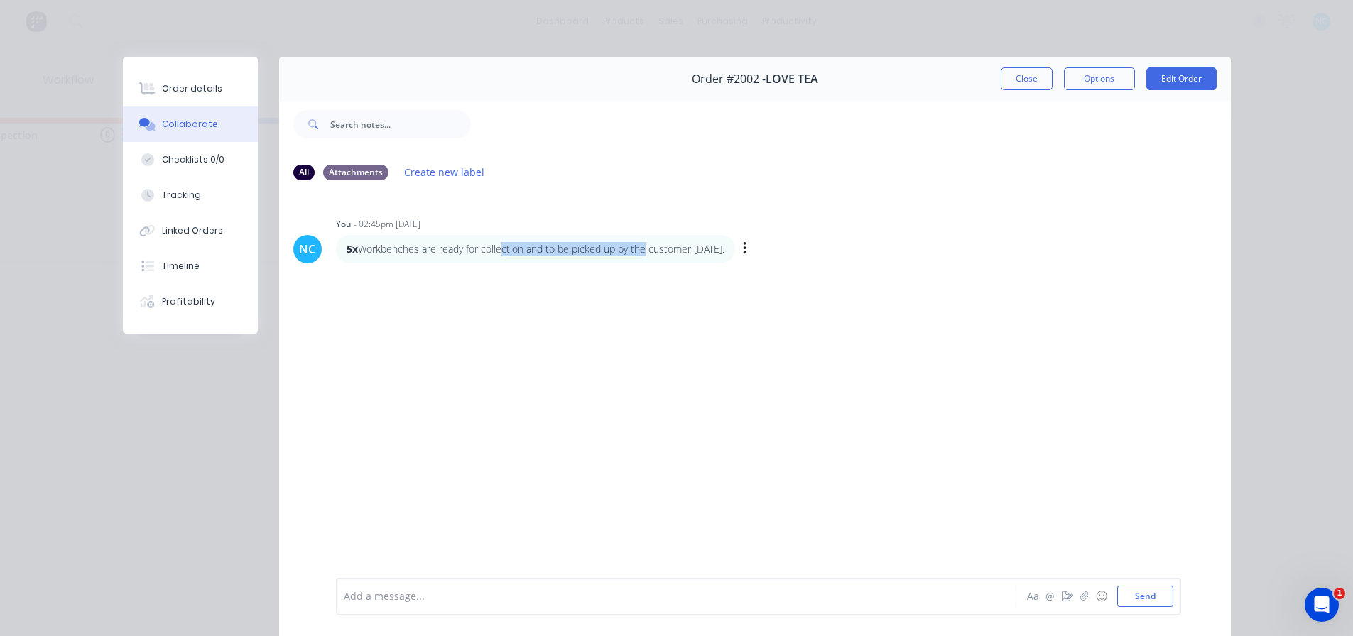
click at [638, 236] on div "5x Workbenches are ready for collection and to be picked up by the customer 24/…" at bounding box center [535, 249] width 399 height 28
click at [1009, 80] on button "Close" at bounding box center [1027, 78] width 52 height 23
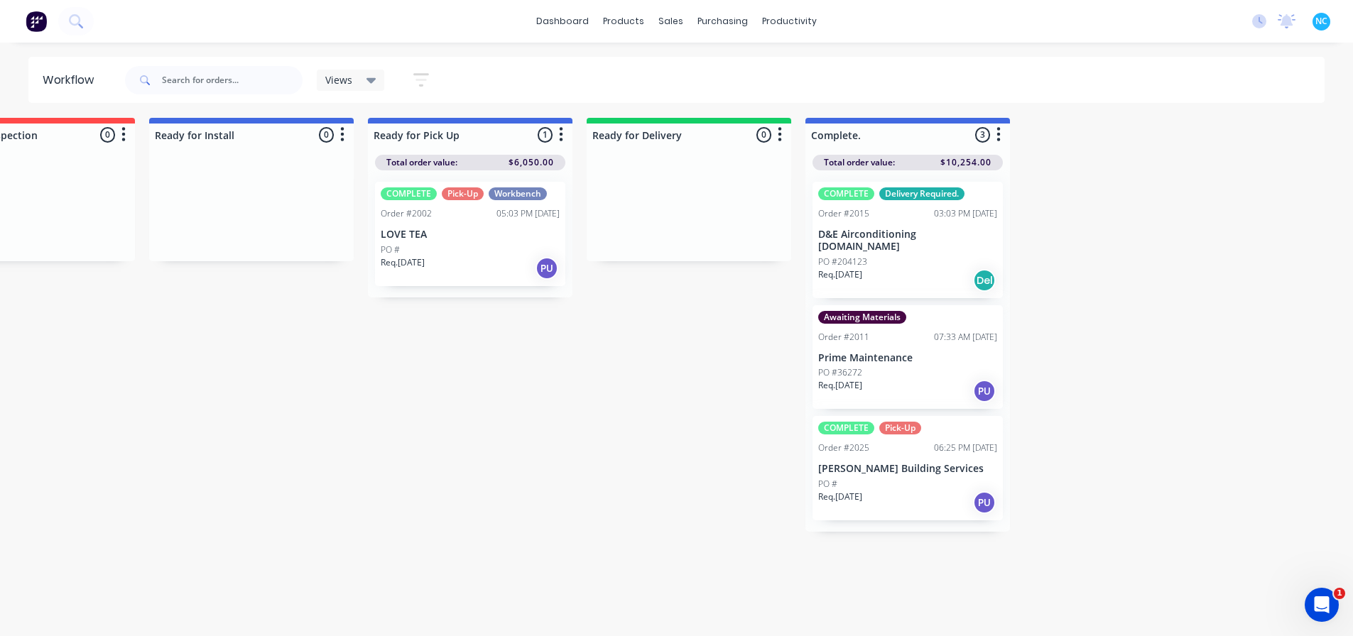
click at [848, 268] on p "Req. 08/09/25" at bounding box center [840, 274] width 44 height 13
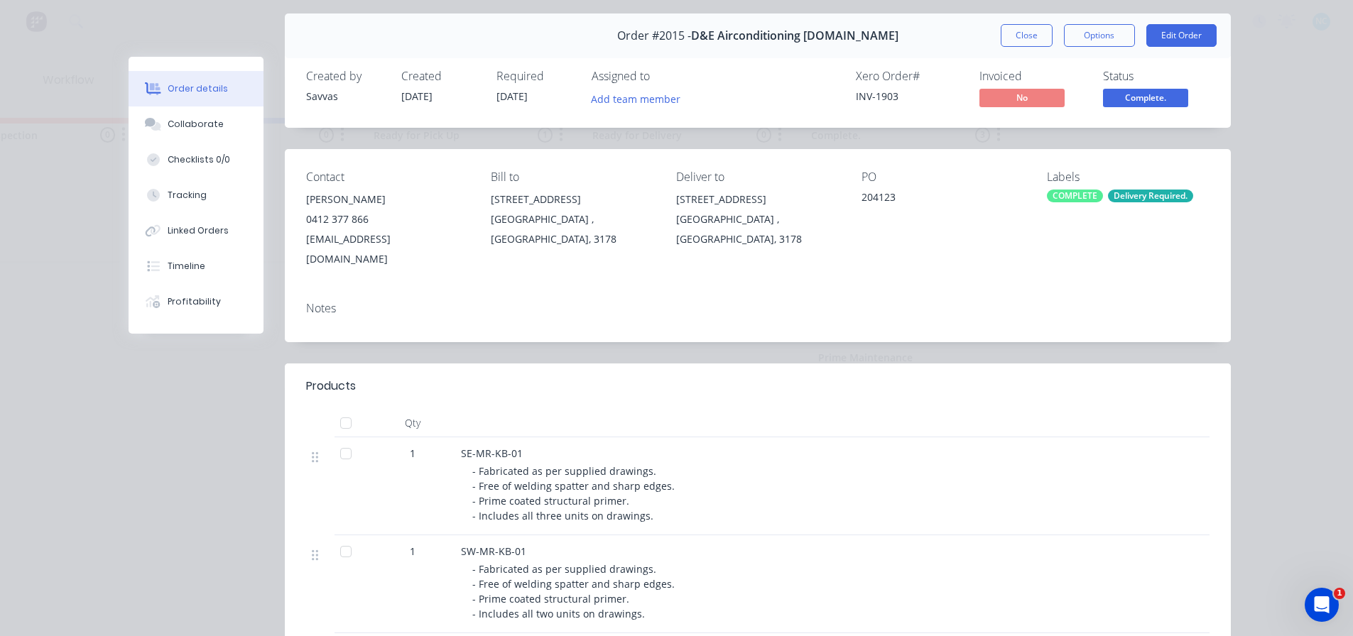
scroll to position [213, 0]
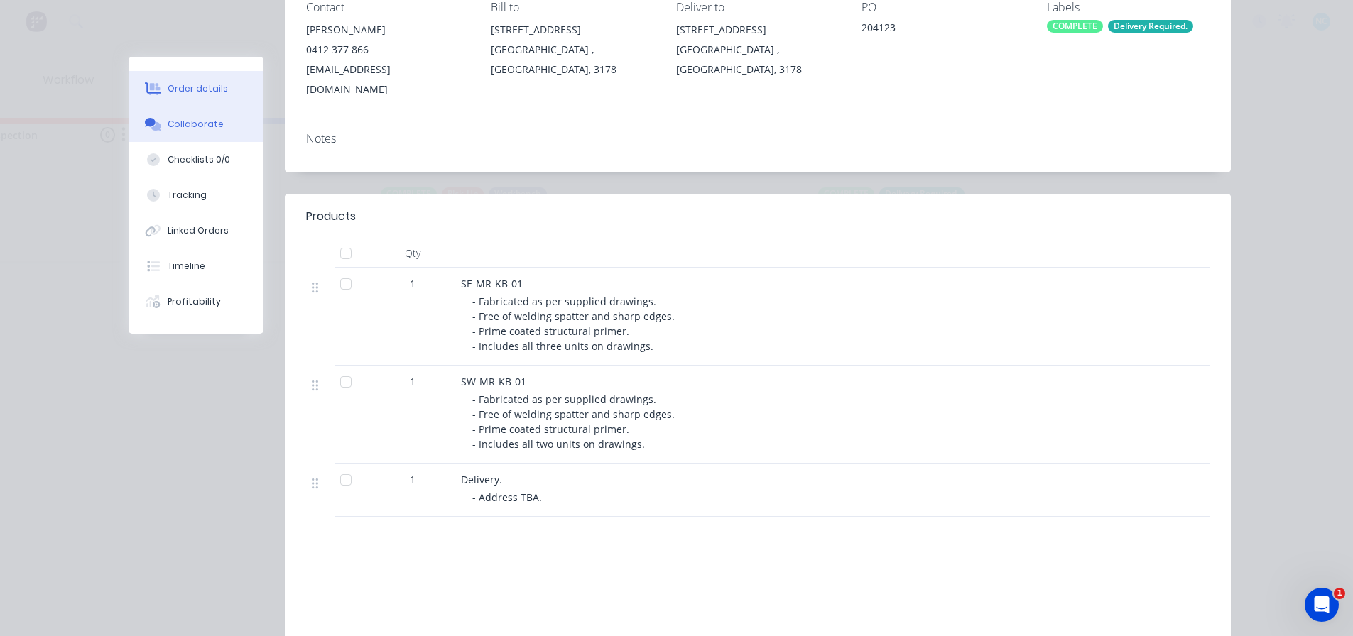
click at [209, 124] on div "Collaborate" at bounding box center [196, 124] width 56 height 13
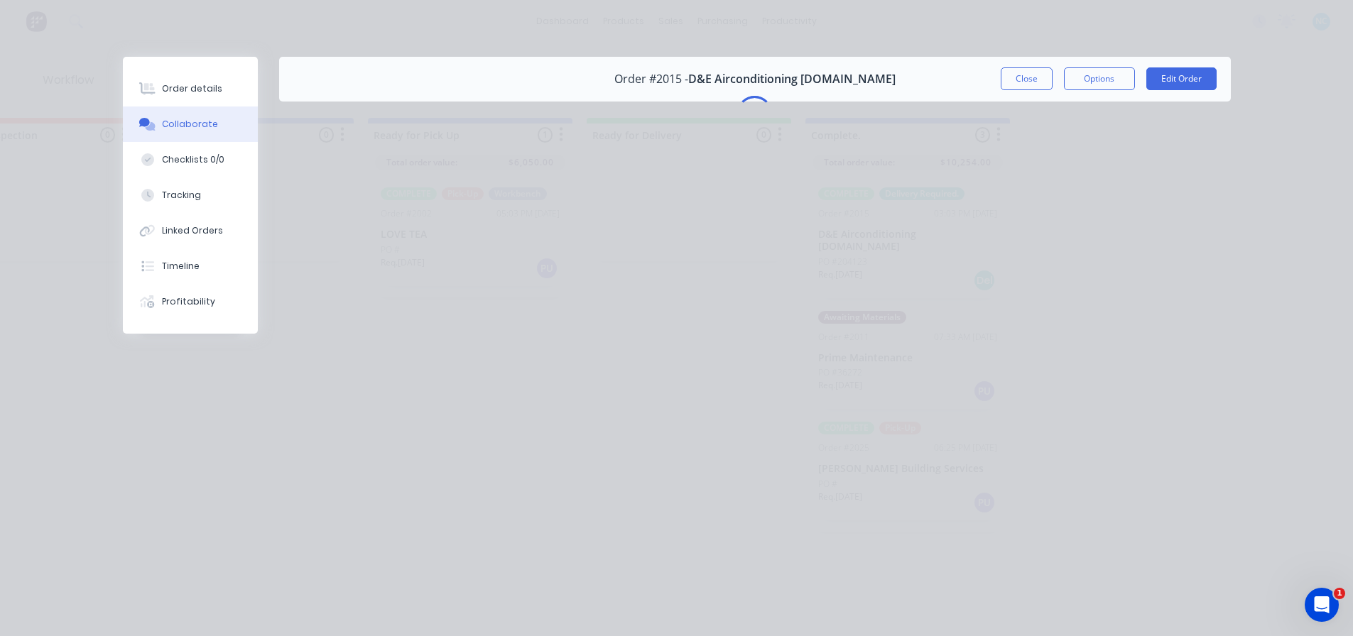
scroll to position [0, 0]
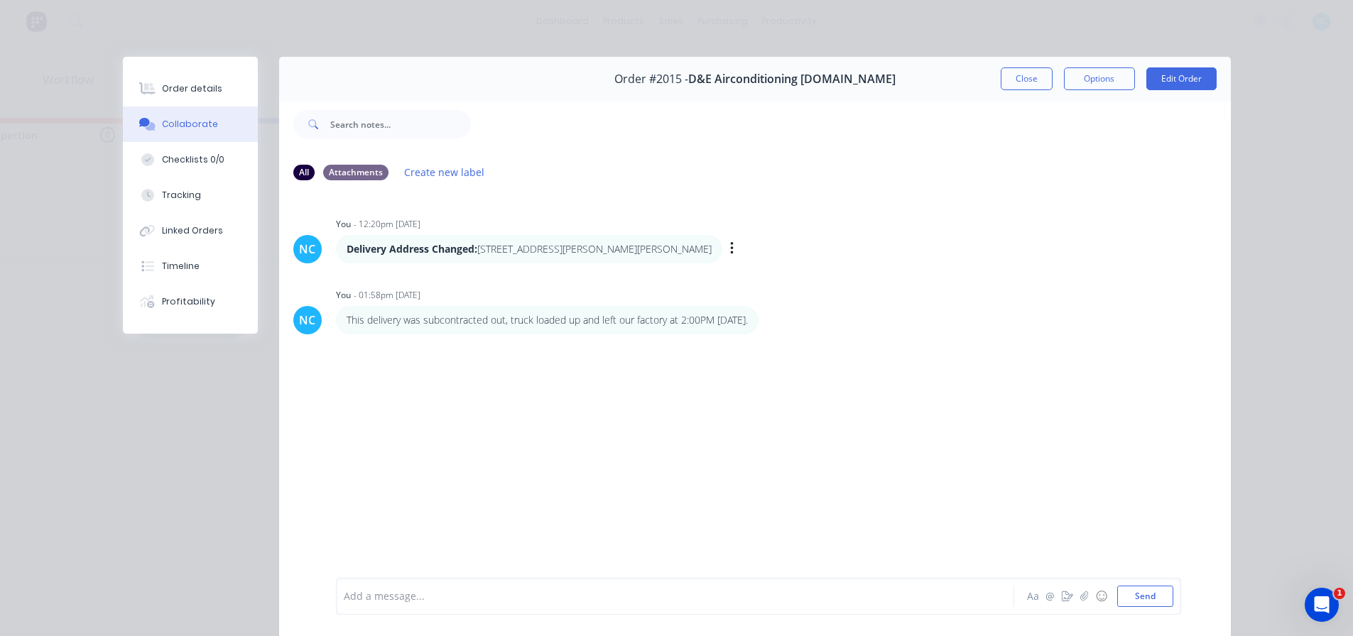
drag, startPoint x: 435, startPoint y: 254, endPoint x: 683, endPoint y: 251, distance: 248.6
click at [683, 251] on p "Delivery Address Changed: 185 - 189 Osborne Avenue, Clayton South VIC 3169" at bounding box center [529, 249] width 365 height 14
drag, startPoint x: 368, startPoint y: 326, endPoint x: 692, endPoint y: 320, distance: 324.6
click at [691, 318] on p "This delivery was subcontracted out, truck loaded up and left our factory at 2:…" at bounding box center [547, 320] width 401 height 14
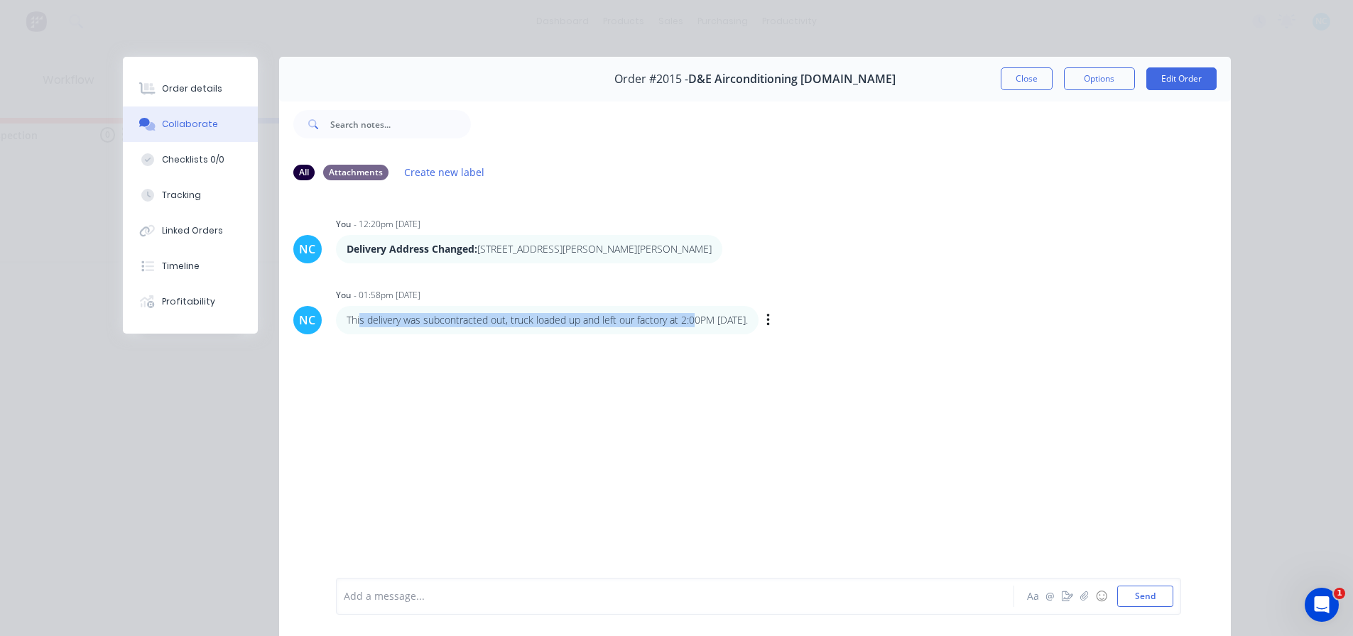
click at [692, 320] on p "This delivery was subcontracted out, truck loaded up and left our factory at 2:…" at bounding box center [547, 320] width 401 height 14
click at [1022, 77] on button "Close" at bounding box center [1027, 78] width 52 height 23
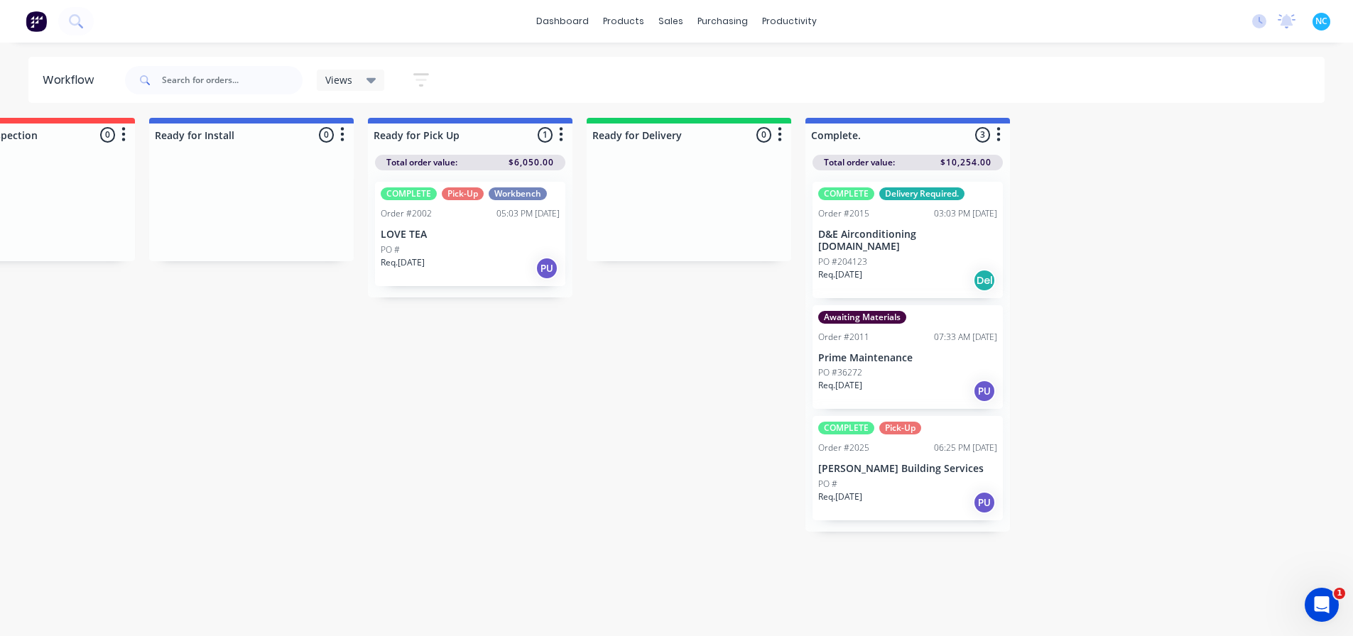
click at [776, 635] on div "Submitted 2 Sort By Created date Required date Order number Customer name Most …" at bounding box center [83, 377] width 2574 height 518
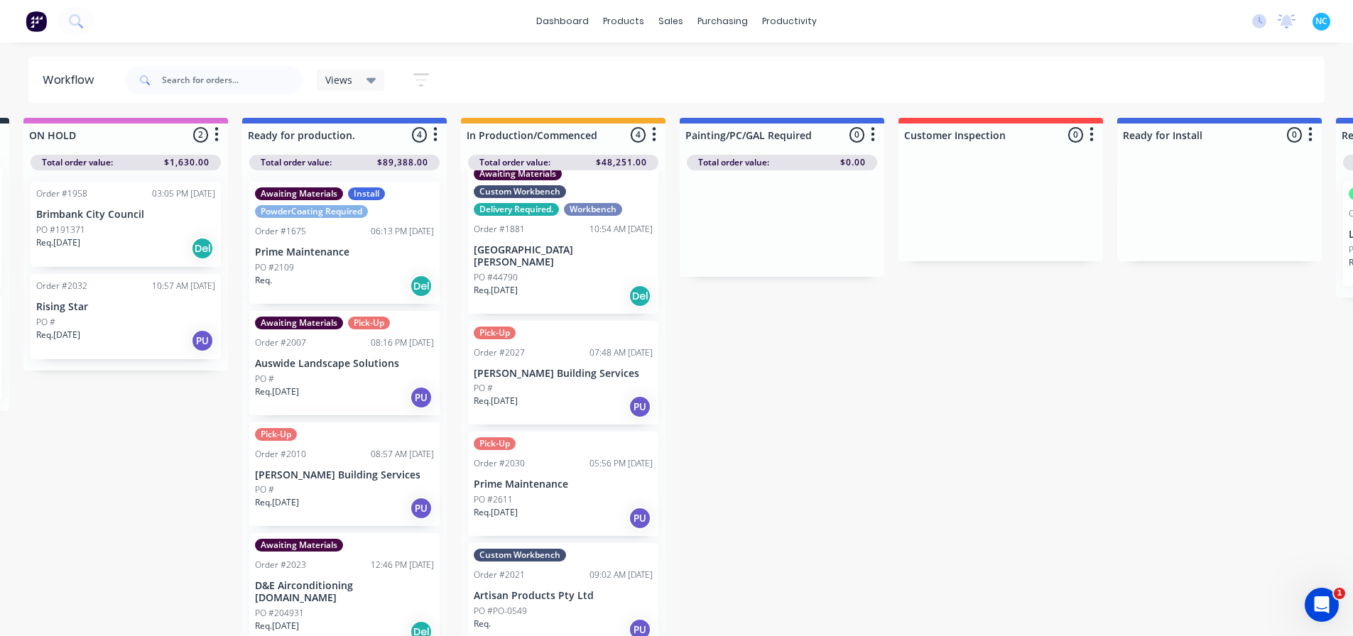
scroll to position [13, 224]
click at [519, 284] on p "Req. 26/03/25" at bounding box center [497, 290] width 44 height 13
